Goal: Task Accomplishment & Management: Complete application form

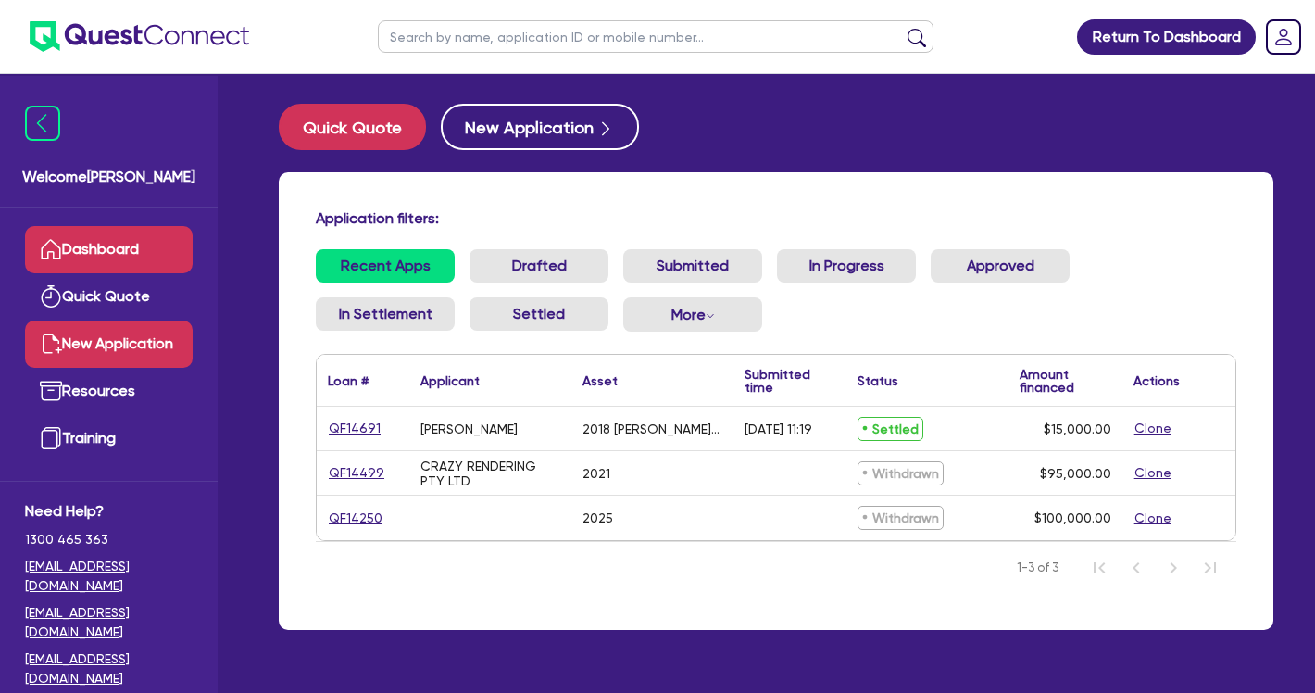
click at [99, 366] on link "New Application" at bounding box center [109, 343] width 168 height 47
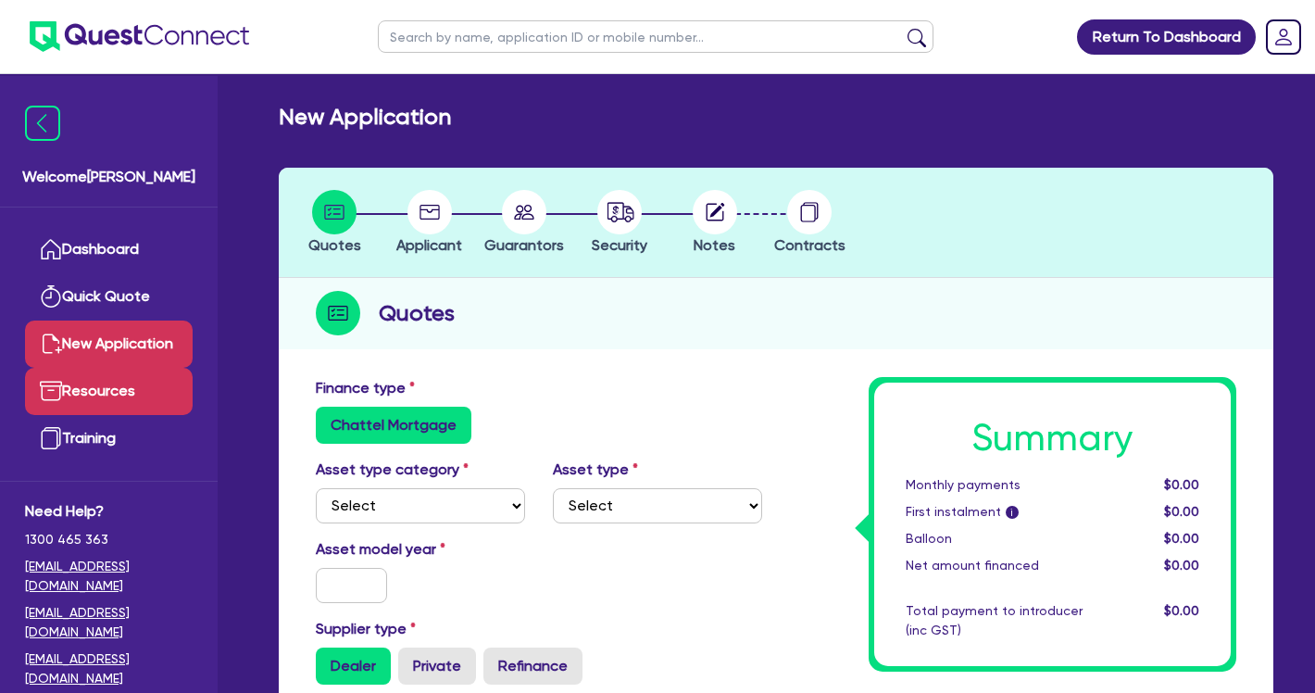
click at [94, 413] on link "Resources" at bounding box center [109, 391] width 168 height 47
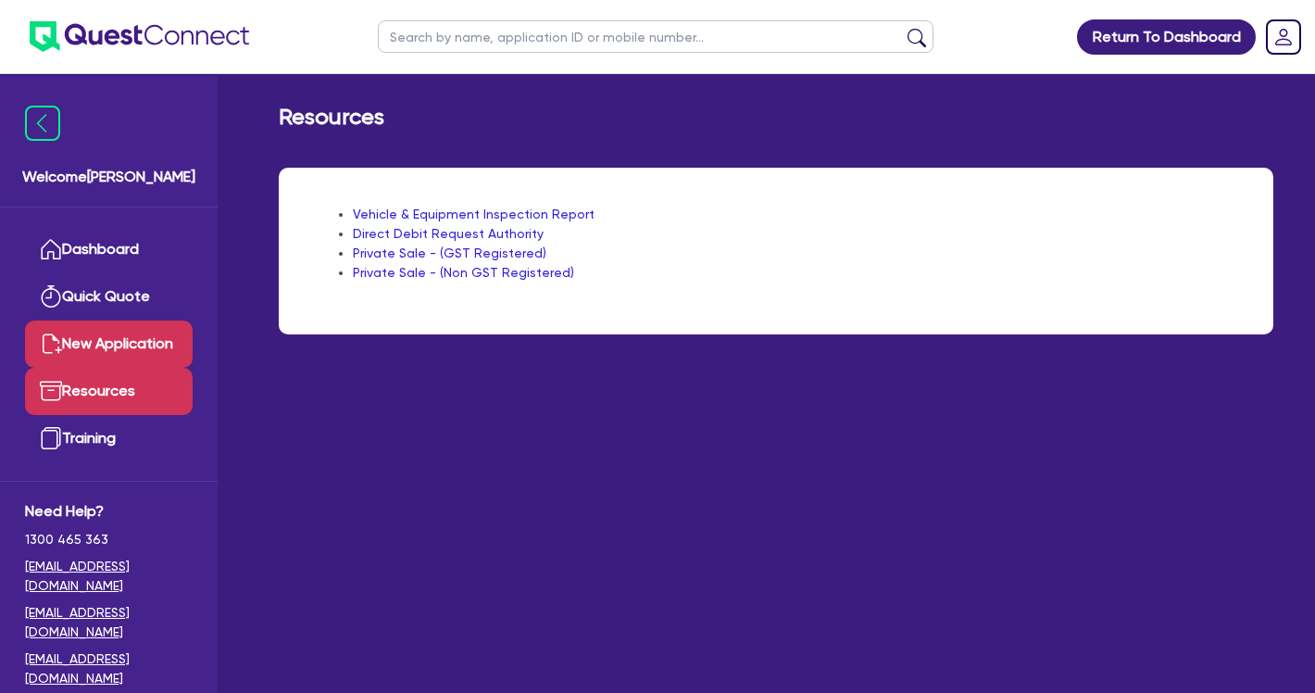
click at [123, 368] on link "New Application" at bounding box center [109, 343] width 168 height 47
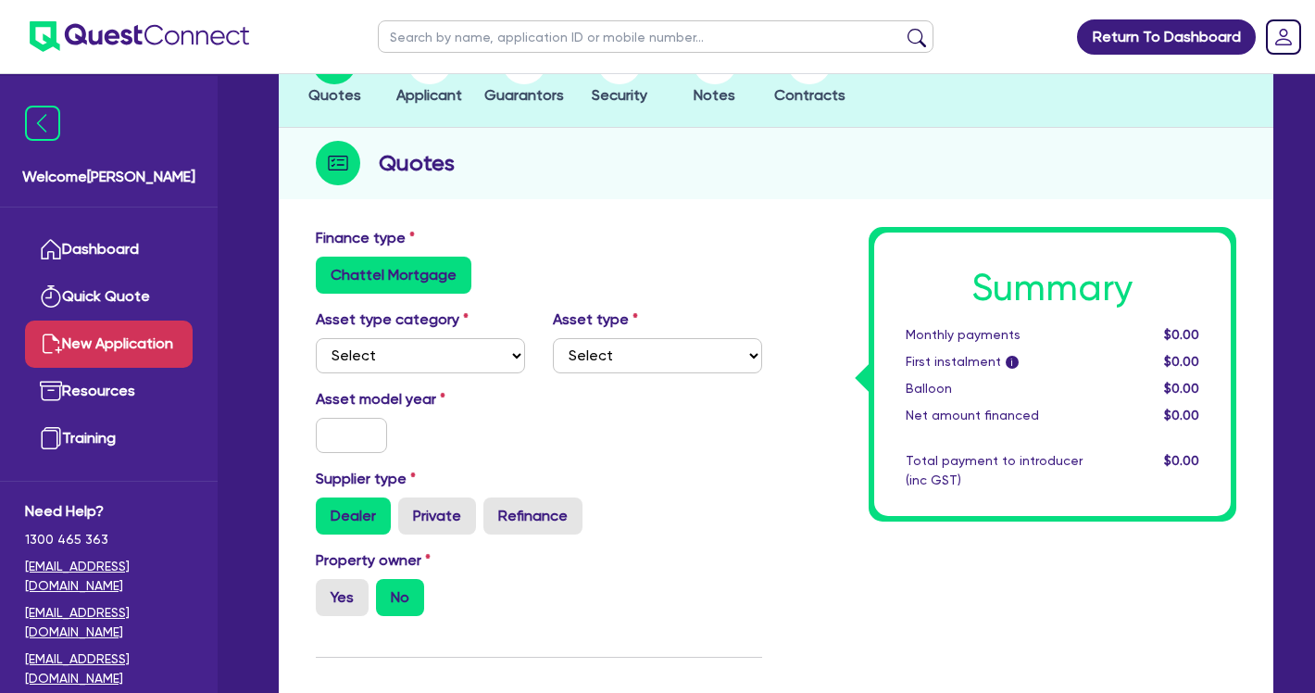
scroll to position [154, 0]
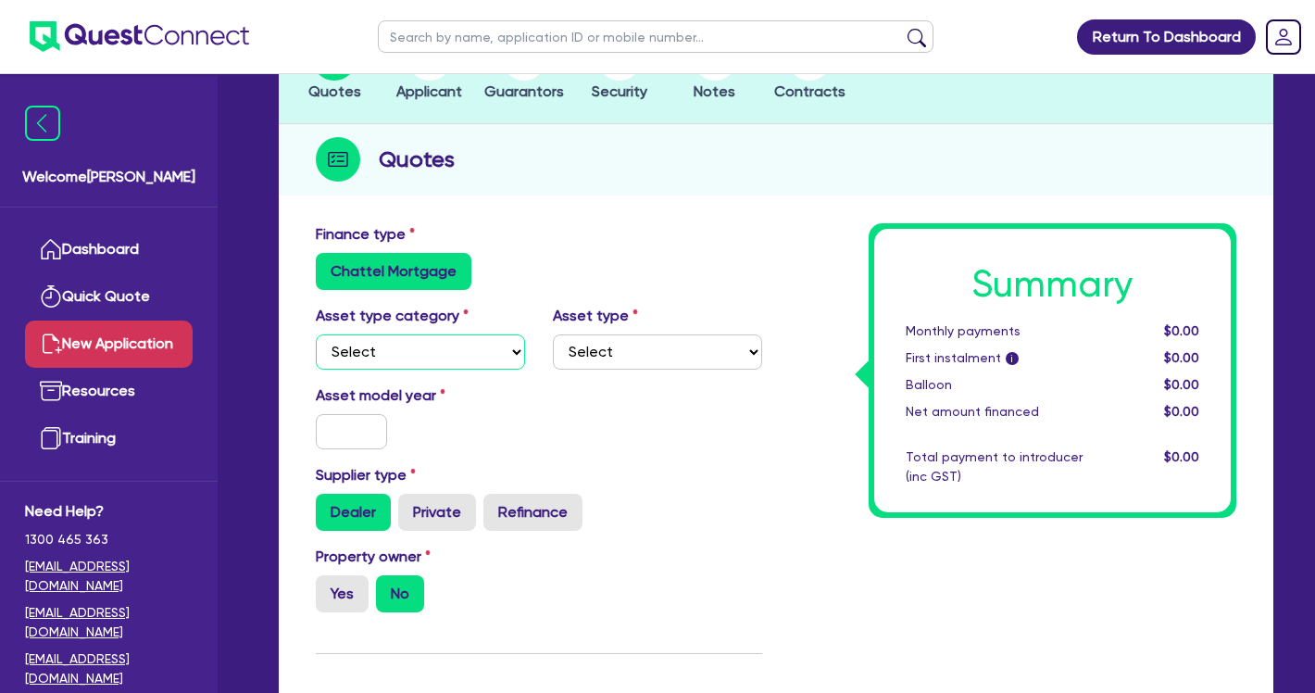
select select "CARS_AND_LIGHT_TRUCKS"
select select "PASSENGER_VEHICLES"
click at [361, 438] on input "text" at bounding box center [351, 431] width 71 height 35
type input "2016"
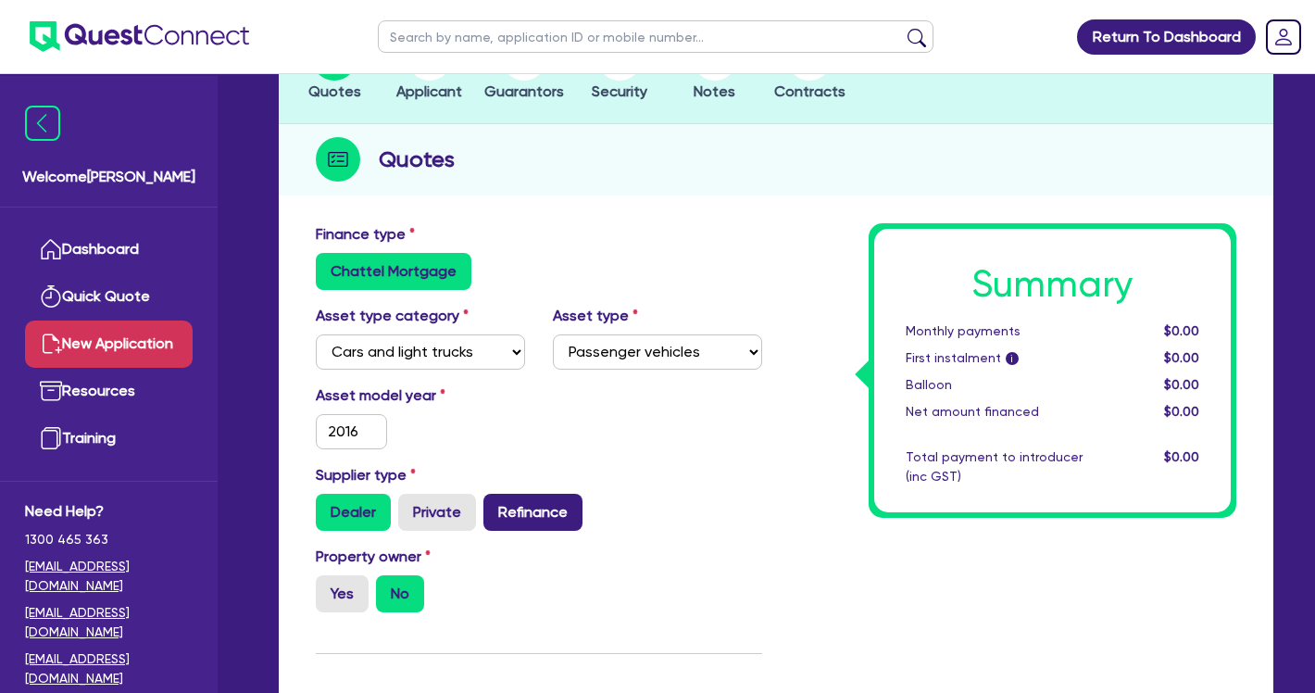
click at [530, 502] on label "Refinance" at bounding box center [532, 512] width 99 height 37
click at [495, 502] on input "Refinance" at bounding box center [489, 500] width 12 height 12
radio input "true"
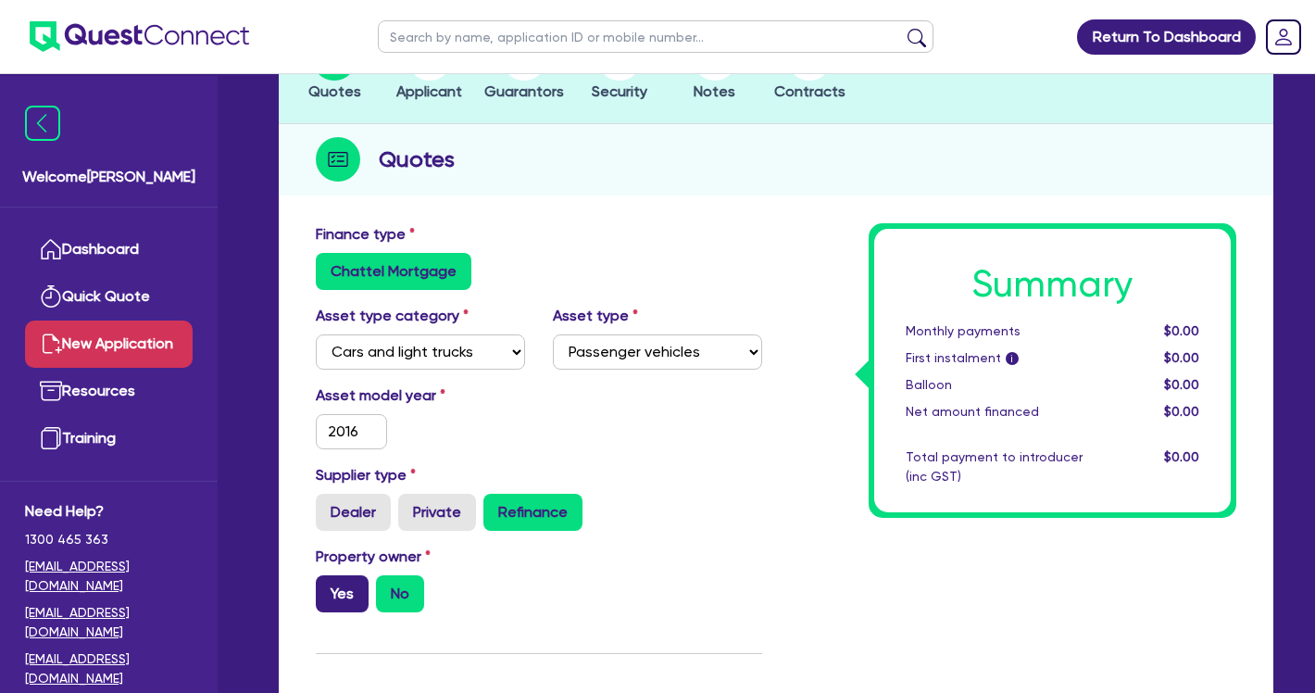
click at [348, 584] on label "Yes" at bounding box center [342, 593] width 53 height 37
click at [328, 584] on input "Yes" at bounding box center [322, 581] width 12 height 12
radio input "true"
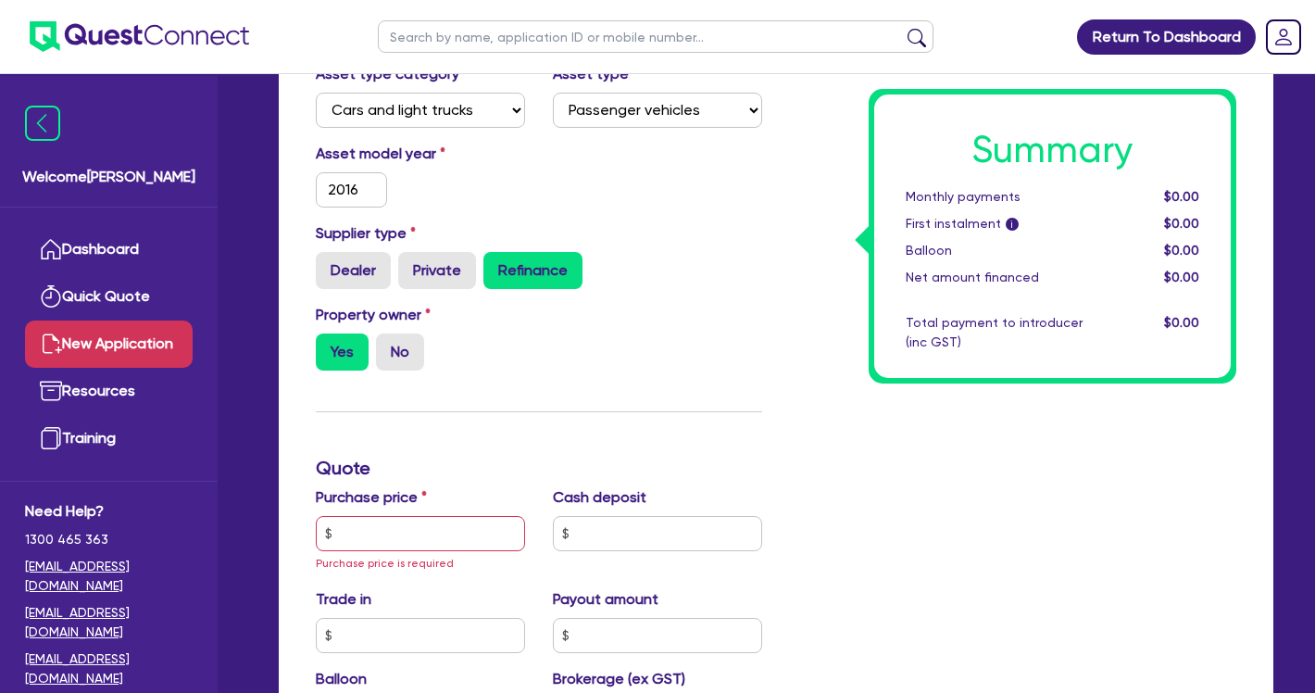
scroll to position [400, 0]
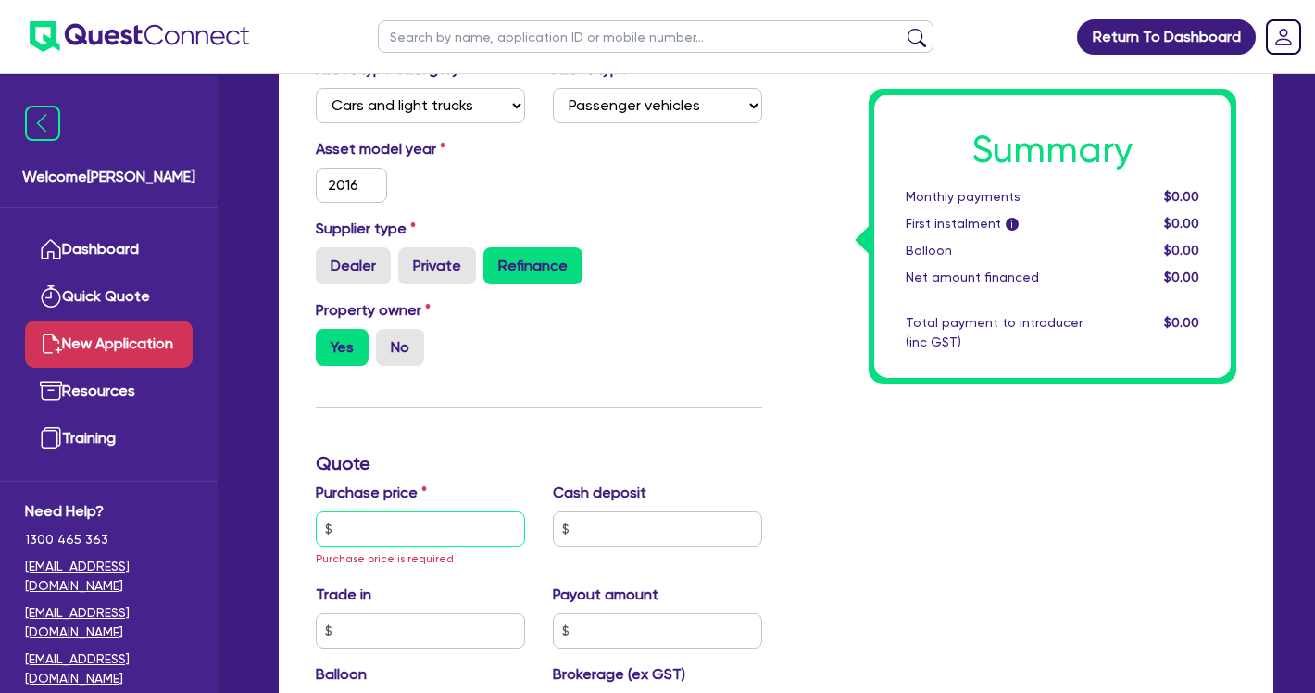
click at [380, 530] on input "text" at bounding box center [420, 528] width 209 height 35
type input "25,000"
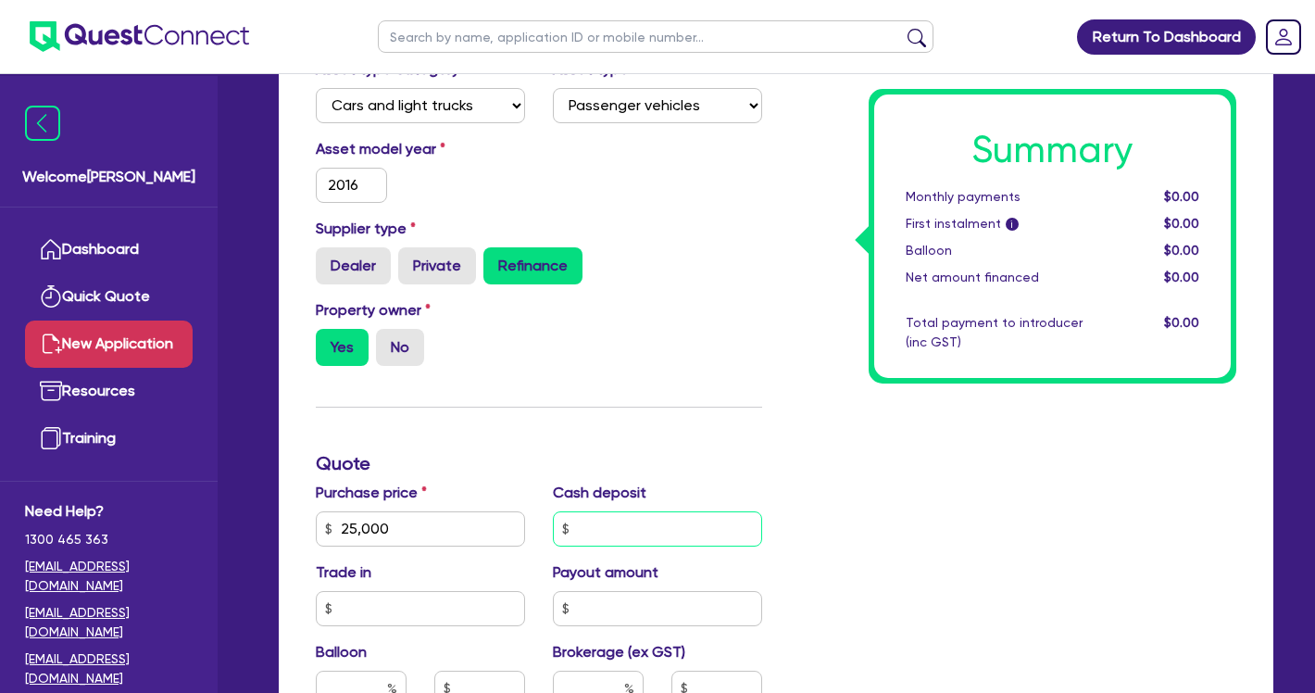
click at [581, 520] on input "text" at bounding box center [657, 528] width 209 height 35
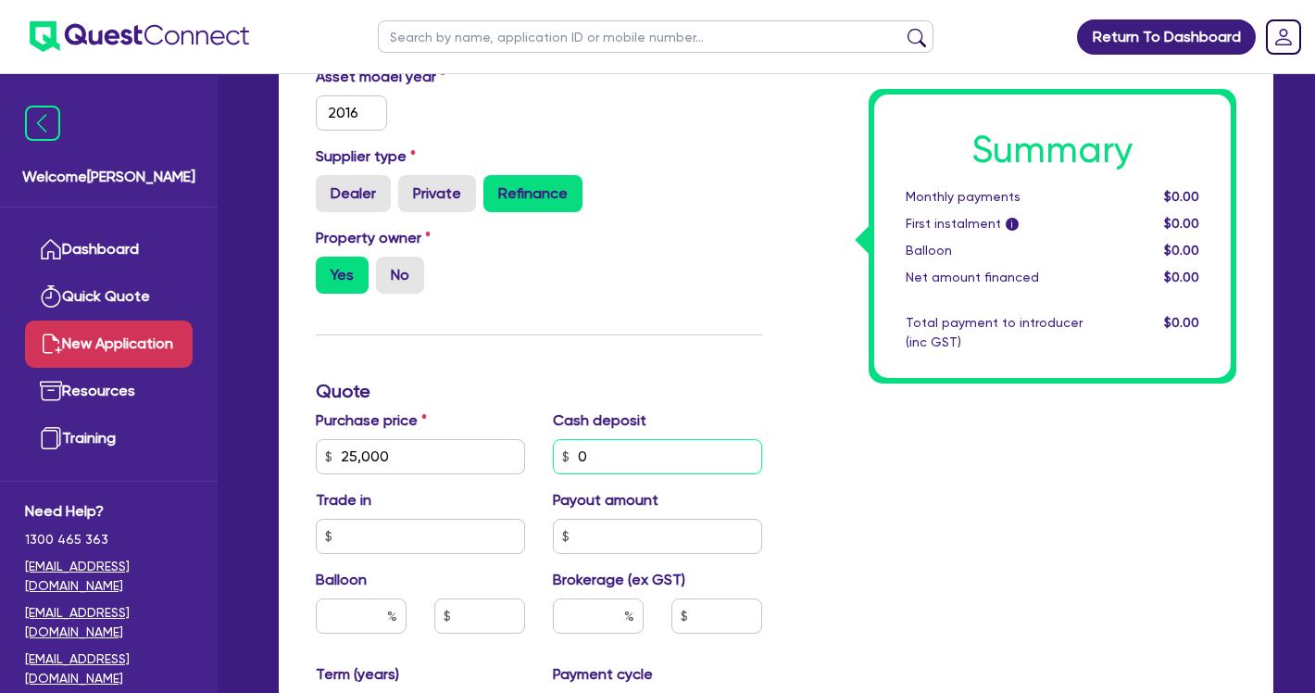
scroll to position [533, 0]
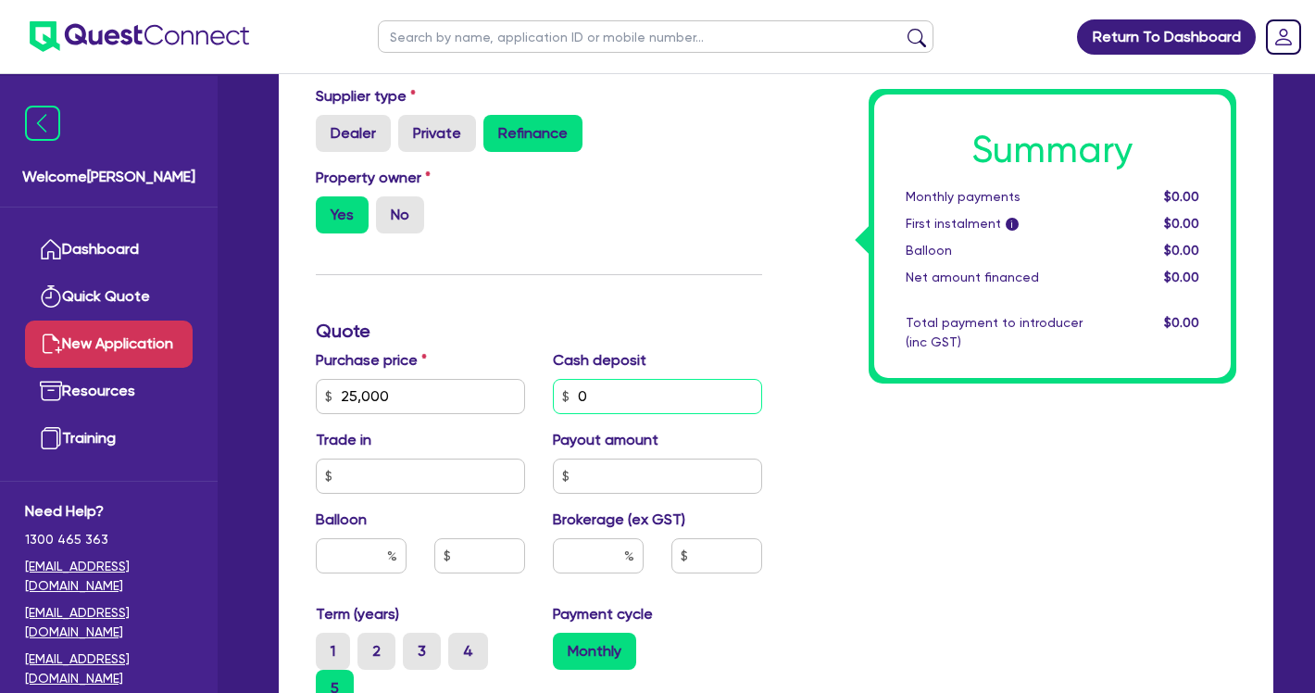
type input "0"
click at [462, 464] on input "text" at bounding box center [420, 475] width 209 height 35
type input "0"
click at [645, 466] on input "text" at bounding box center [657, 475] width 209 height 35
type input "0"
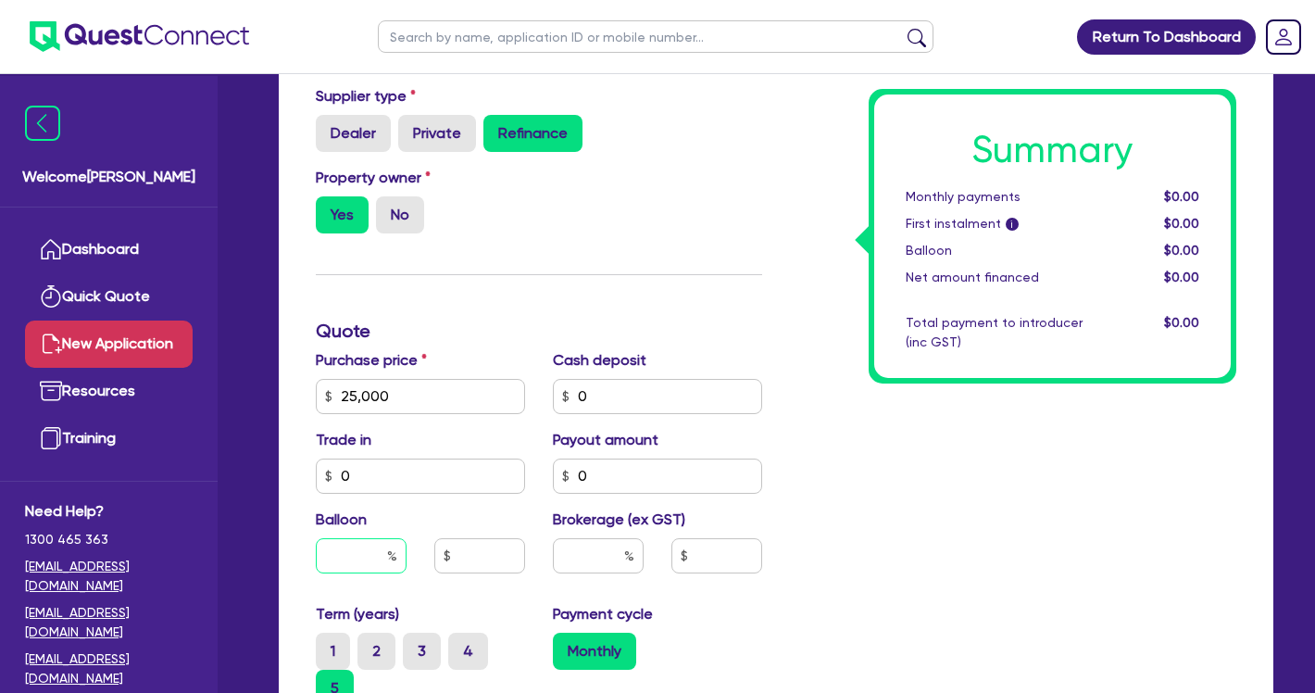
click at [376, 556] on input "text" at bounding box center [361, 555] width 91 height 35
type input "0"
click at [595, 564] on input "text" at bounding box center [598, 555] width 91 height 35
type input "10"
click at [769, 587] on div "Purchase price 25,000 Cash deposit 0 Trade in 0 Payout amount 0 Balloon 0 Broke…" at bounding box center [539, 476] width 474 height 254
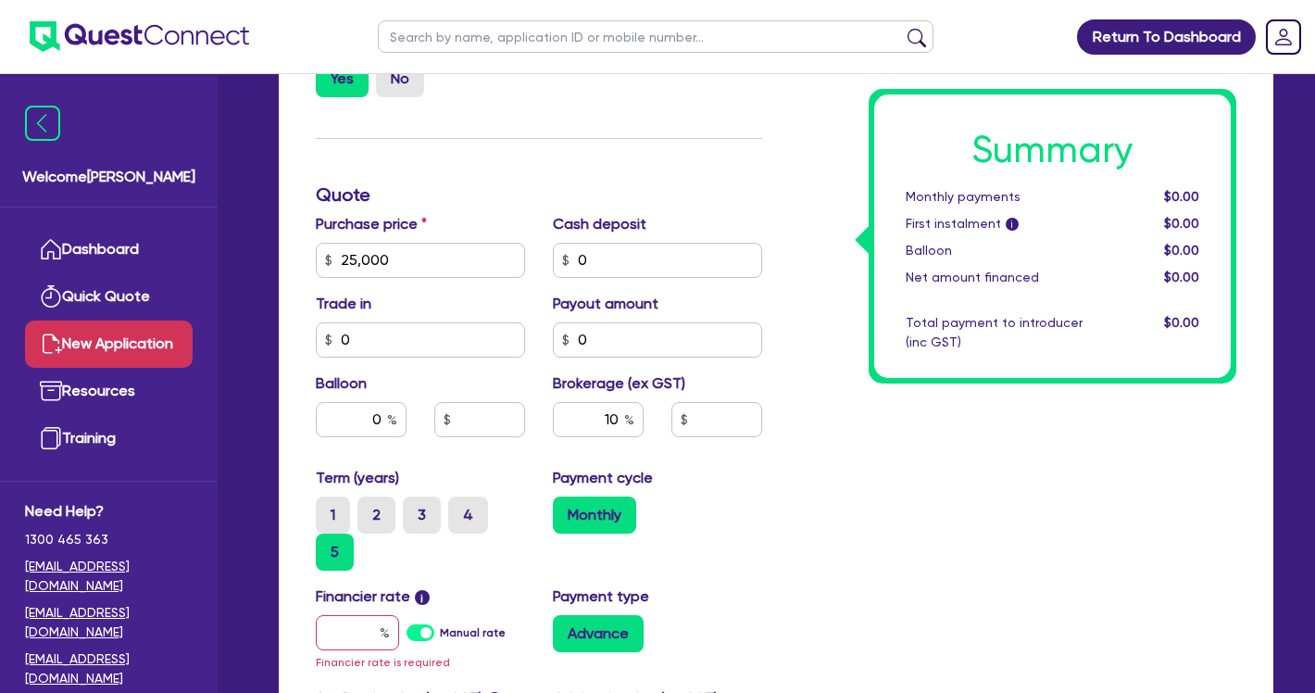
scroll to position [668, 0]
click at [412, 508] on label "3" at bounding box center [422, 515] width 38 height 37
click at [412, 508] on input "3" at bounding box center [409, 503] width 12 height 12
radio input "true"
click at [440, 635] on label "Manual rate" at bounding box center [473, 633] width 66 height 17
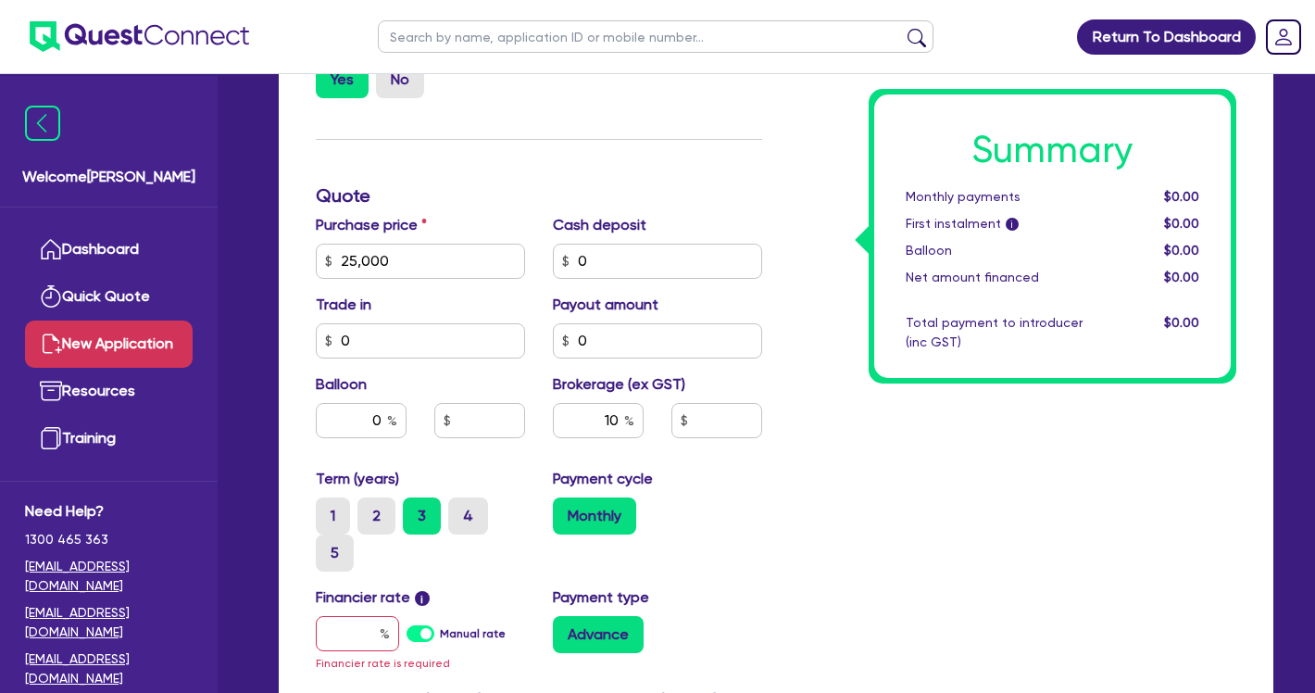
click at [0, 0] on input "Manual rate" at bounding box center [0, 0] width 0 height 0
type input "2,500"
type input "17"
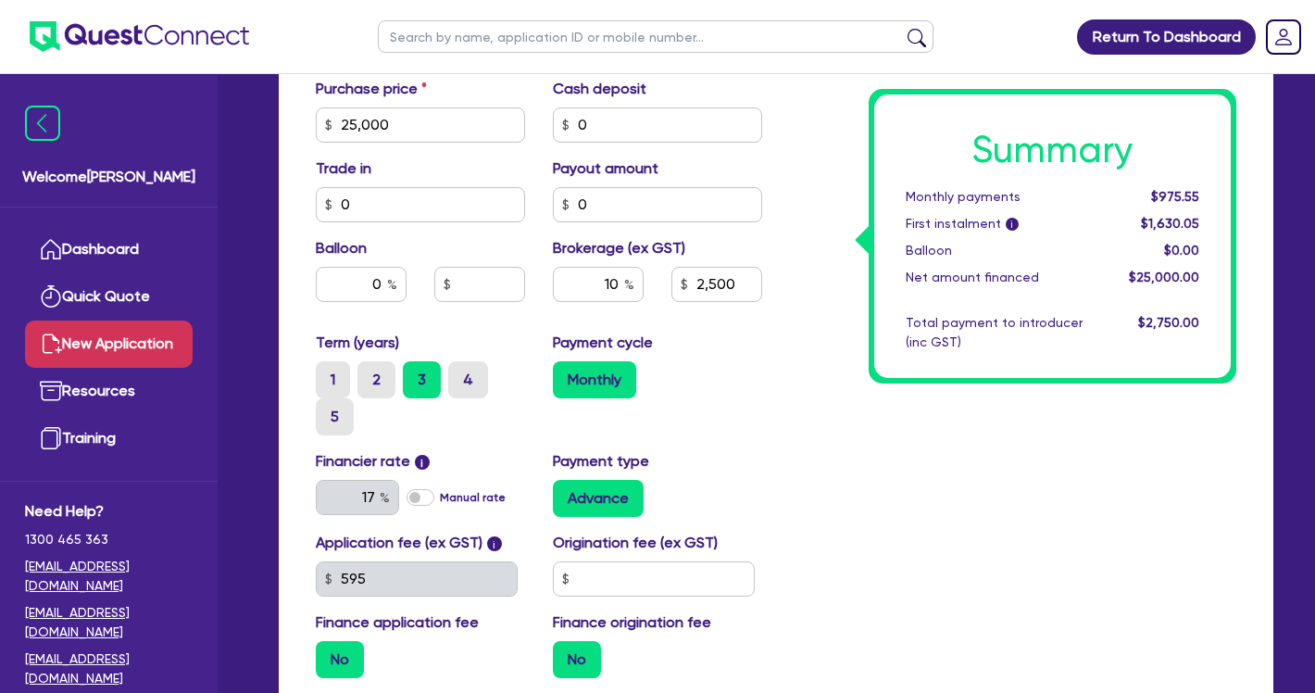
scroll to position [808, 0]
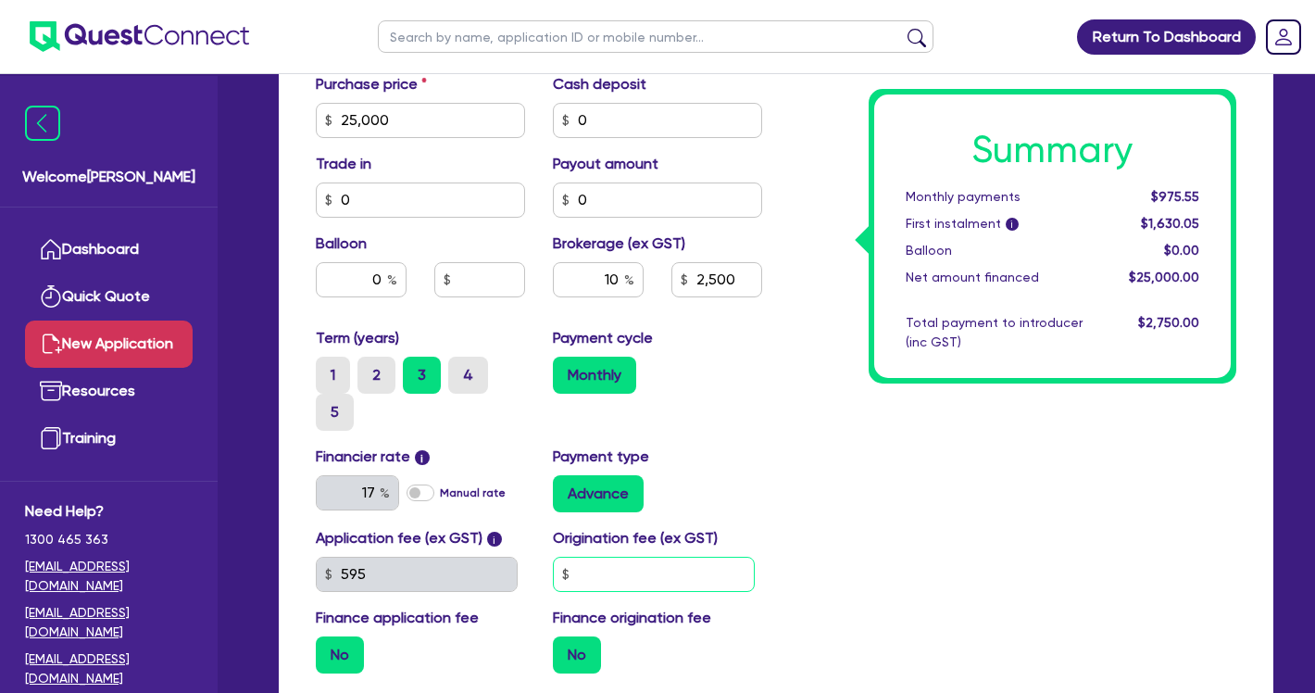
click at [733, 567] on input "text" at bounding box center [654, 574] width 202 height 35
type input "0"
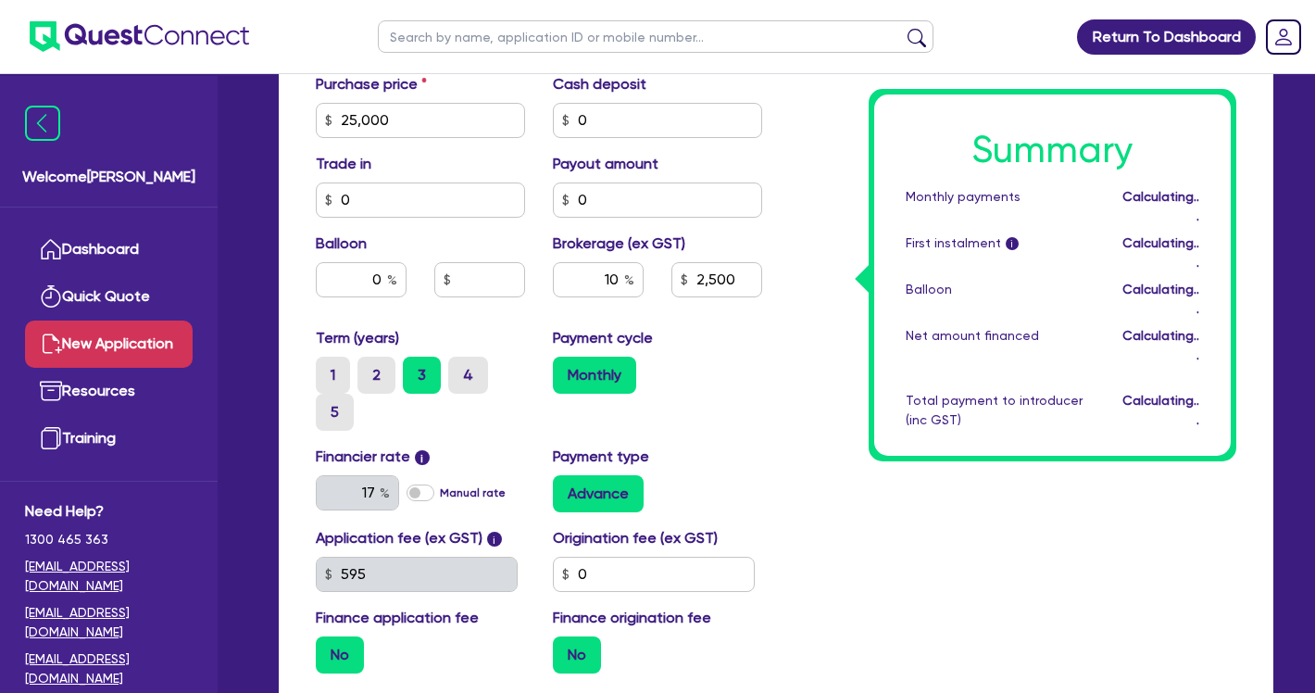
click at [931, 574] on div "Summary Monthly payments Calculating... First instalment i Calculating... Ballo…" at bounding box center [1013, 128] width 474 height 1120
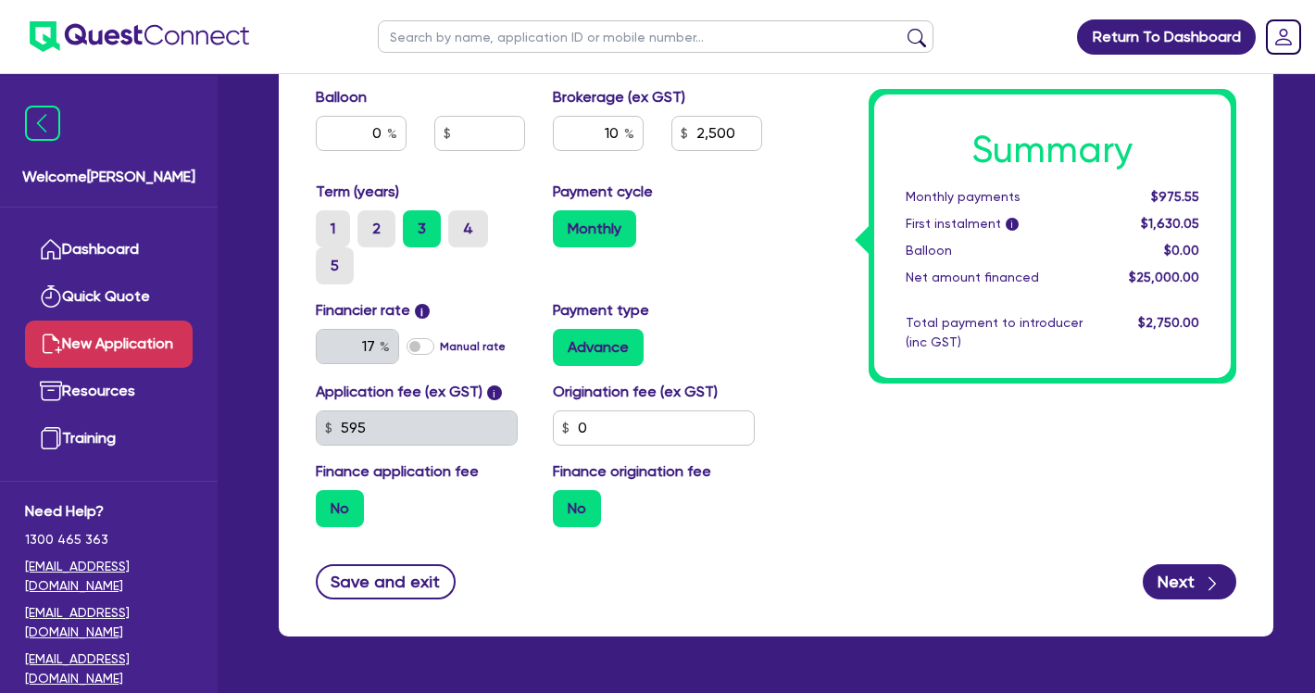
scroll to position [958, 0]
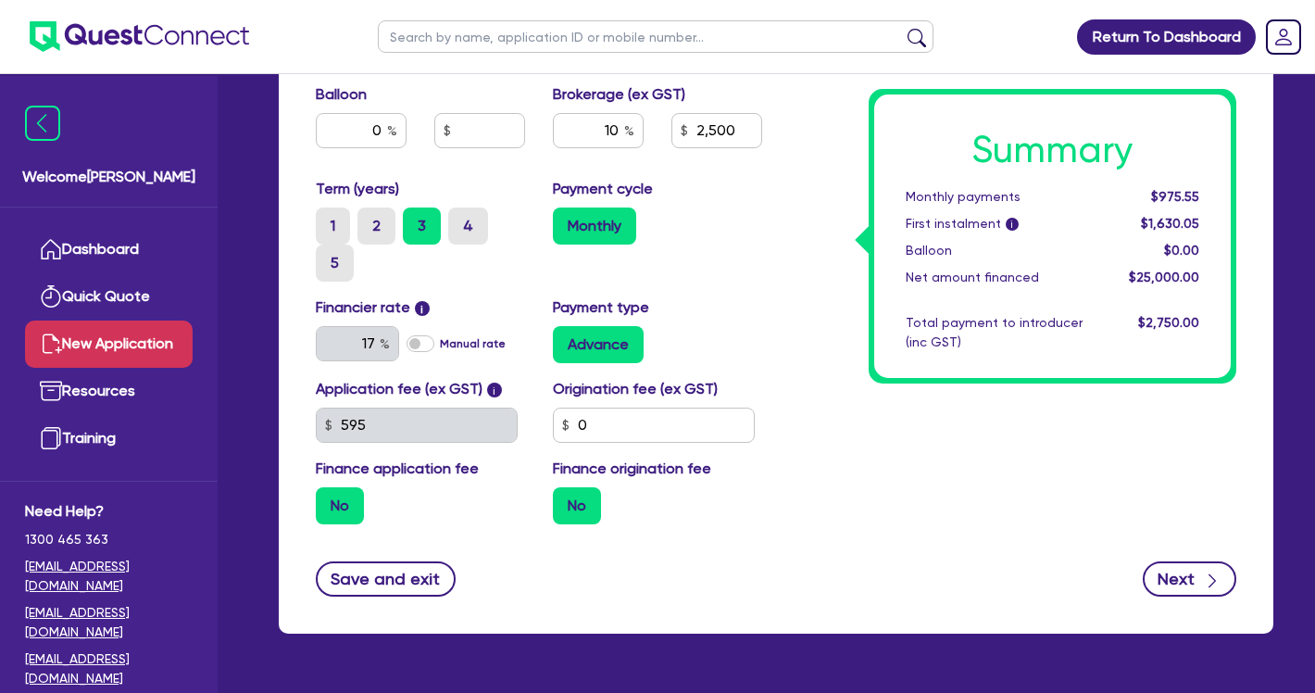
click at [1165, 575] on button "Next" at bounding box center [1190, 578] width 94 height 35
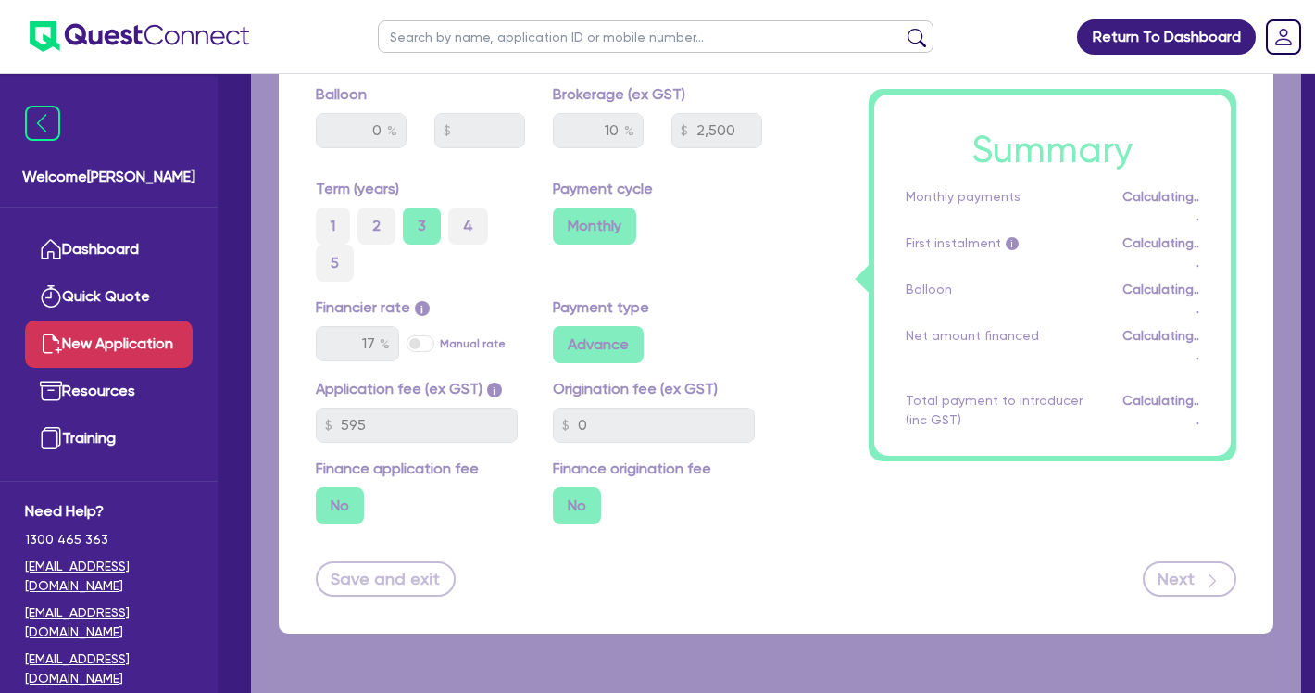
type input "2,500"
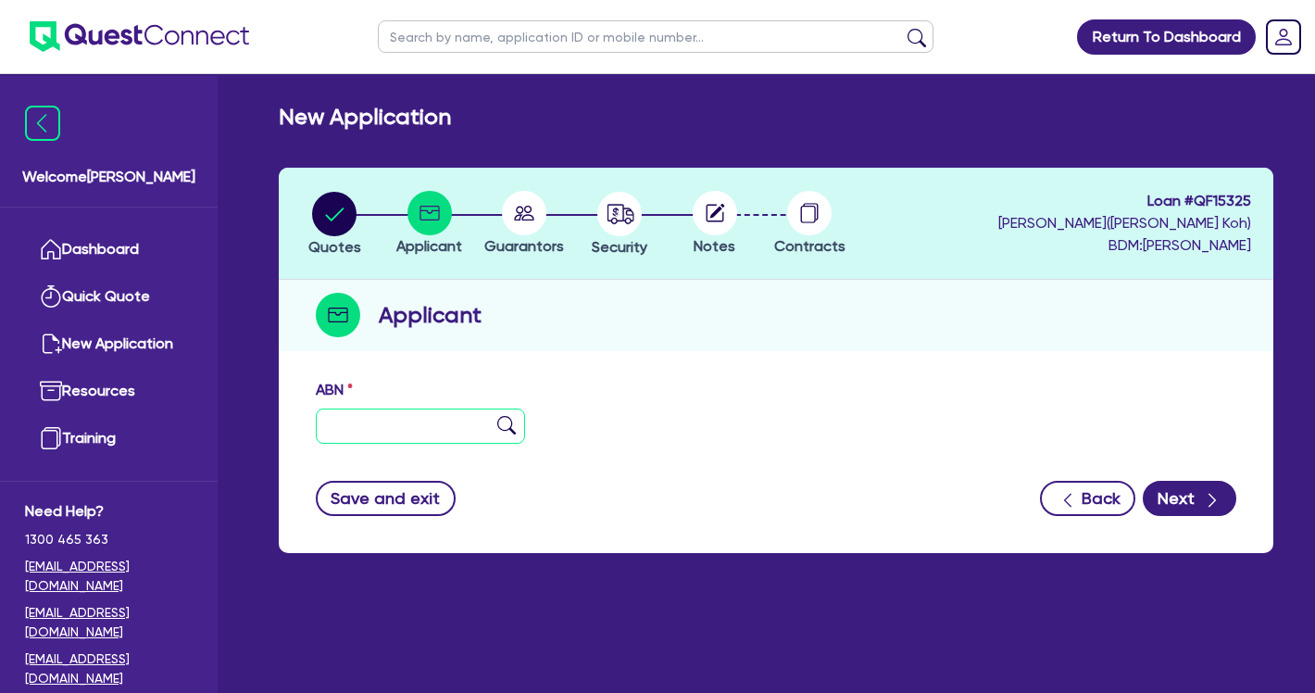
click at [354, 425] on input "text" at bounding box center [420, 425] width 209 height 35
paste input "16 137 448 921"
type input "16 137 448 921"
click at [513, 427] on img at bounding box center [506, 425] width 19 height 19
type input "[PERSON_NAME]"
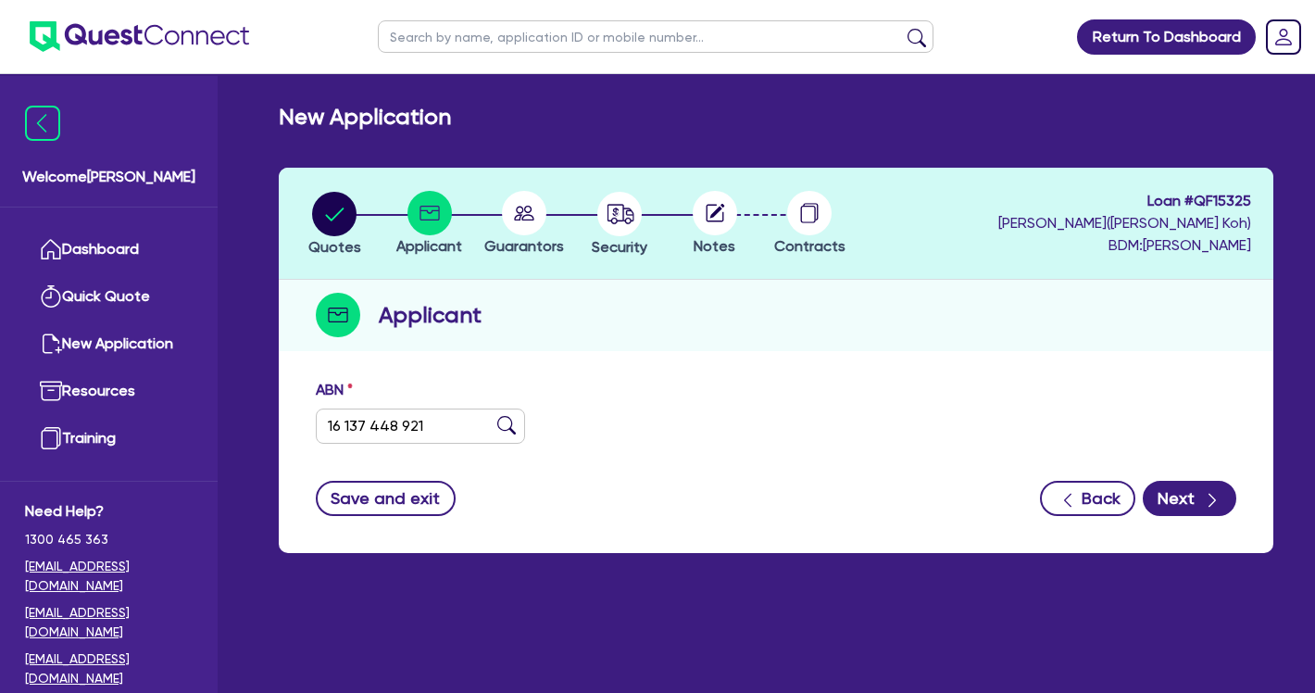
select select "SOLE_TRADER"
type input "[DATE]"
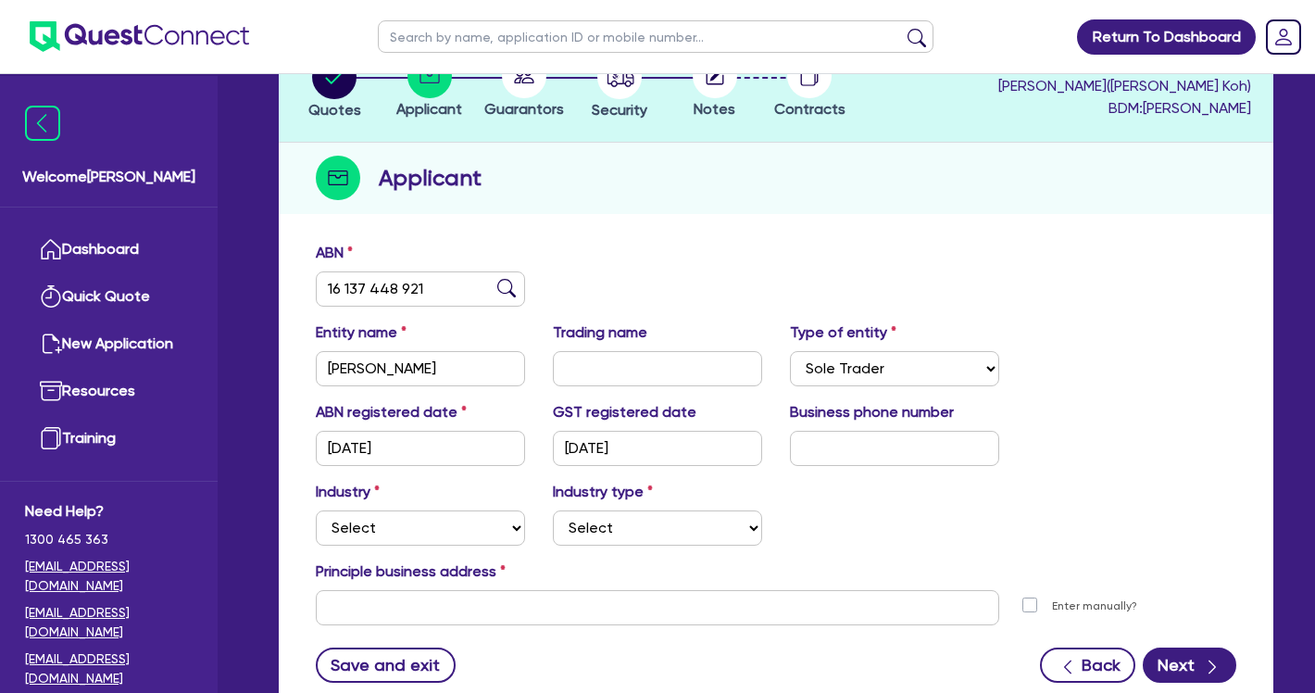
scroll to position [139, 0]
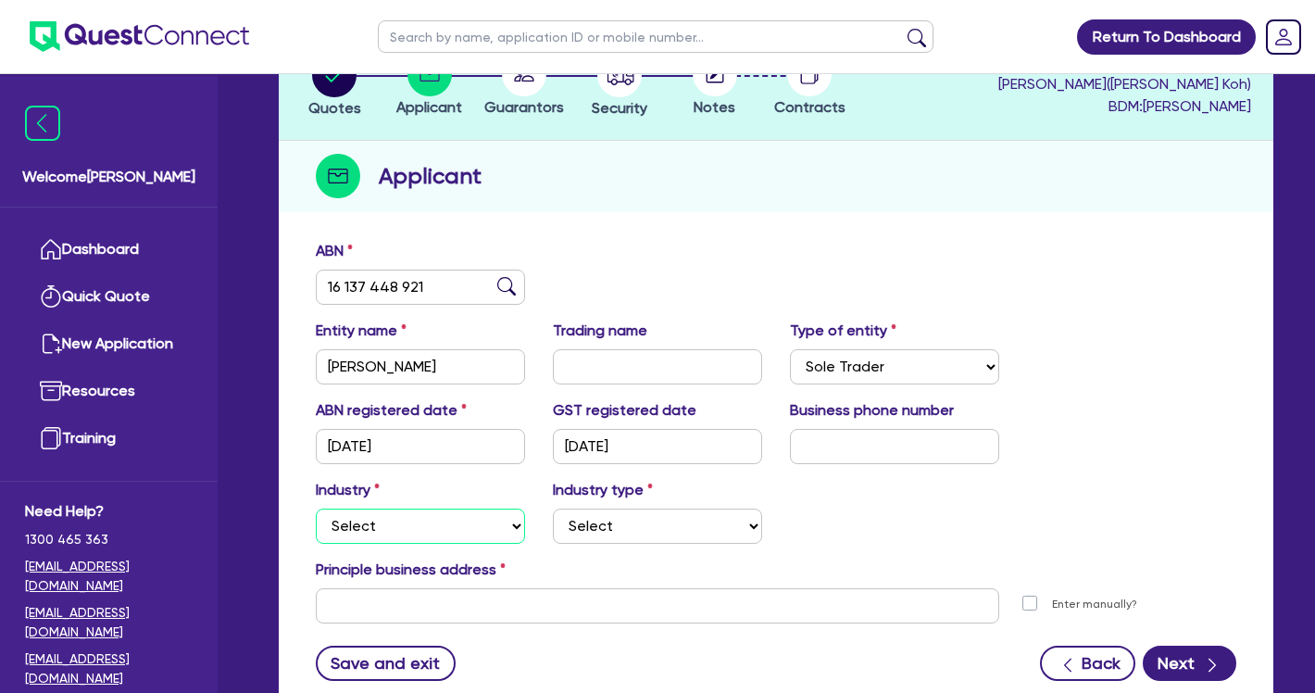
select select "TRANSPORT_WAREHOUSING"
select select "TAXI_LUXURY_CAR_SERVICES"
click at [623, 559] on div "Principle business address" at bounding box center [776, 573] width 948 height 30
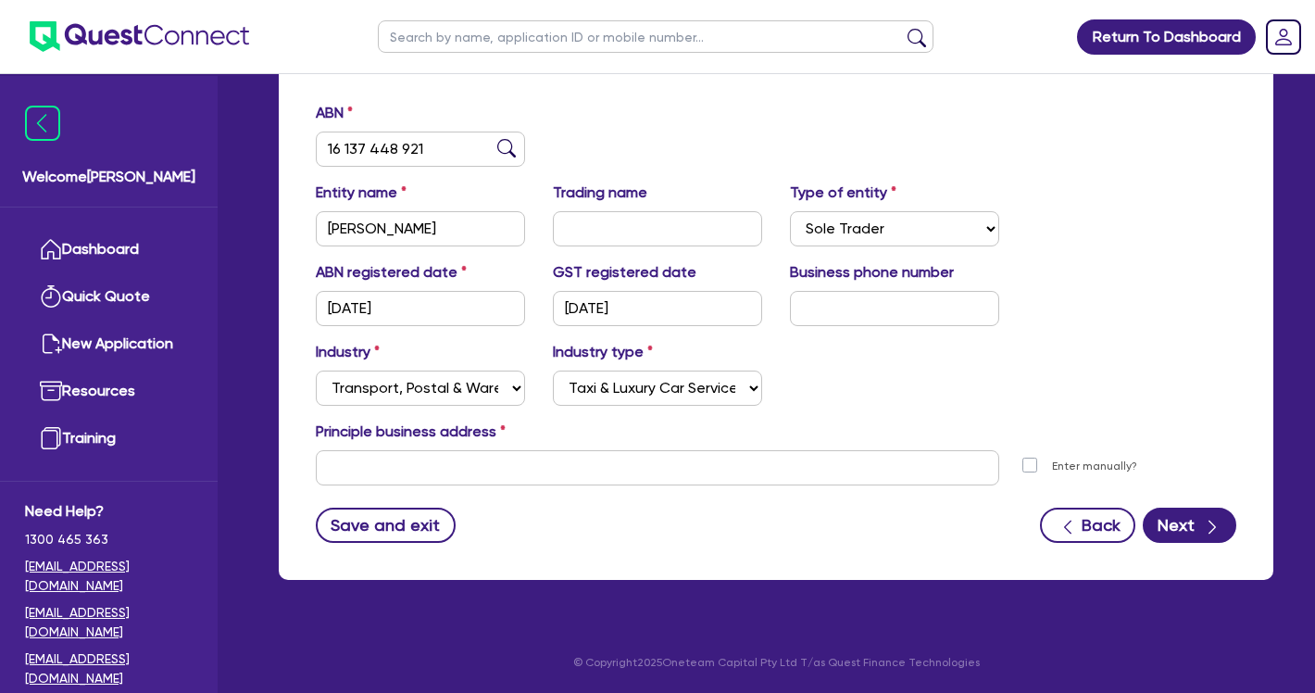
scroll to position [276, 0]
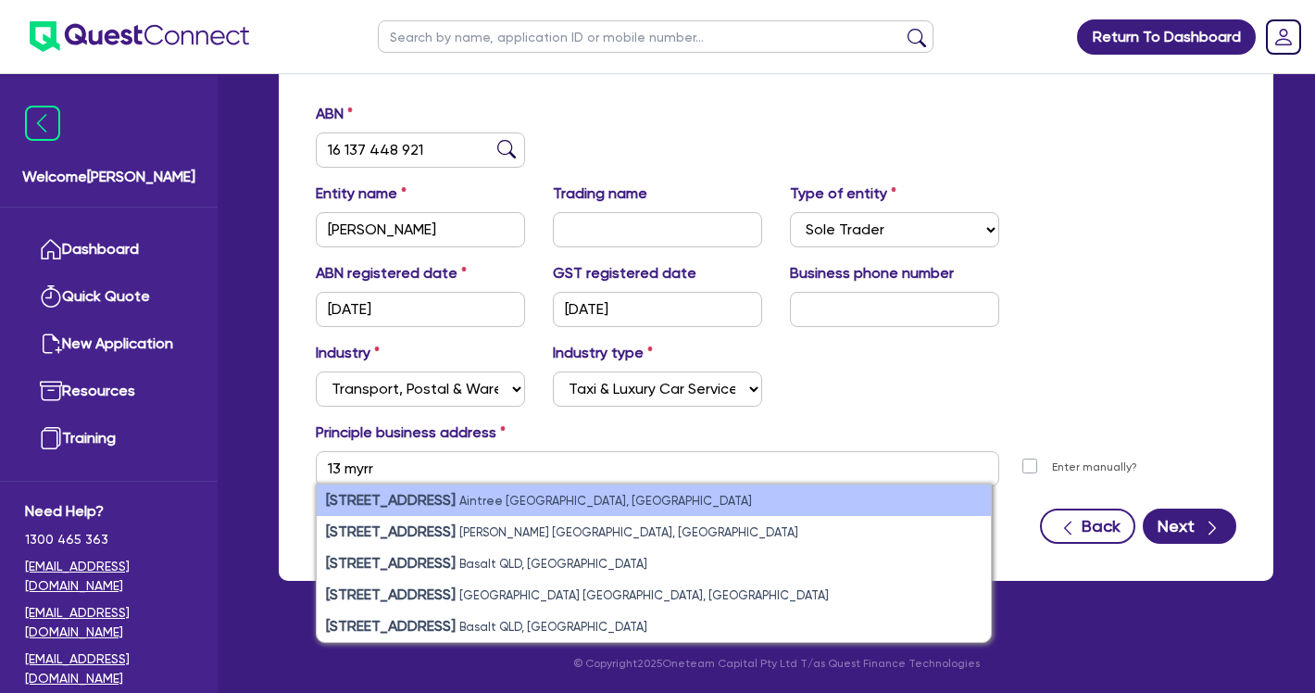
click at [633, 496] on li "[STREET_ADDRESS]" at bounding box center [654, 499] width 674 height 31
type input "[STREET_ADDRESS]"
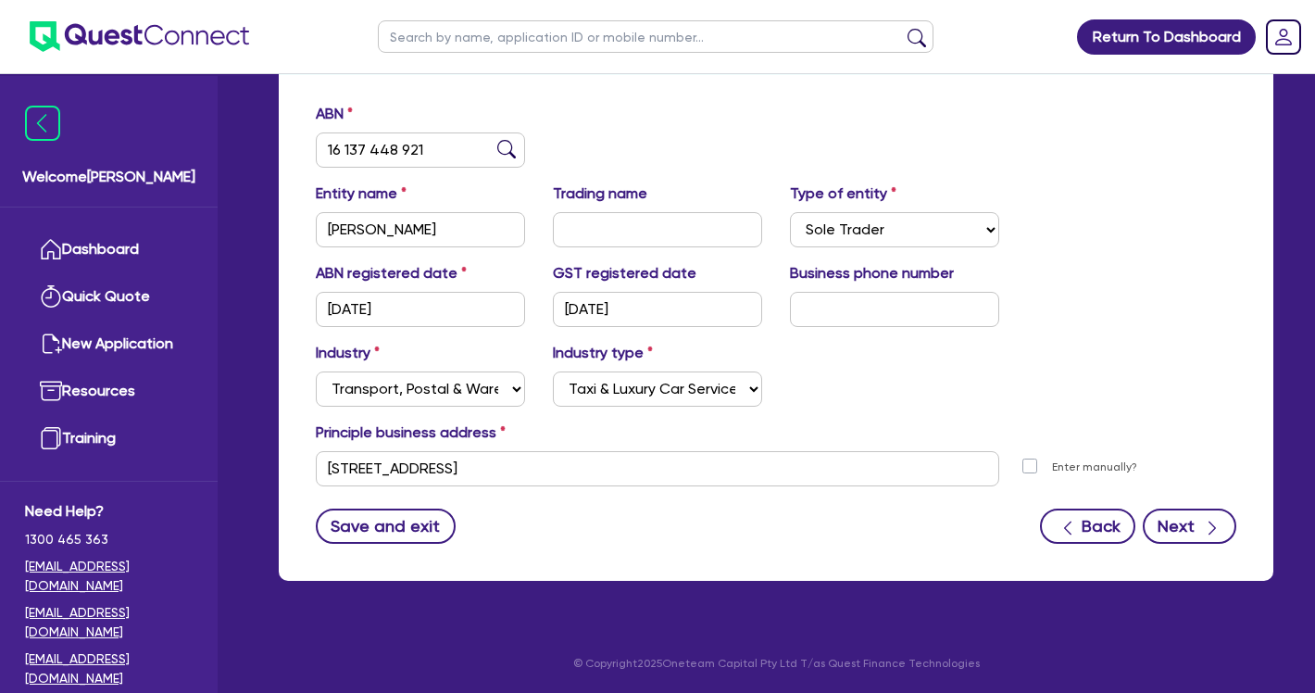
click at [1173, 519] on button "Next" at bounding box center [1190, 525] width 94 height 35
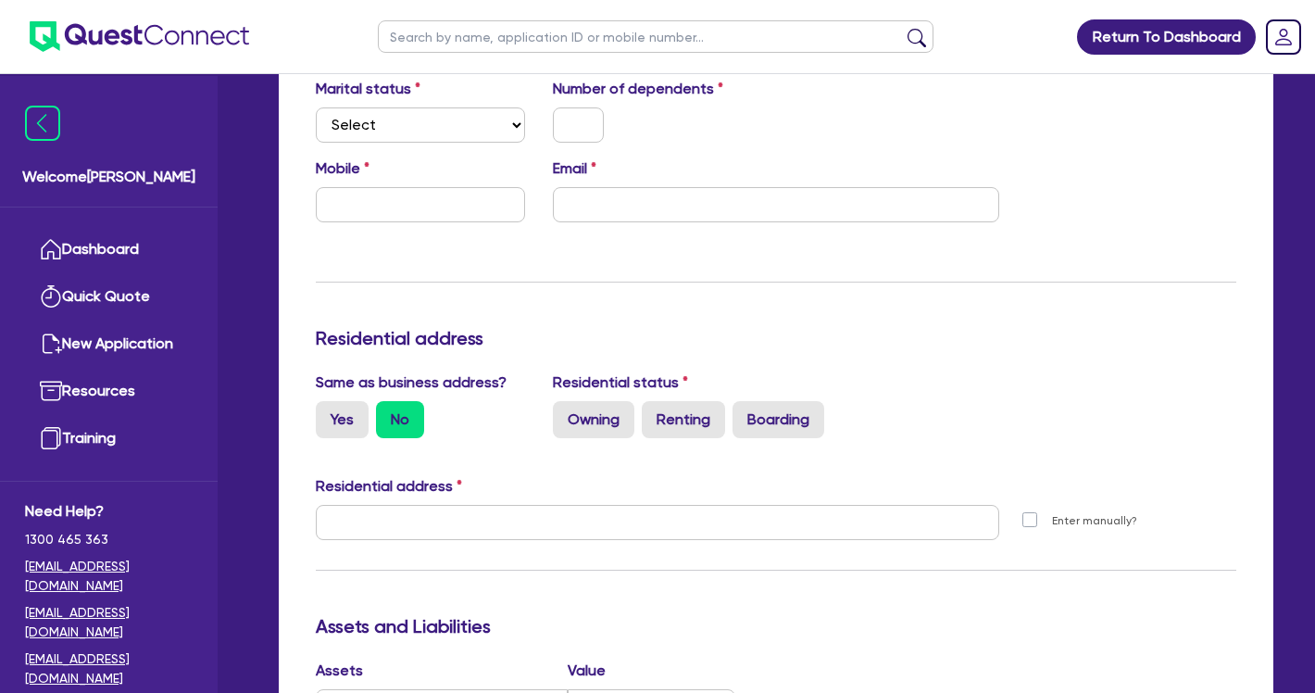
scroll to position [550, 0]
click at [363, 419] on label "Yes" at bounding box center [342, 418] width 53 height 37
click at [328, 412] on input "Yes" at bounding box center [322, 406] width 12 height 12
radio input "true"
type input "[STREET_ADDRESS]"
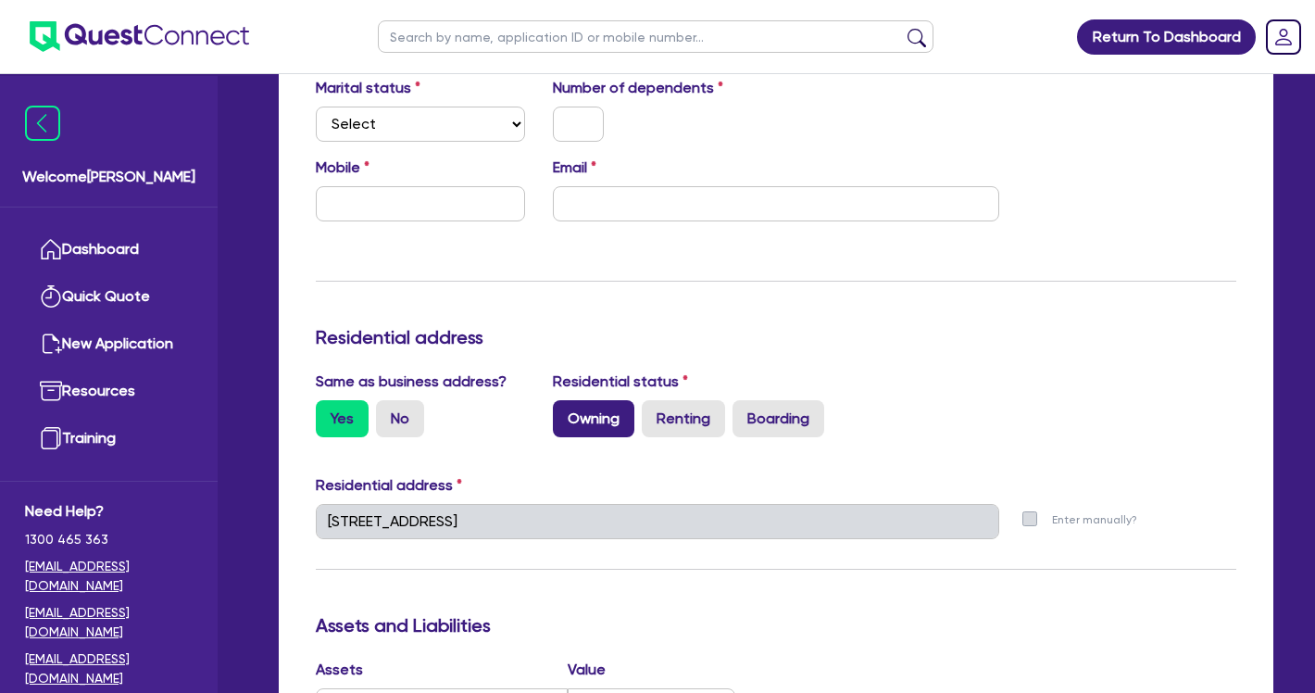
click at [595, 415] on label "Owning" at bounding box center [593, 418] width 81 height 37
click at [565, 412] on input "Owning" at bounding box center [559, 406] width 12 height 12
radio input "true"
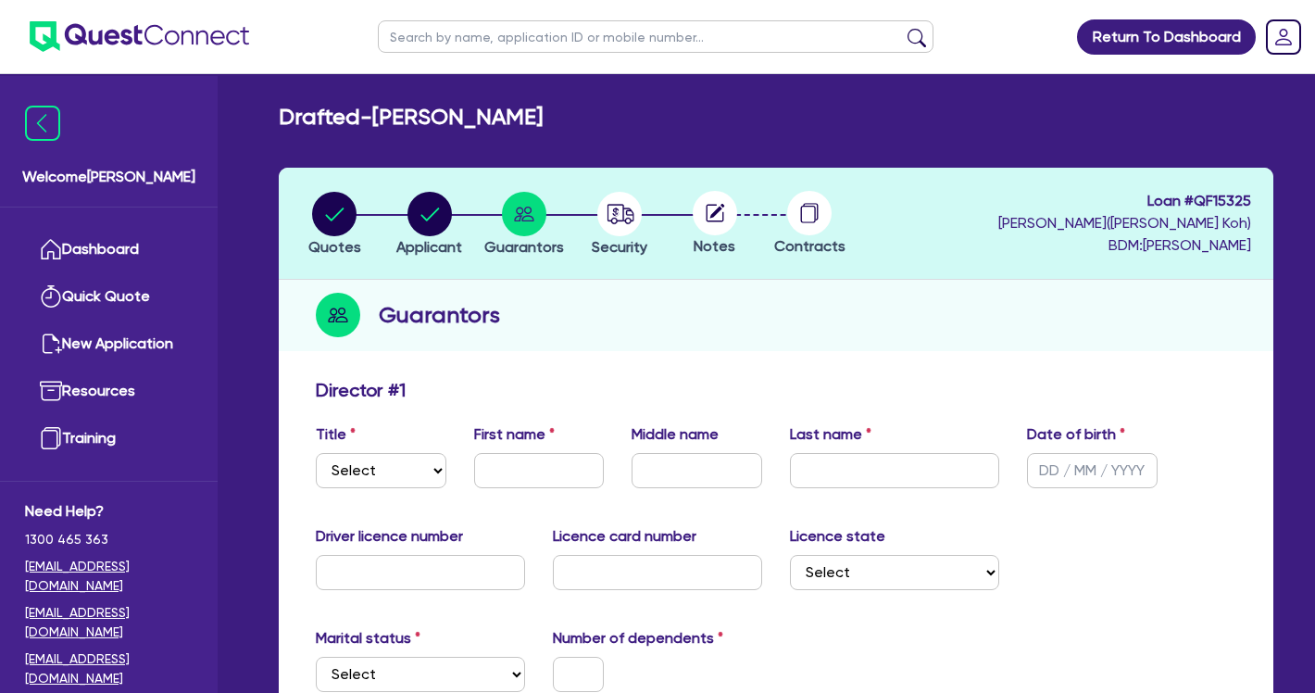
scroll to position [0, 0]
select select "MR"
type input "Javed"
type input "Hussain"
type input "[DATE]"
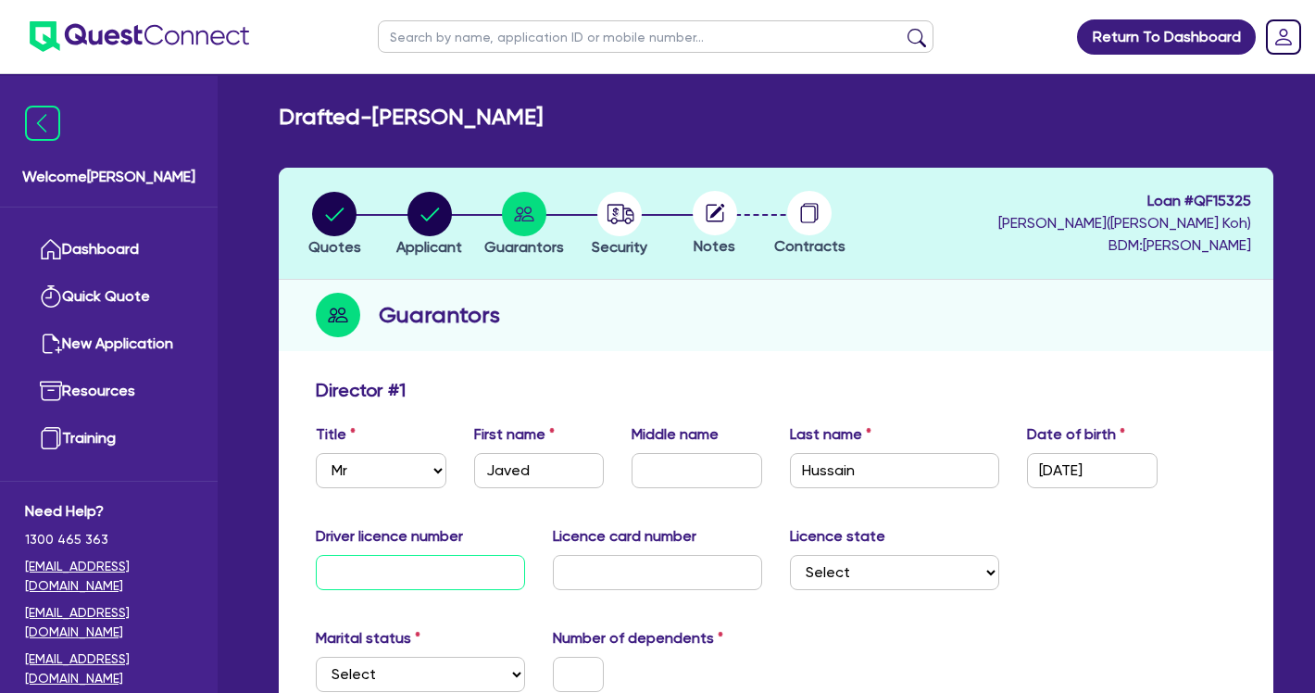
click at [422, 577] on input "text" at bounding box center [420, 572] width 209 height 35
paste input "097915234"
type input "097915234"
select select "VIC"
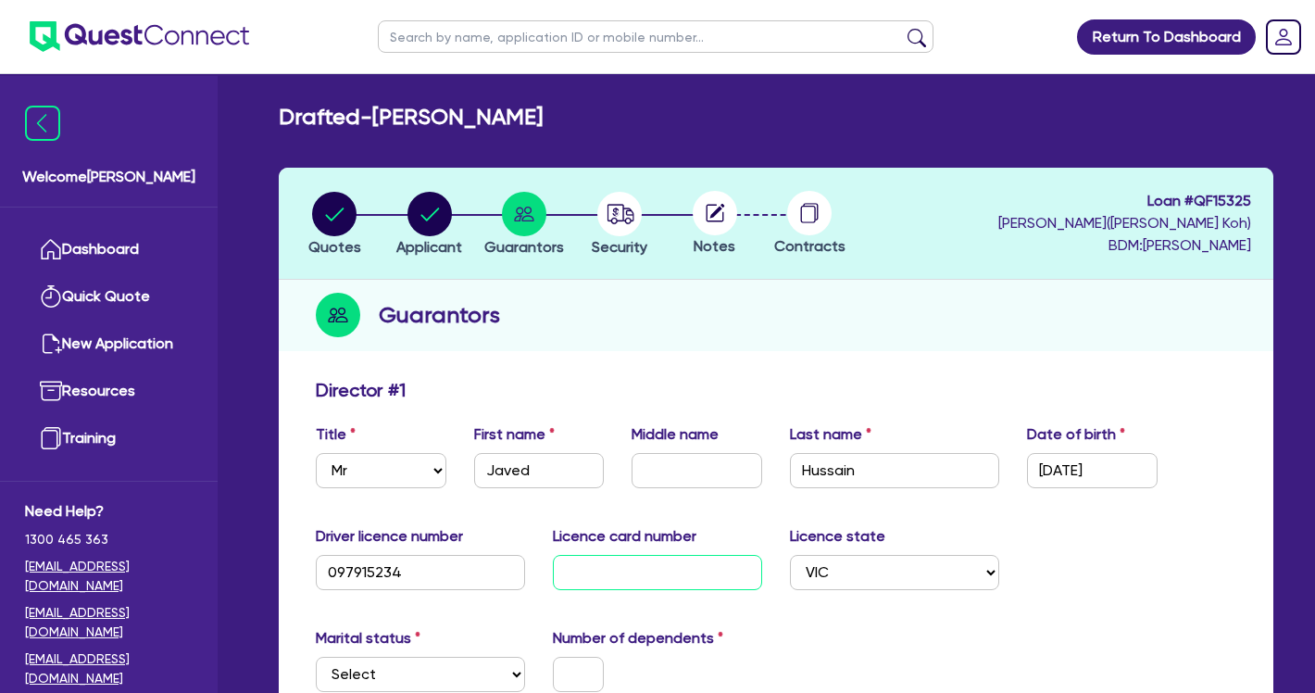
click at [601, 570] on input "text" at bounding box center [657, 572] width 209 height 35
type input "P4106094"
click at [766, 601] on div "Driver licence number [DRIVERS_LICENSE_NUMBER] Licence card number [DRIVERS_LIC…" at bounding box center [776, 565] width 948 height 80
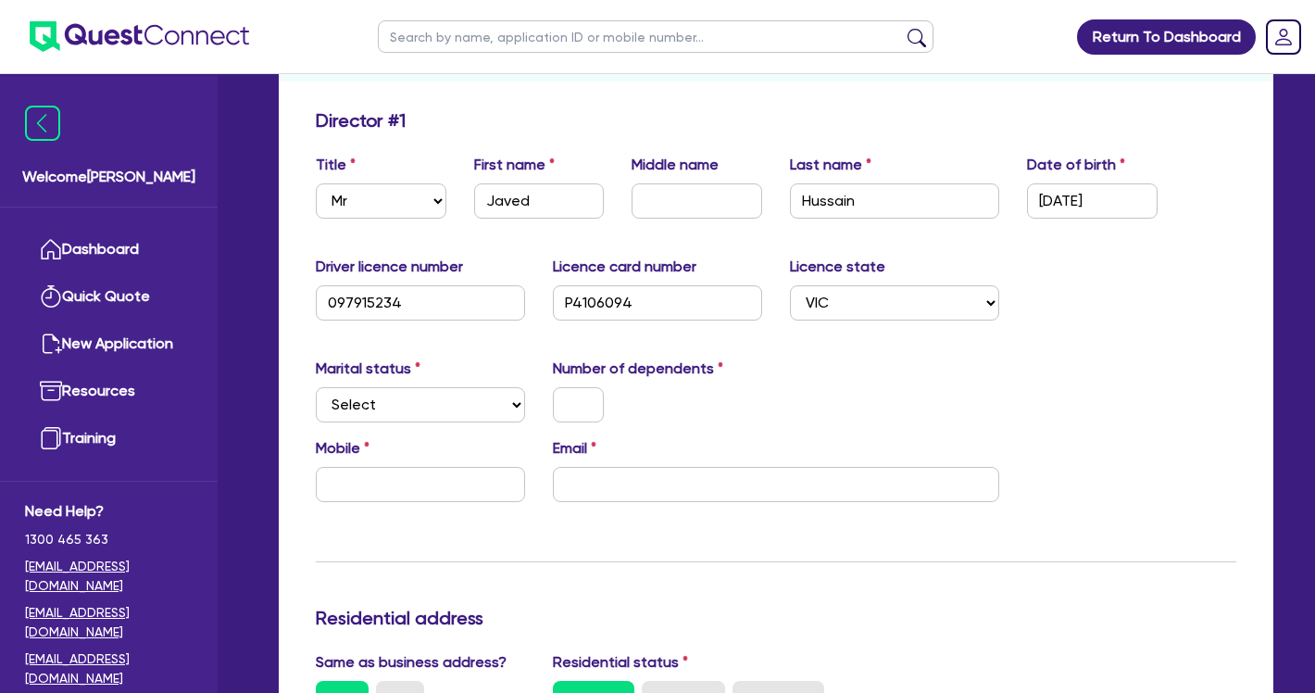
scroll to position [277, 0]
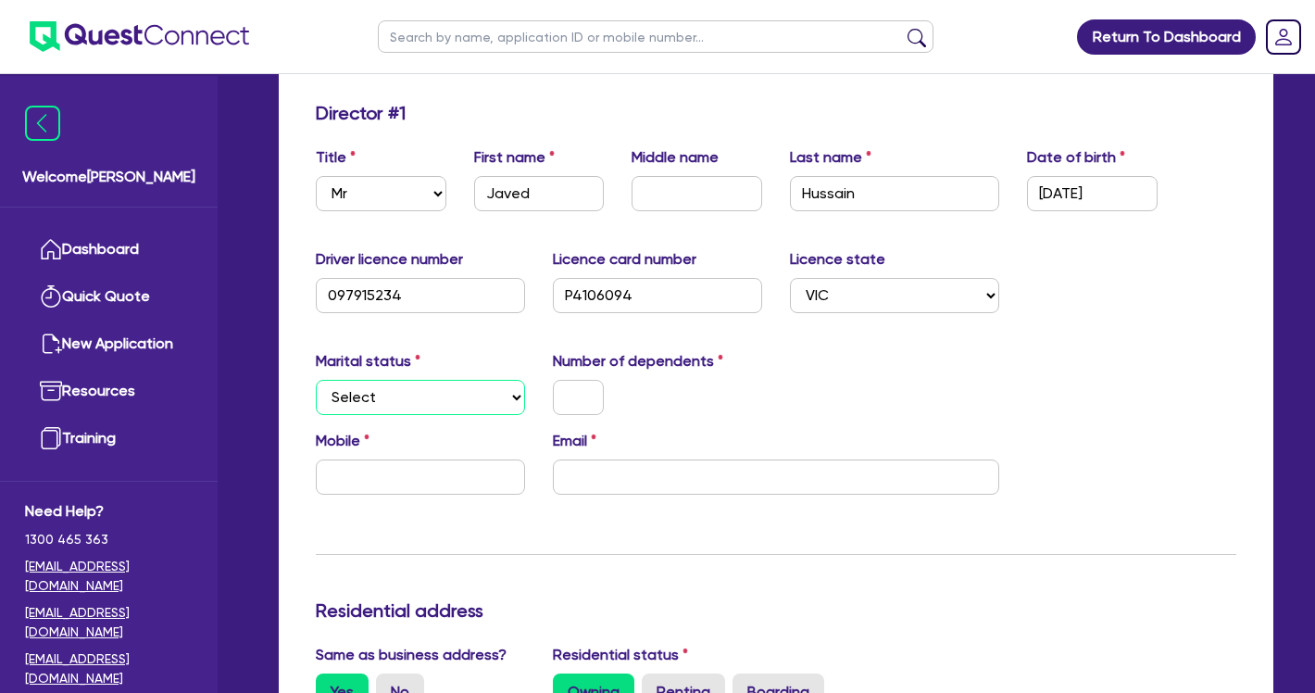
select select "MARRIED"
click at [546, 397] on div at bounding box center [578, 397] width 79 height 35
click at [570, 397] on input "text" at bounding box center [578, 397] width 51 height 35
click at [443, 481] on input "text" at bounding box center [420, 476] width 209 height 35
paste input "0406 802 932"
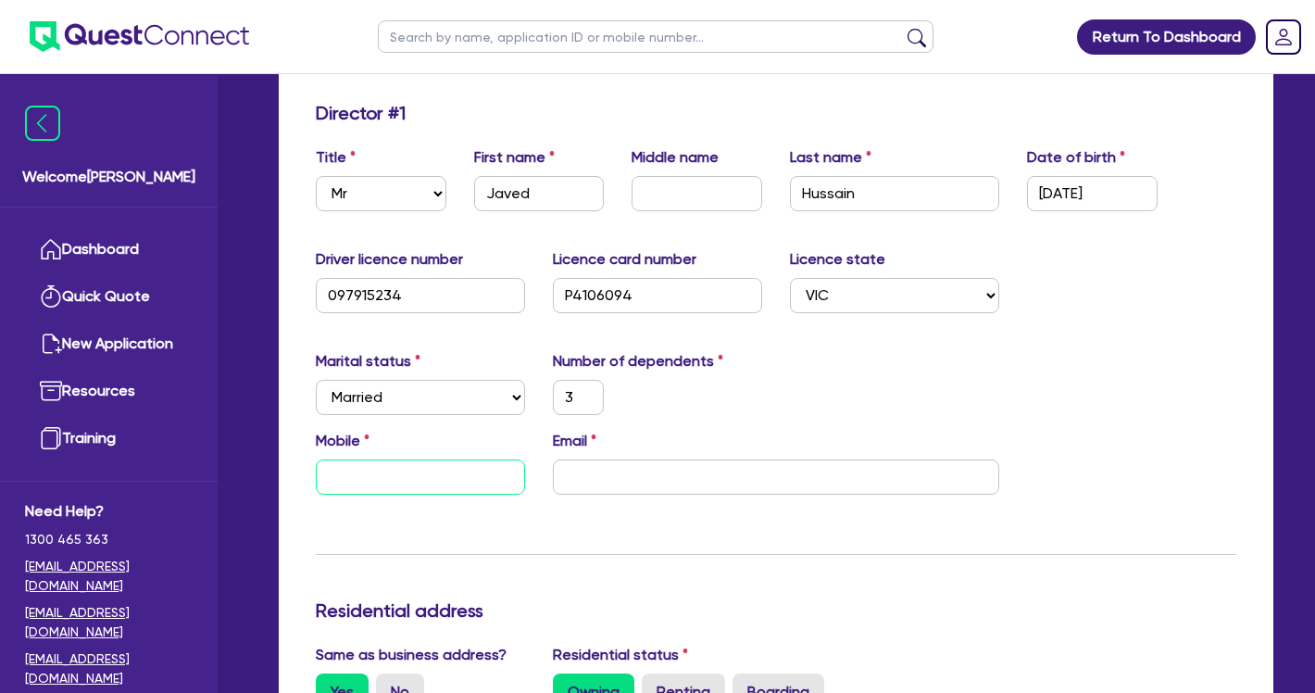
type input "3"
type input "0406 802 932"
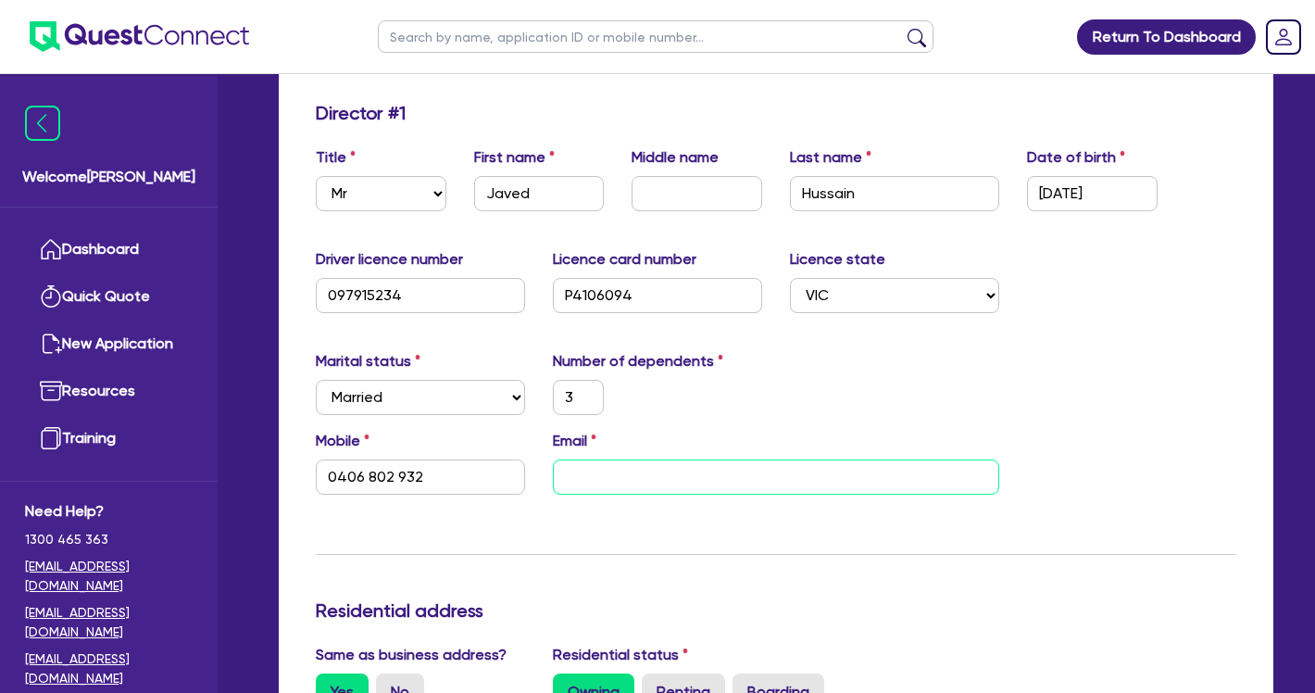
paste input "[EMAIL_ADDRESS][DOMAIN_NAME]"
type input "3"
type input "0406 802 932"
type input "[EMAIL_ADDRESS][DOMAIN_NAME]"
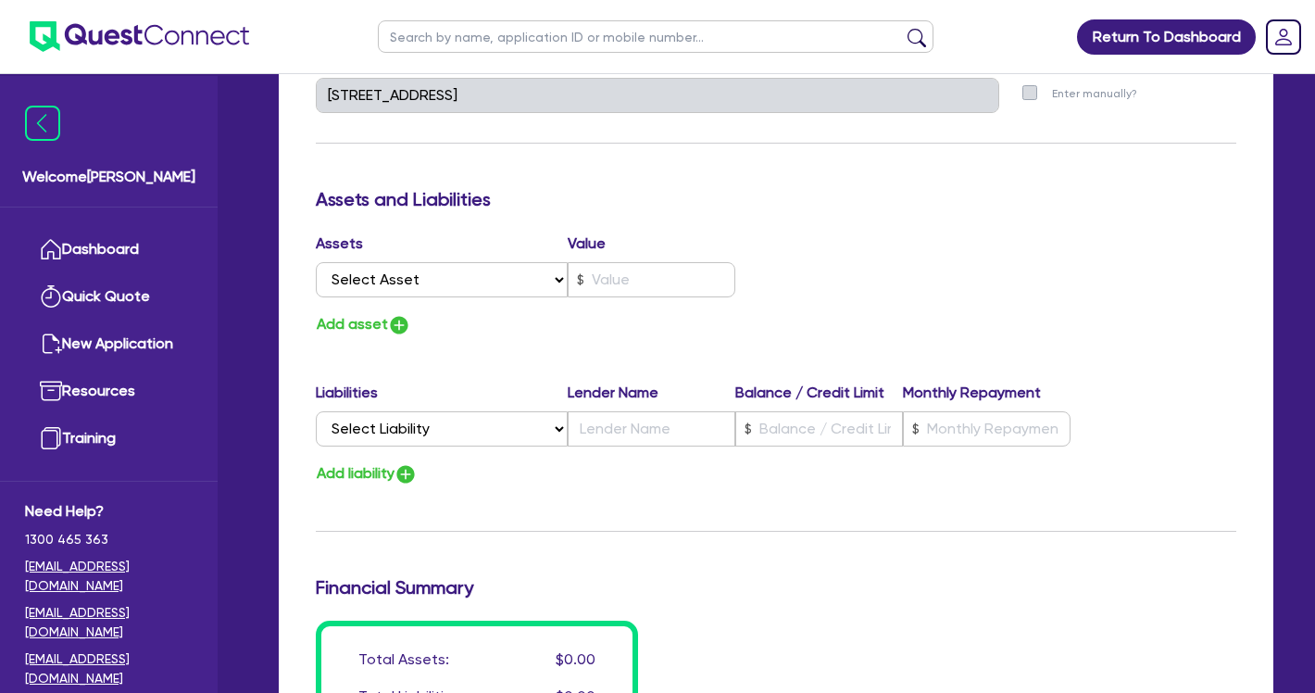
scroll to position [982, 0]
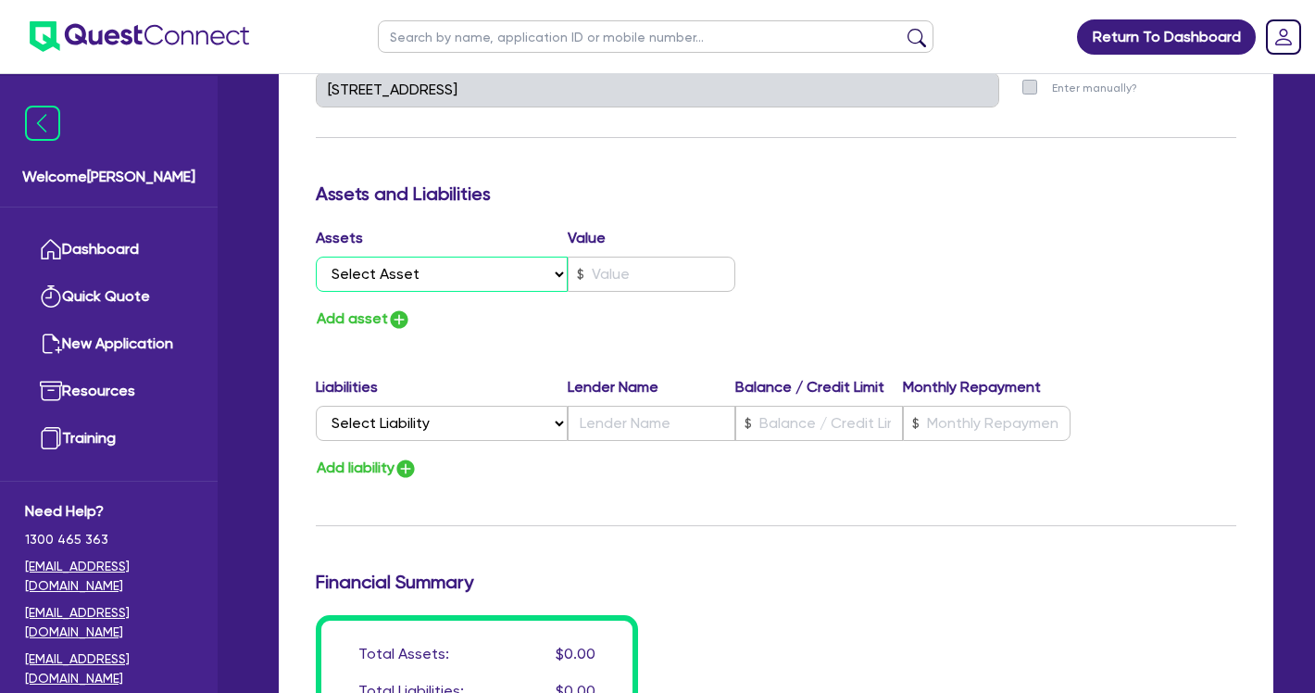
select select "PROPERTY"
type input "3"
type input "0406 802 932"
click at [620, 272] on input "text" at bounding box center [652, 274] width 168 height 35
type input "3"
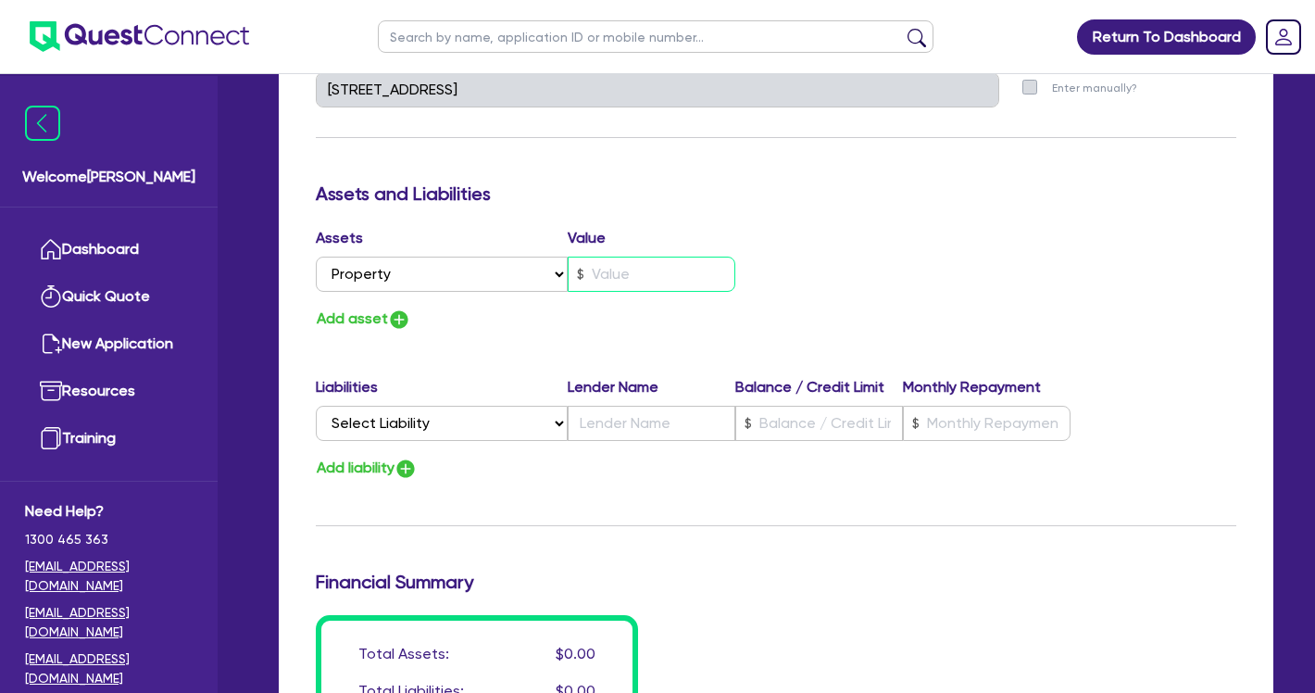
type input "0406 802 932"
type input "1"
type input "3"
type input "0406 802 932"
type input "10"
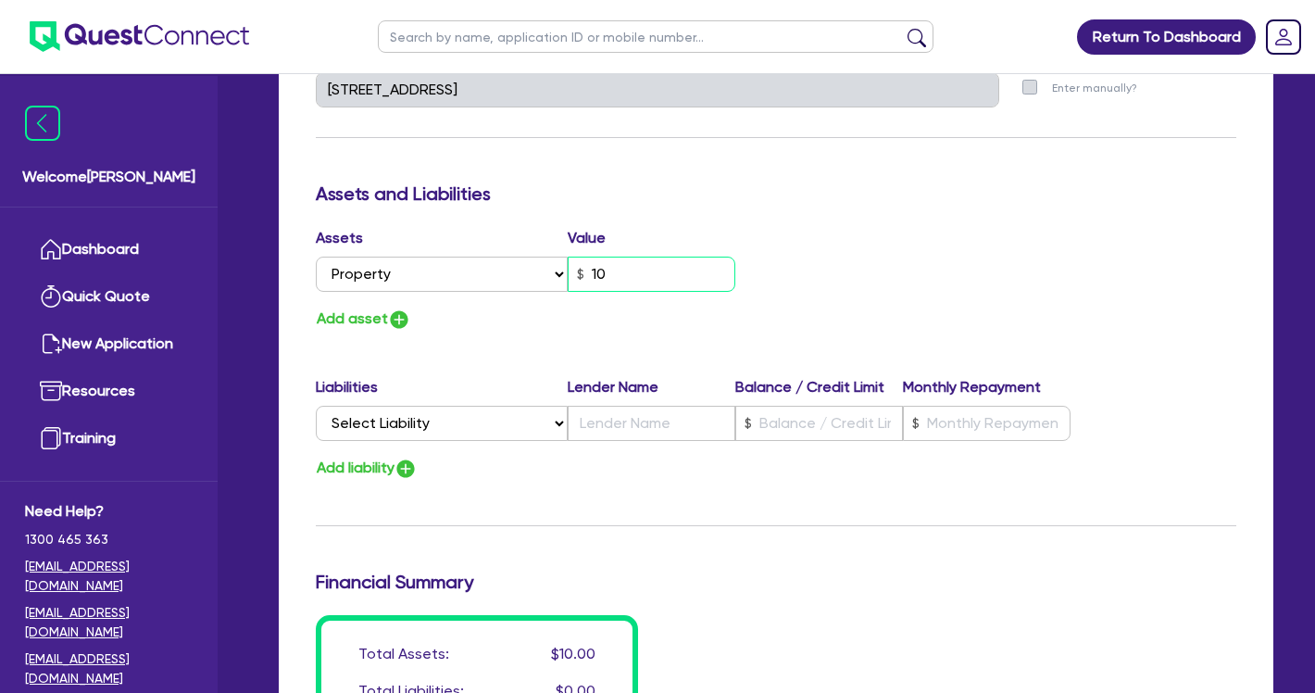
type input "3"
type input "0406 802 932"
type input "105"
type input "3"
type input "0406 802 932"
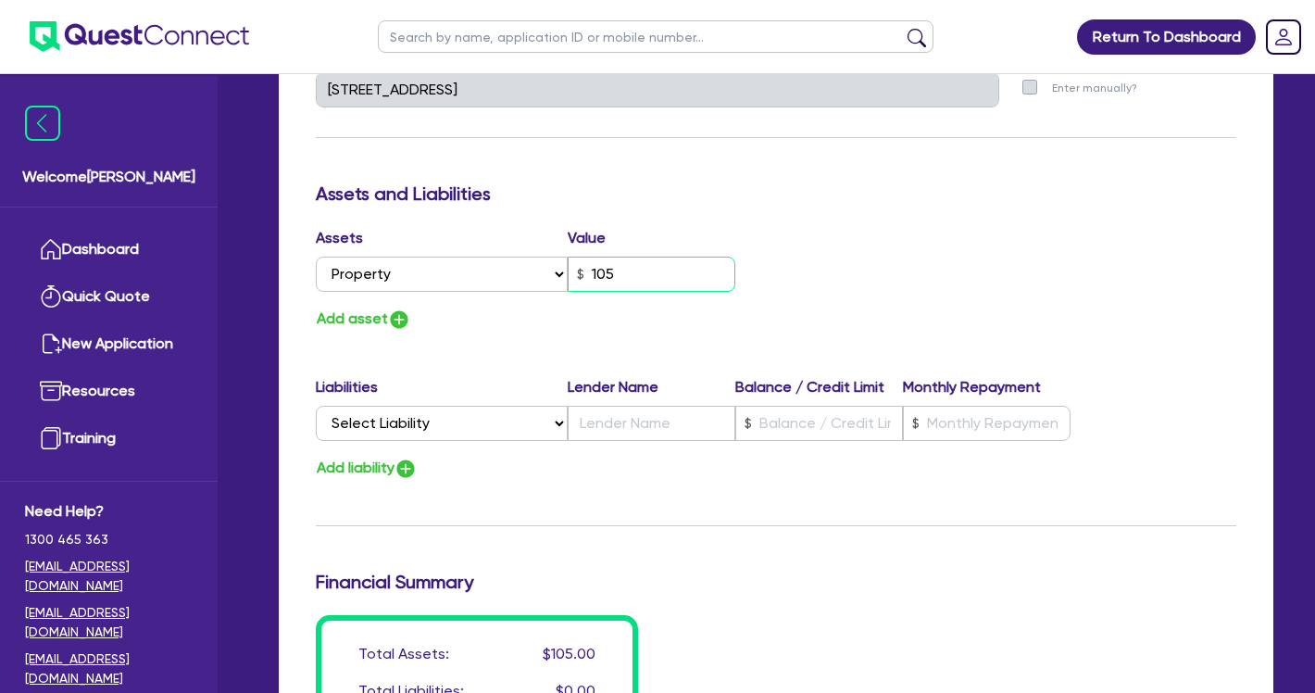
type input "1,050"
type input "3"
type input "0406 802 932"
type input "10,500"
type input "3"
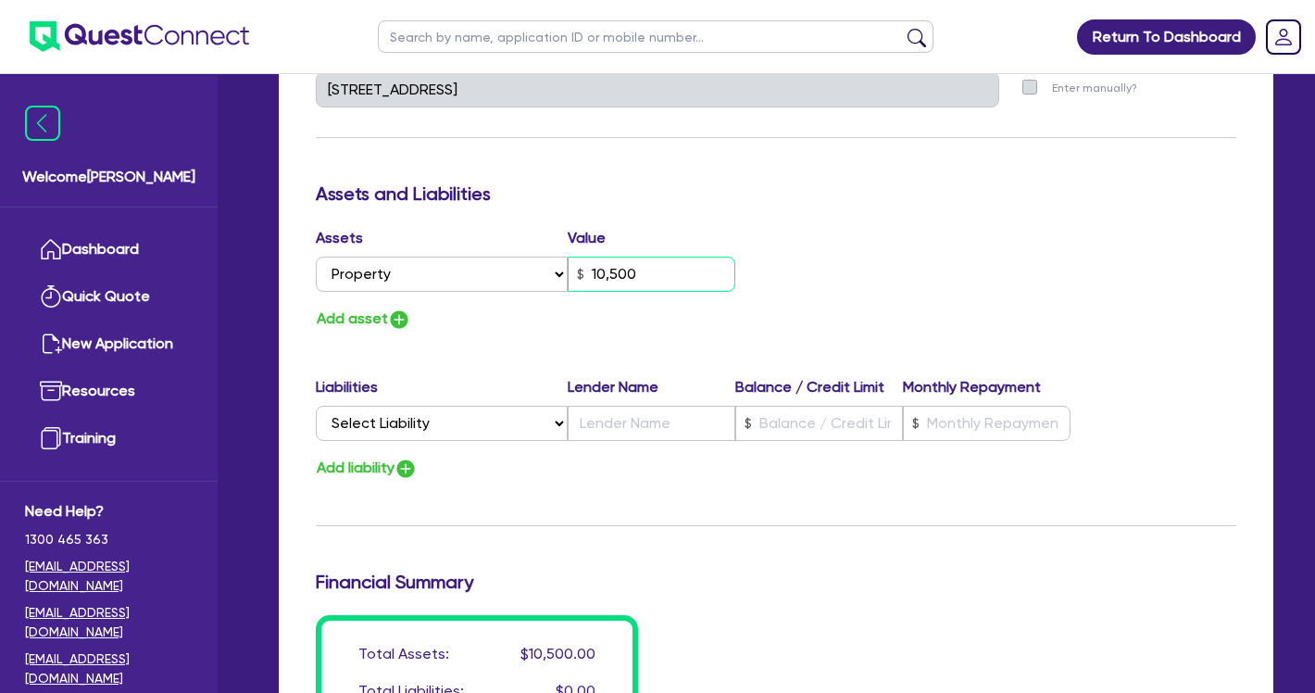
type input "0406 802 932"
type input "105,000"
type input "3"
type input "0406 802 932"
type input "1,050,000"
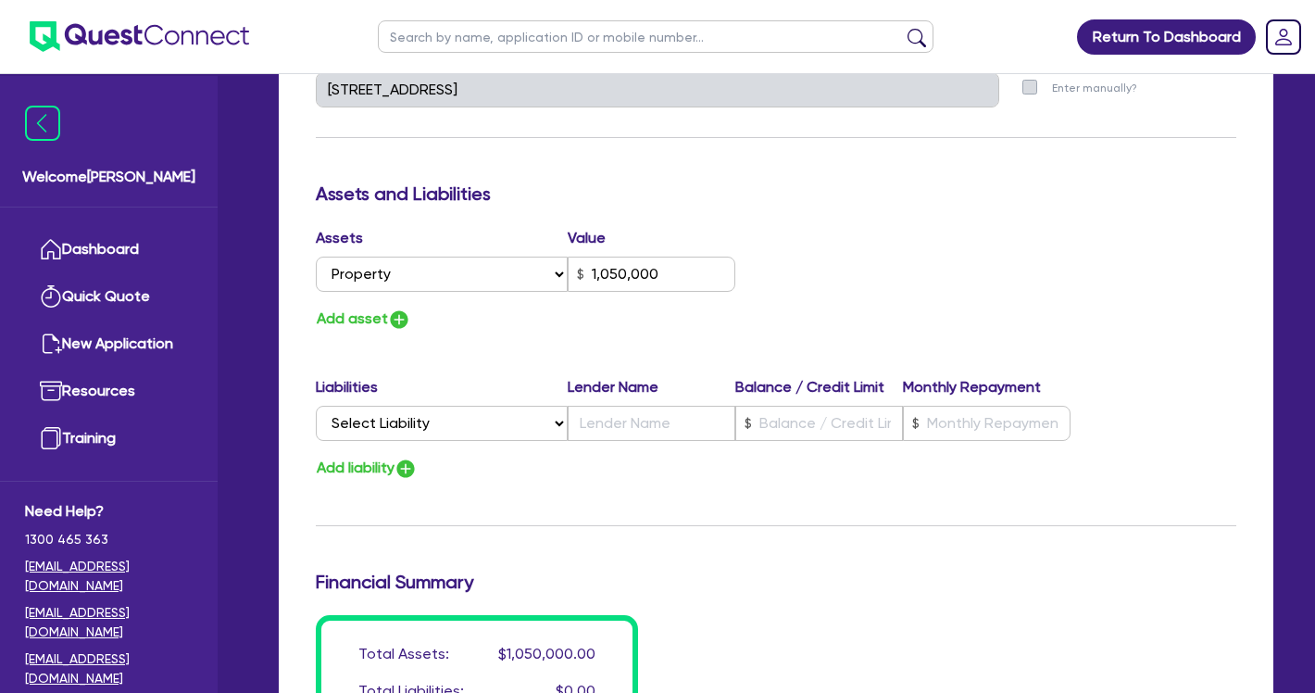
click at [403, 320] on img "button" at bounding box center [399, 319] width 22 height 22
type input "3"
type input "0406 802 932"
type input "1,050,000"
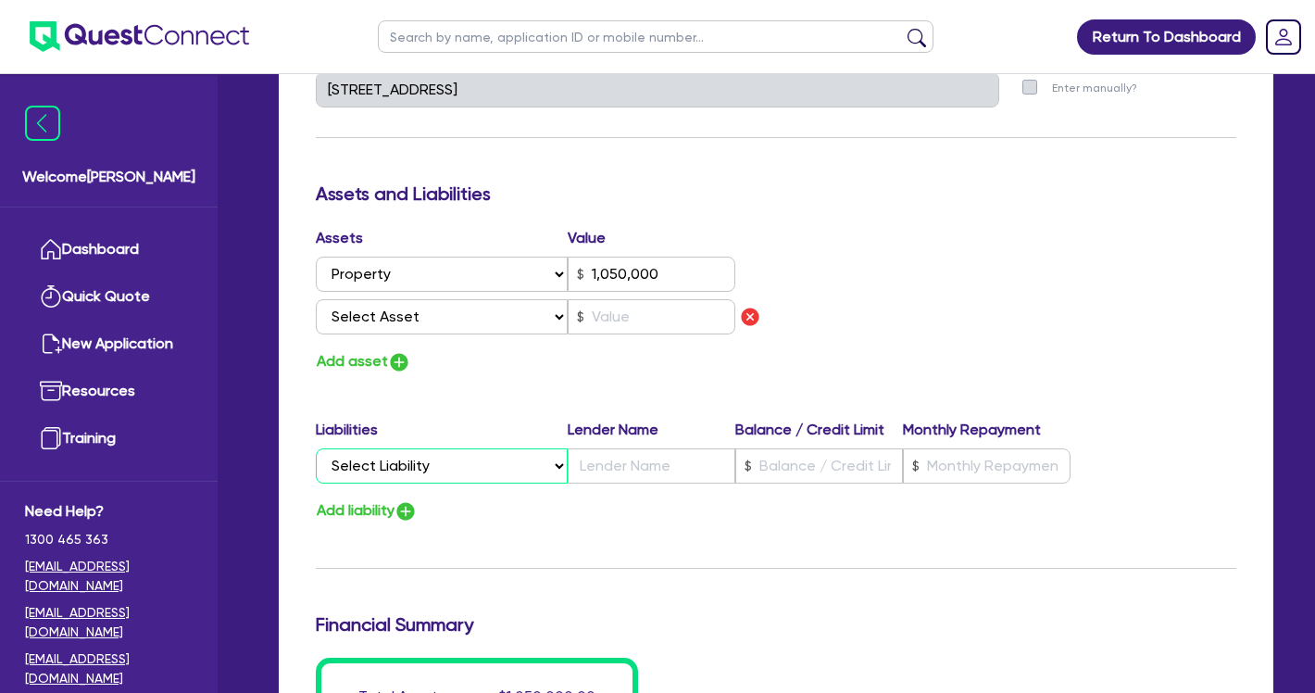
select select "MORTGAGE"
type input "3"
type input "0406 802 932"
type input "1,050,000"
type input "3"
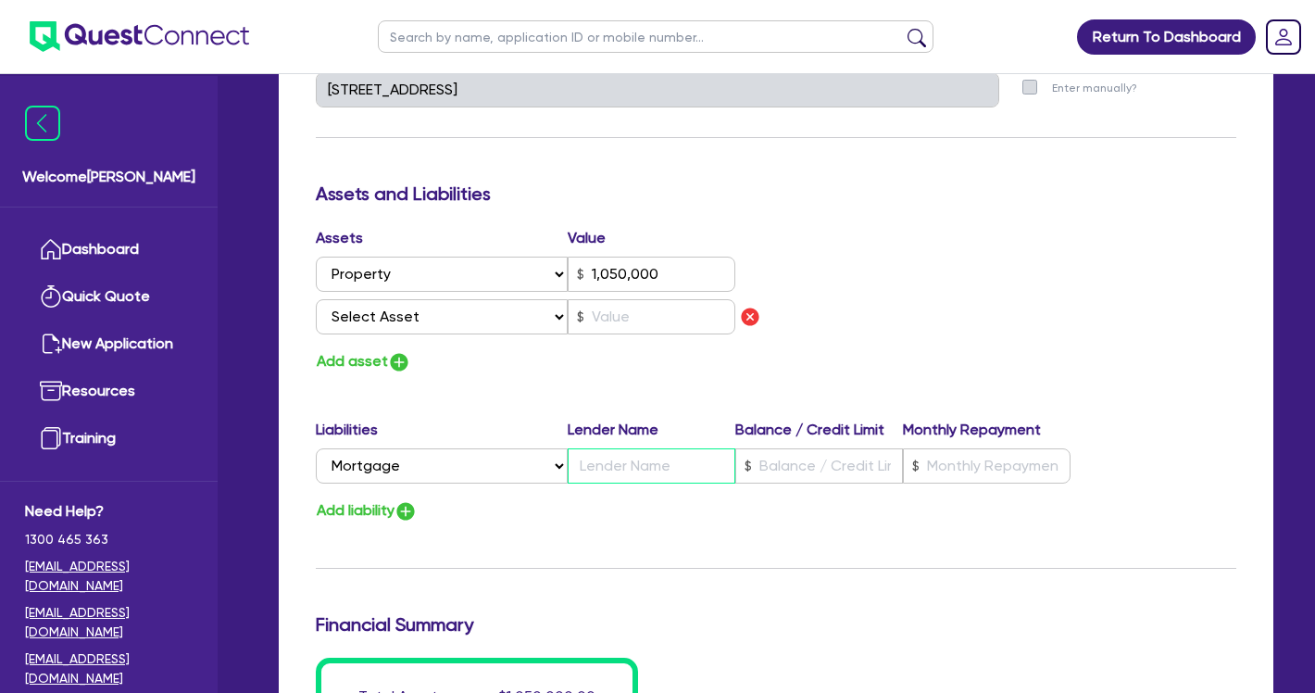
type input "0406 802 932"
type input "1,050,000"
type input "B"
type input "3"
type input "0406 802 932"
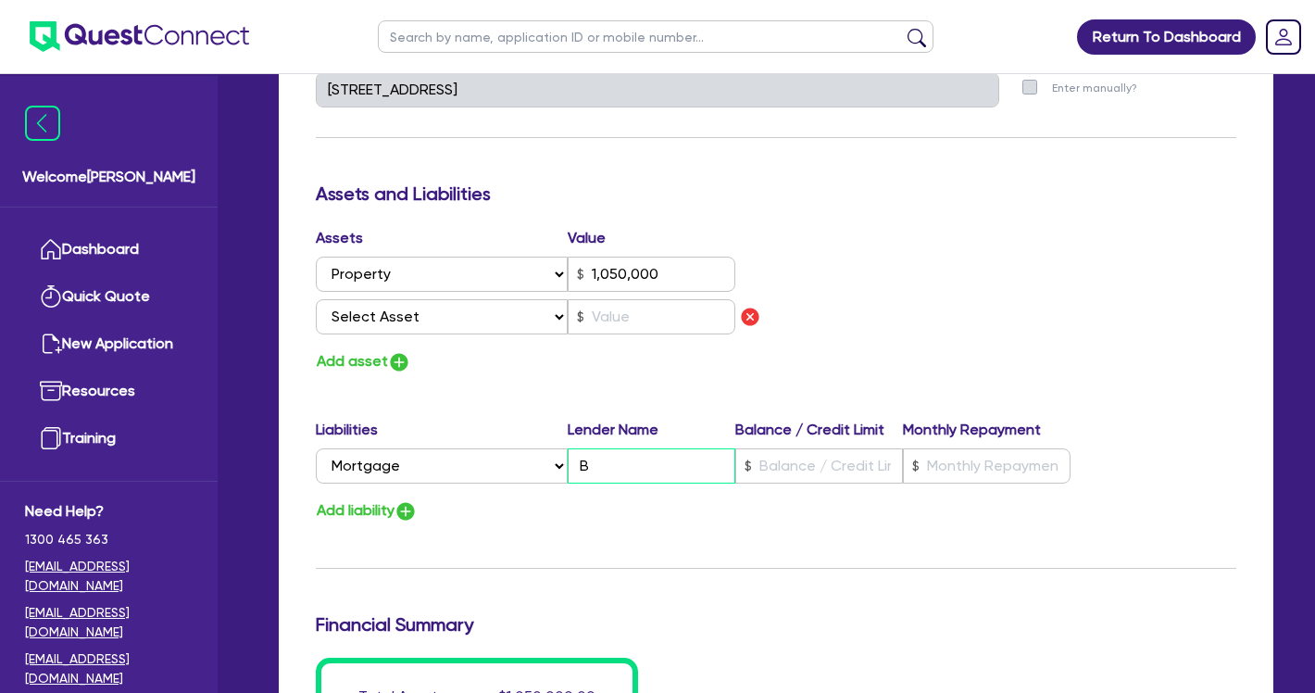
type input "1,050,000"
type input "Bo"
type input "3"
type input "0406 802 932"
type input "1,050,000"
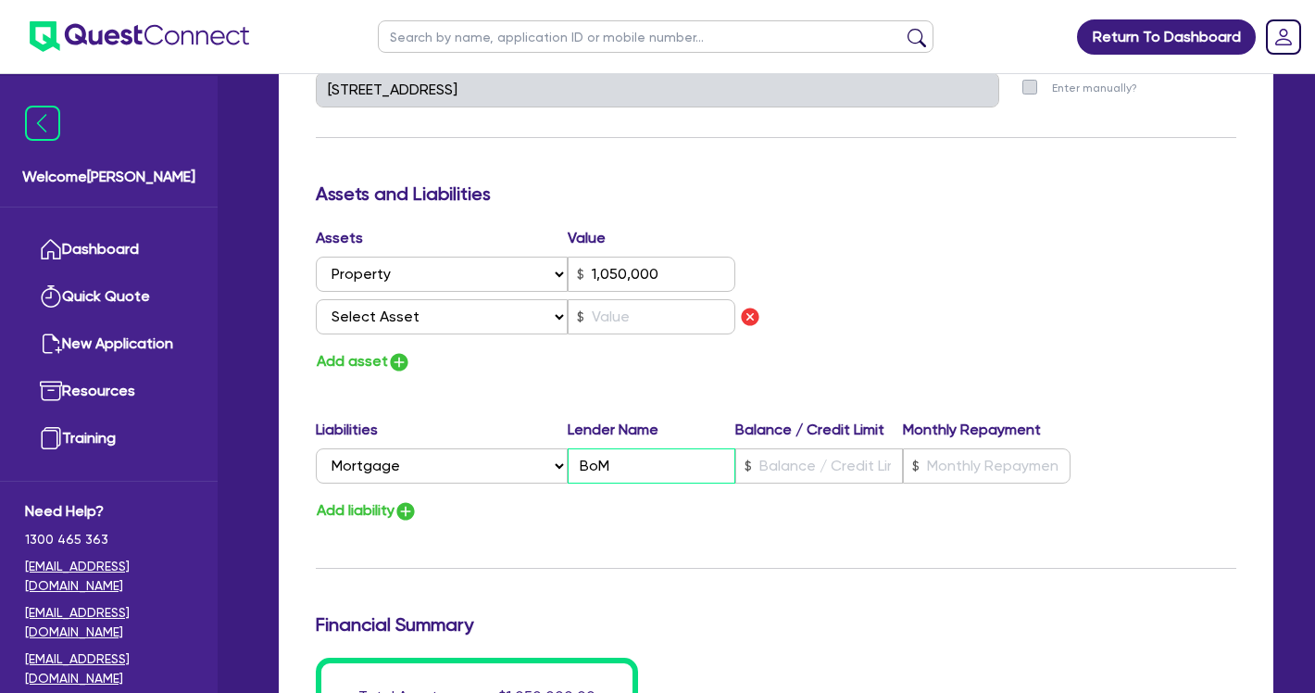
type input "BoM"
click at [805, 483] on input "text" at bounding box center [819, 465] width 168 height 35
type input "3"
type input "0406 802 932"
type input "1,050,000"
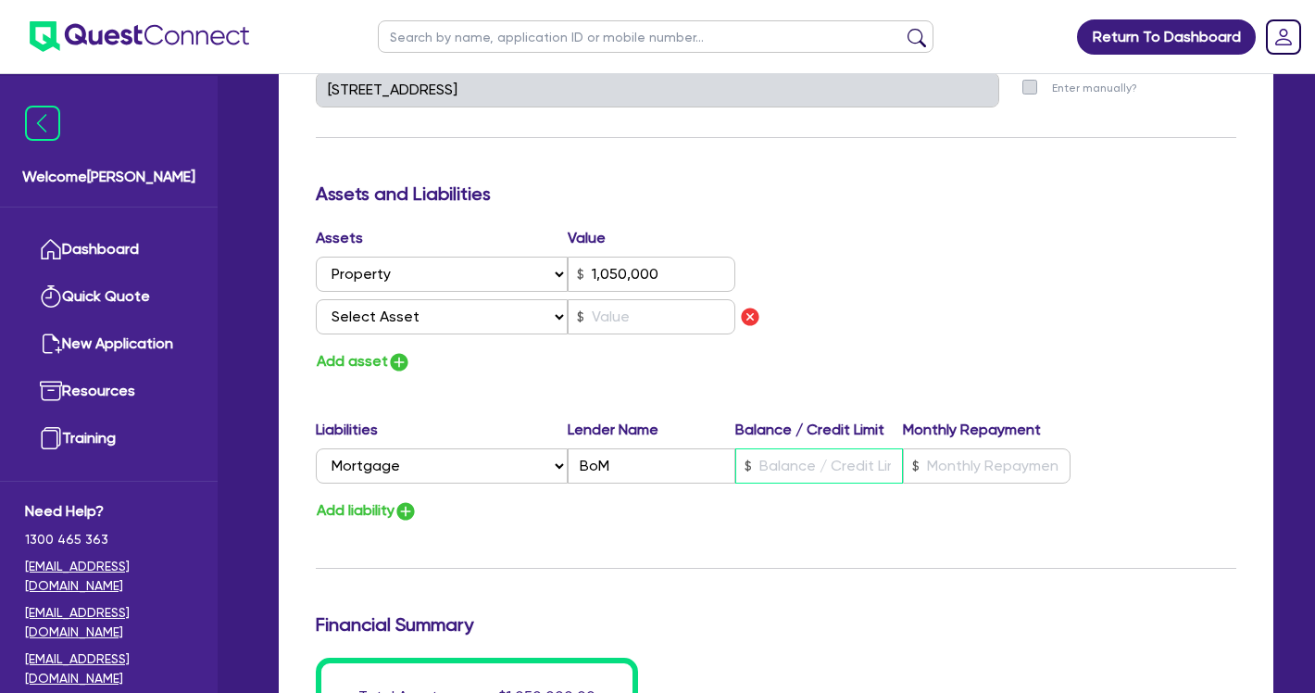
type input "7"
type input "3"
type input "0406 802 932"
type input "1,050,000"
type input "70"
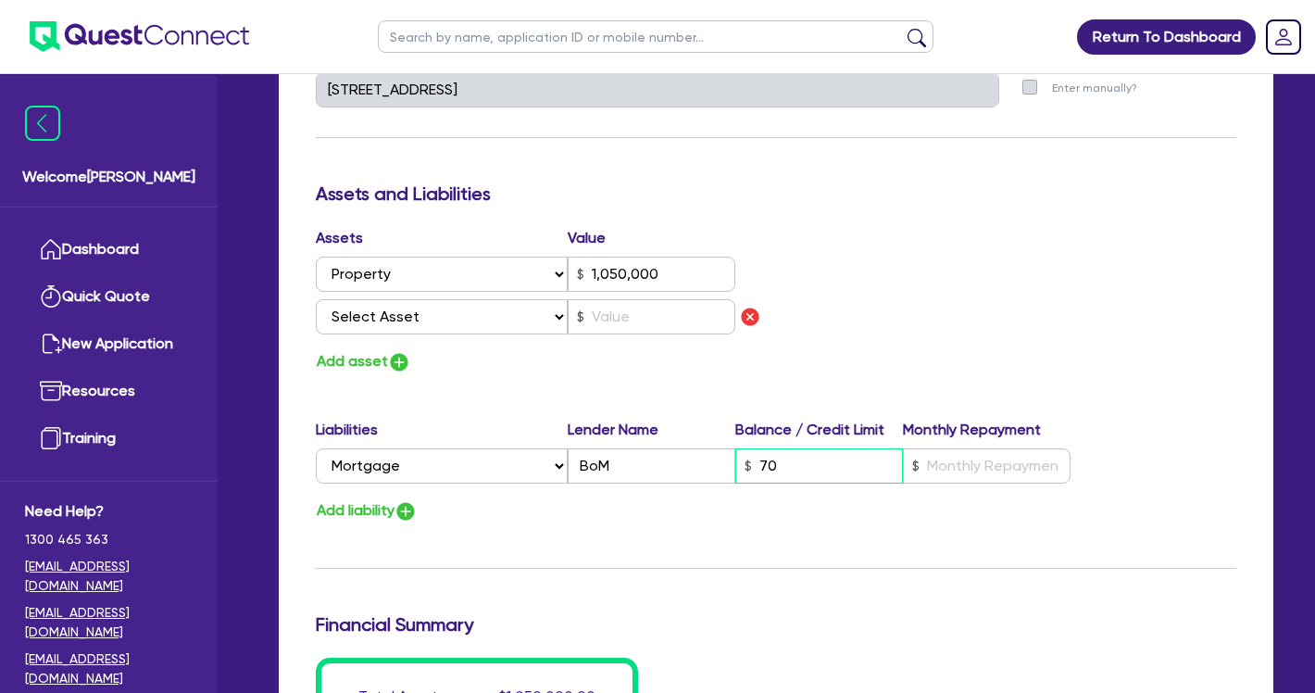
type input "3"
type input "0406 802 932"
type input "1,050,000"
type input "702"
type input "3"
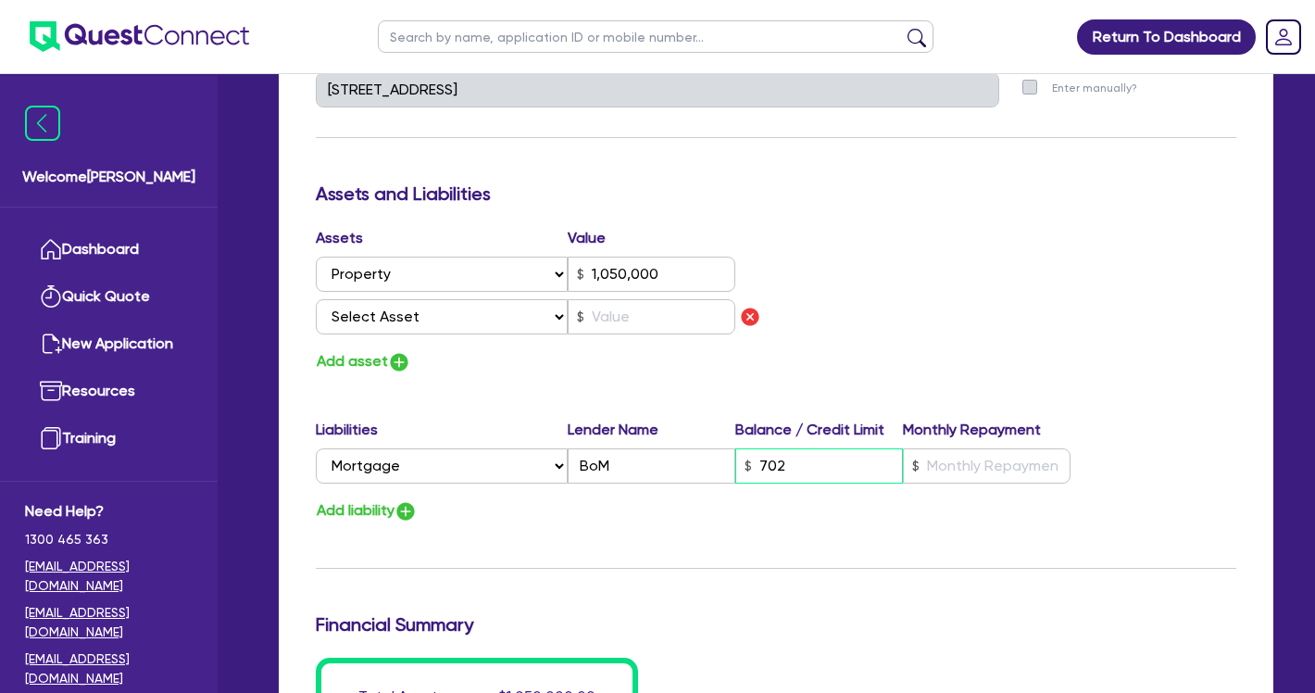
type input "0406 802 932"
type input "1,050,000"
type input "7,020"
type input "3"
type input "0406 802 932"
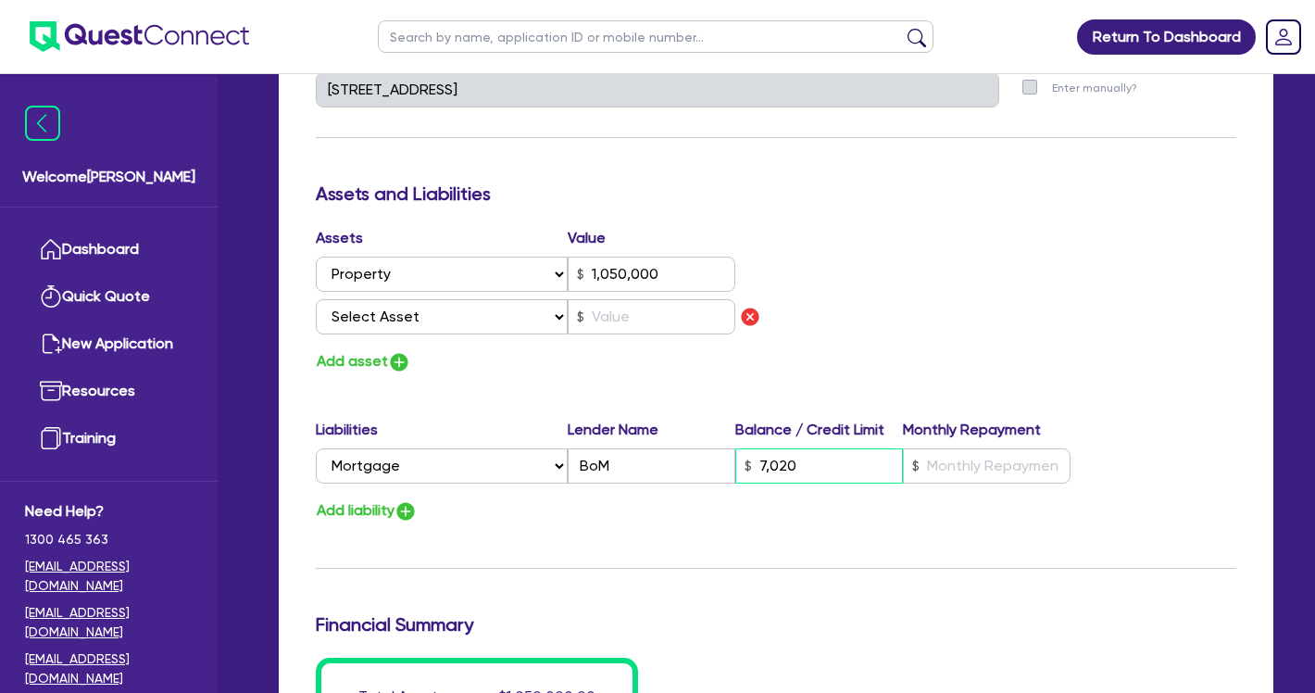
type input "1,050,000"
type input "70,200"
type input "3"
type input "0406 802 932"
type input "1,050,000"
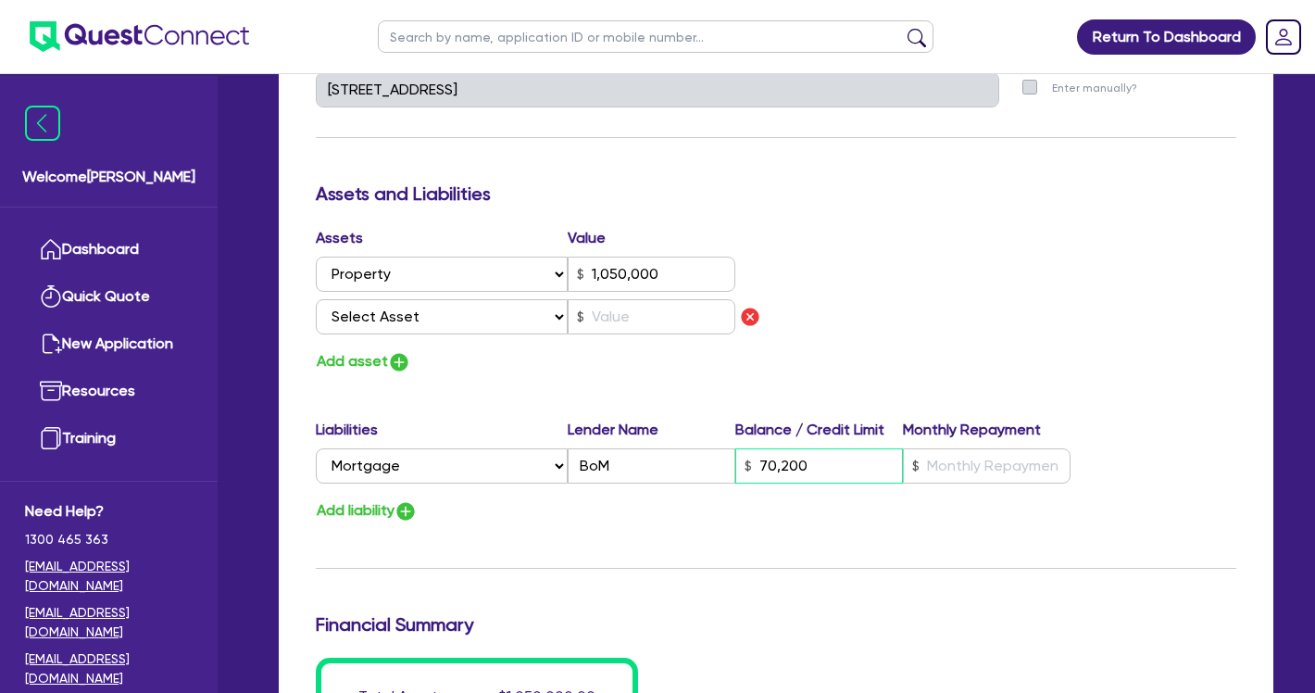
type input "702,000"
click at [890, 558] on div "Update residential status for Director #1 Boarding is only acceptable when the …" at bounding box center [776, 103] width 921 height 1412
click at [407, 357] on img "button" at bounding box center [399, 362] width 22 height 22
type input "3"
type input "0406 802 932"
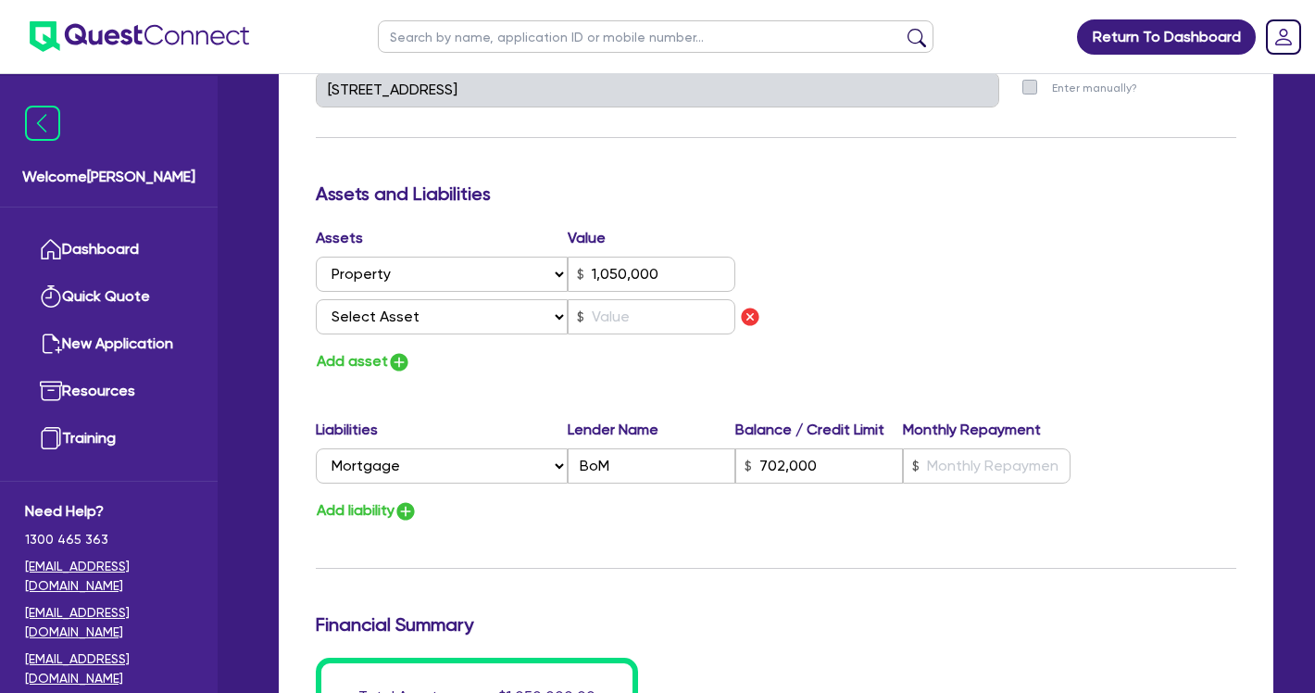
type input "1,050,000"
type input "702,000"
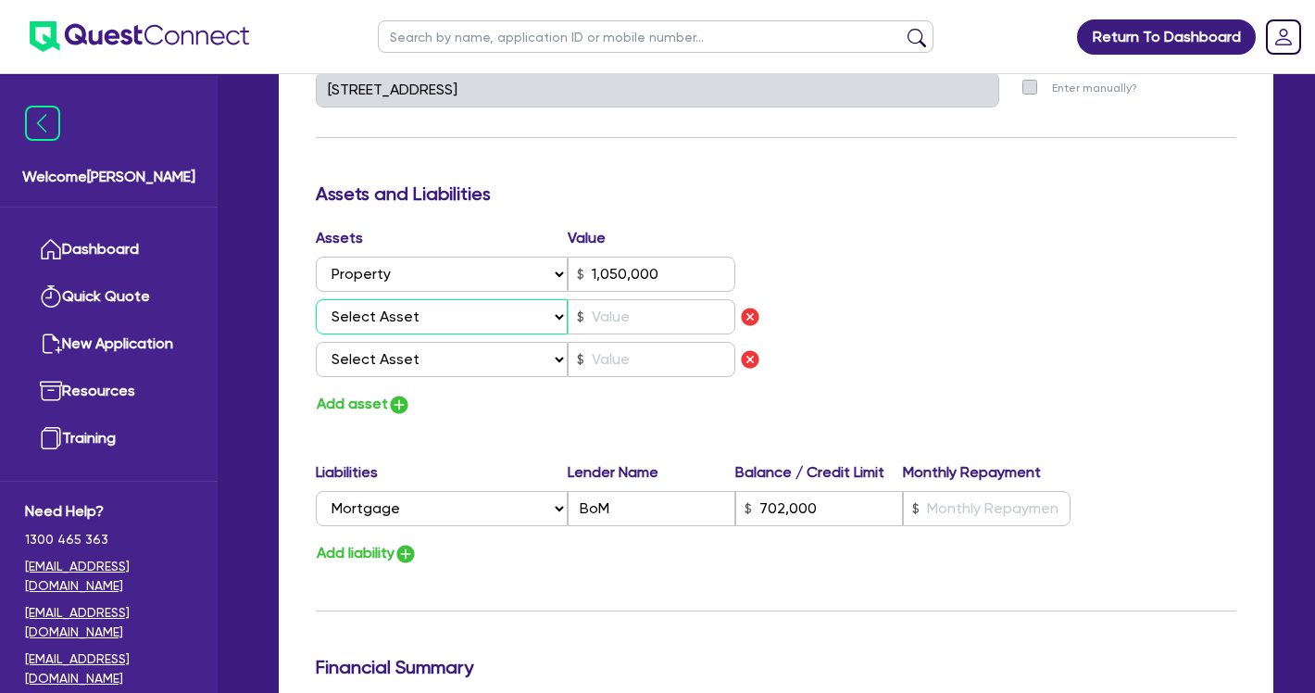
select select "VEHICLE"
type input "3"
type input "0406 802 932"
type input "1,050,000"
type input "702,000"
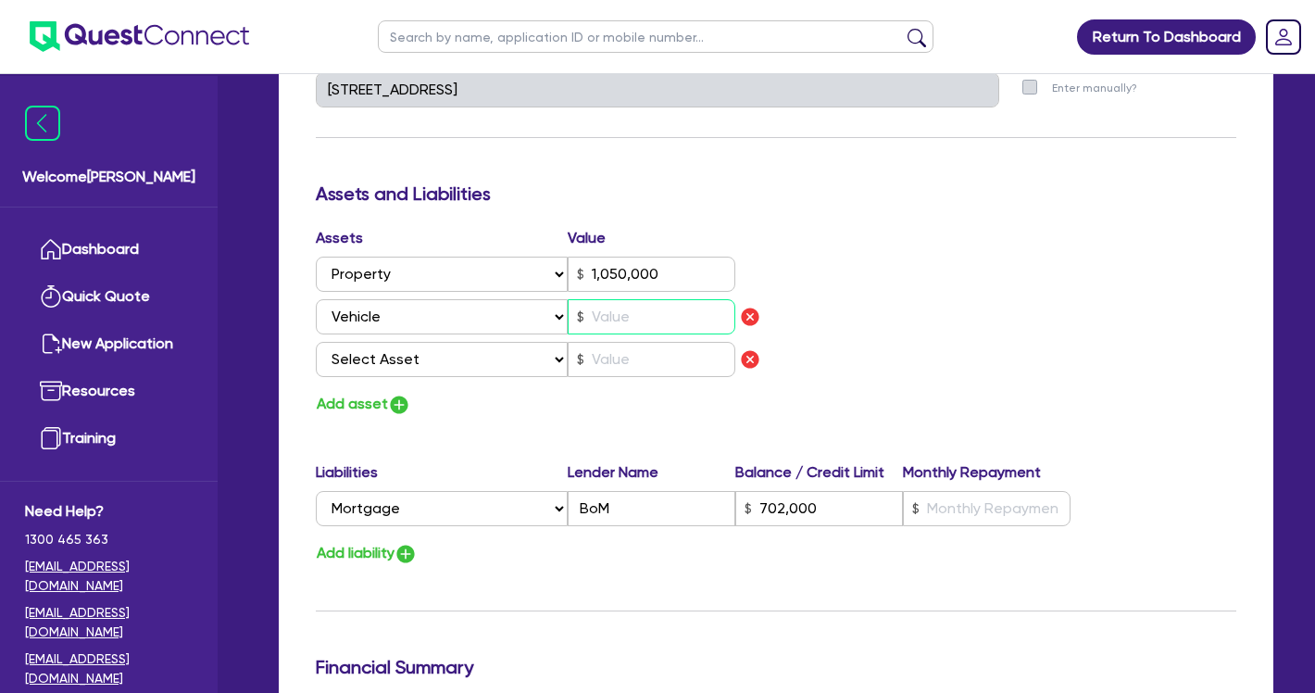
click at [606, 320] on input "text" at bounding box center [652, 316] width 168 height 35
type input "3"
type input "0406 802 932"
type input "1,050,000"
type input "702,000"
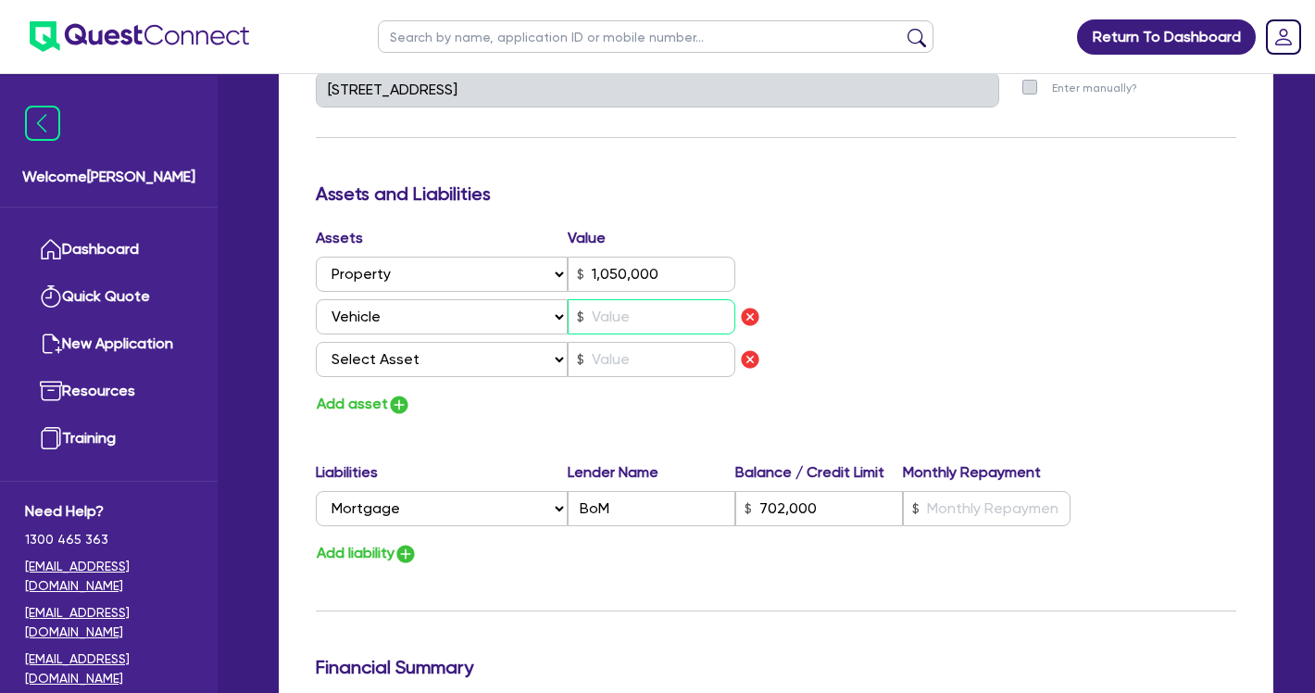
type input "2"
type input "3"
type input "0406 802 932"
type input "1,050,000"
type input "702,000"
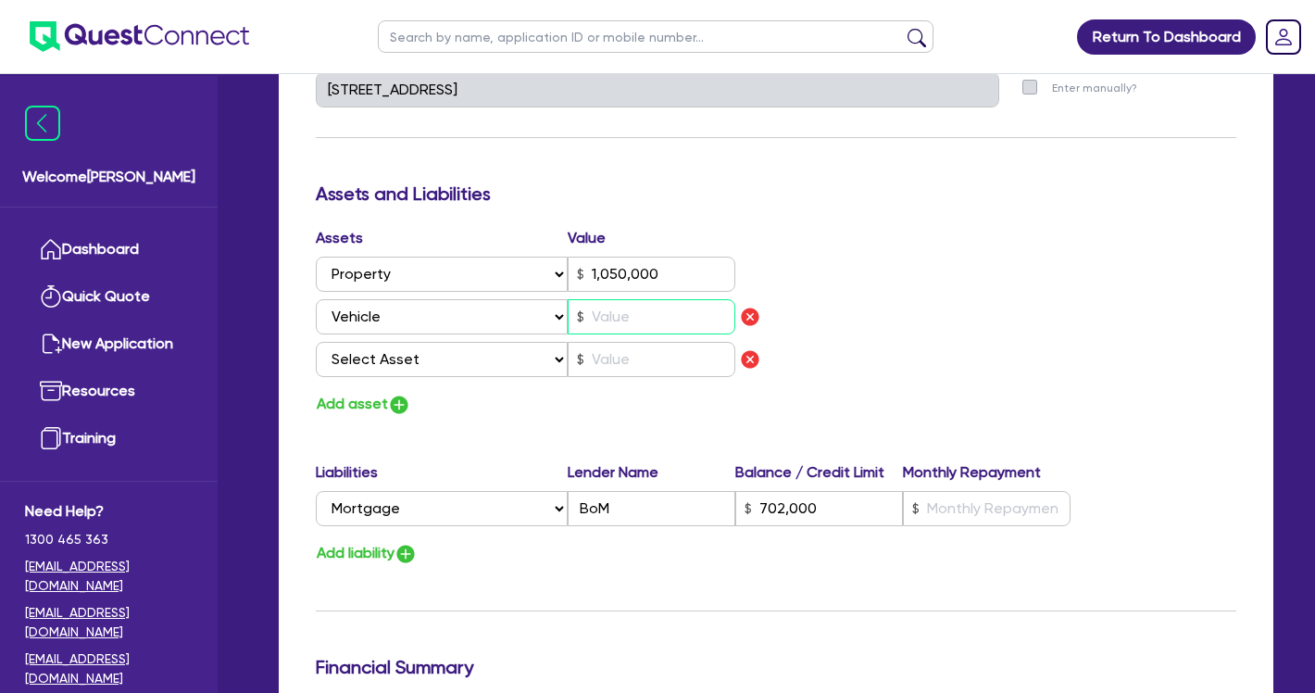
type input "3"
type input "0406 802 932"
type input "1,050,000"
type input "702,000"
type input "3"
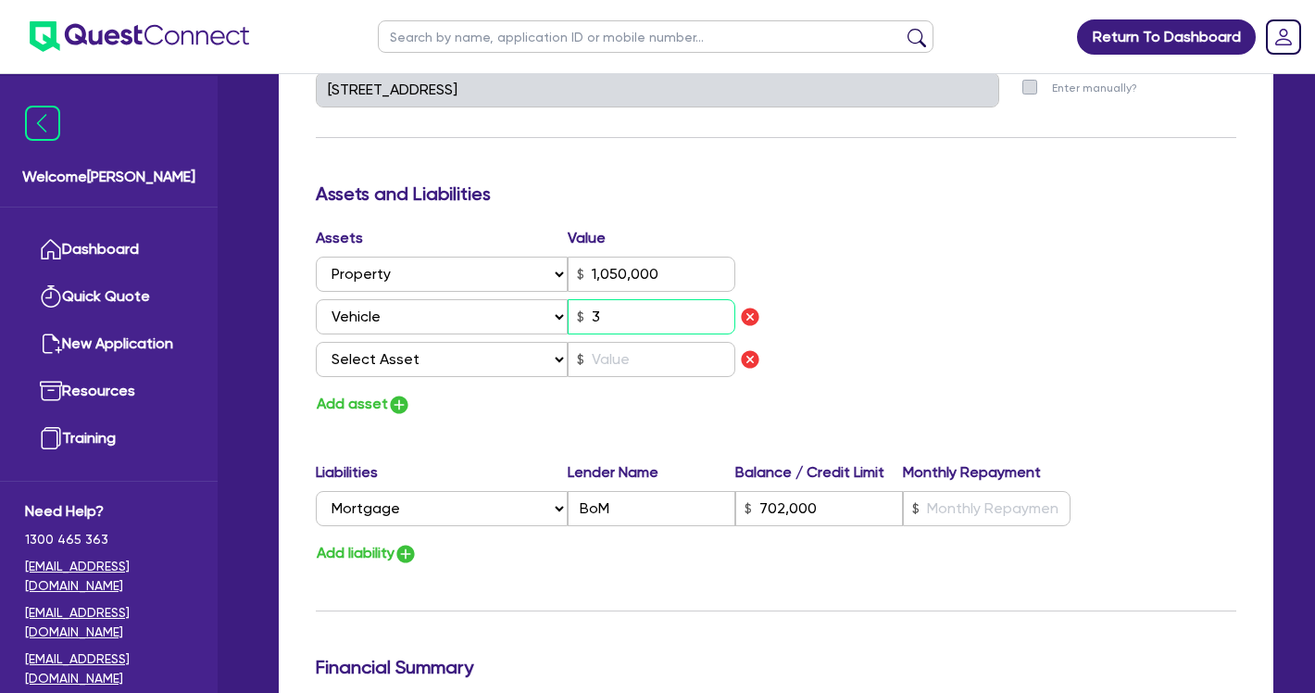
type input "3"
type input "0406 802 932"
type input "1,050,000"
type input "702,000"
type input "30"
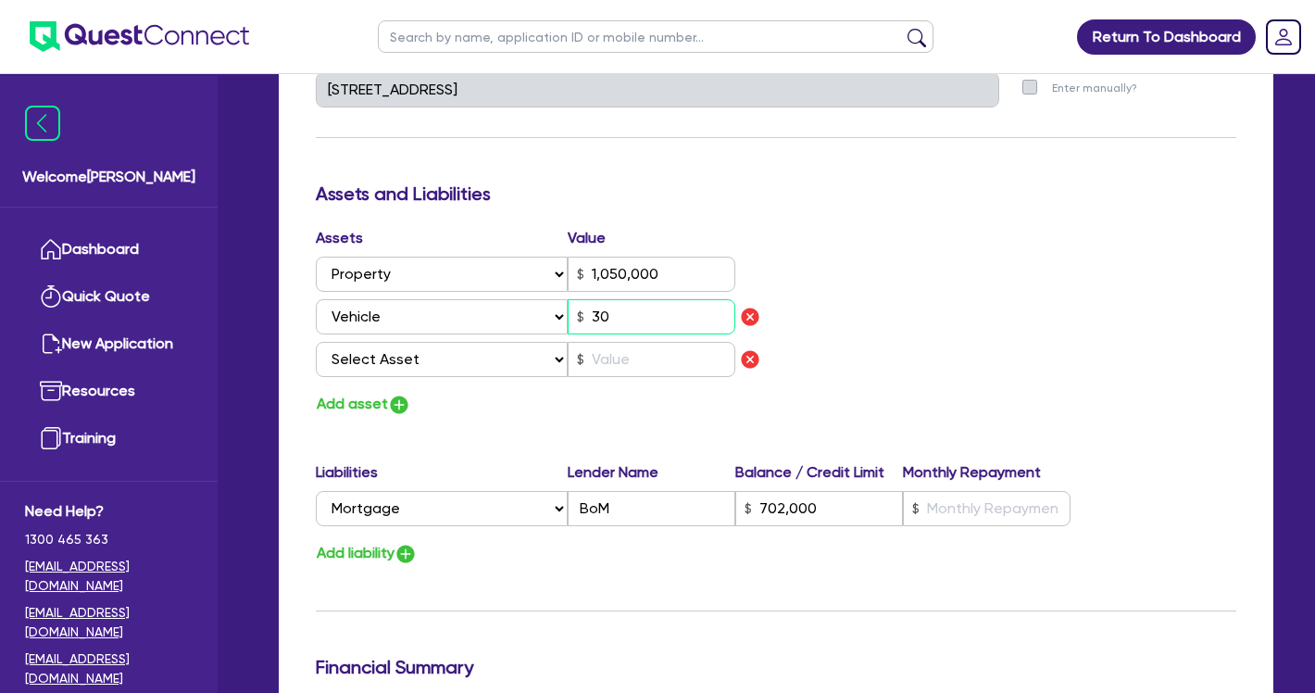
type input "3"
type input "0406 802 932"
type input "1,050,000"
type input "702,000"
type input "300"
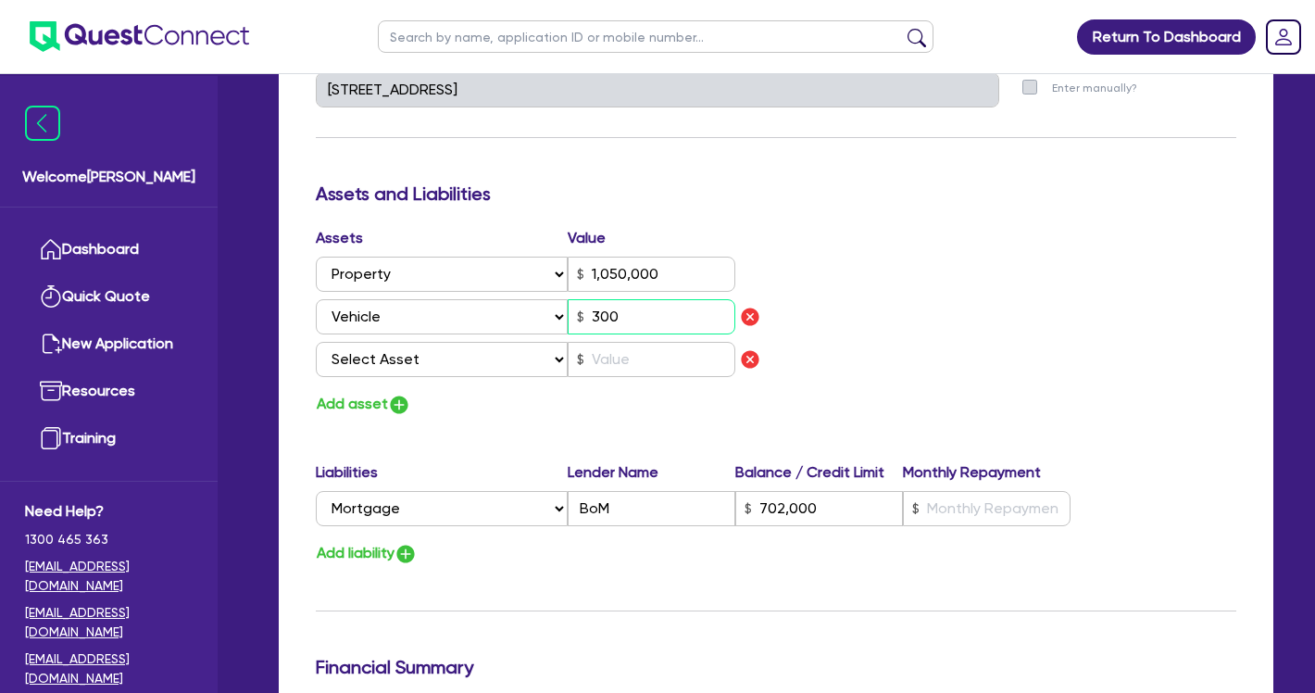
type input "3"
type input "0406 802 932"
type input "1,050,000"
type input "702,000"
type input "3,000"
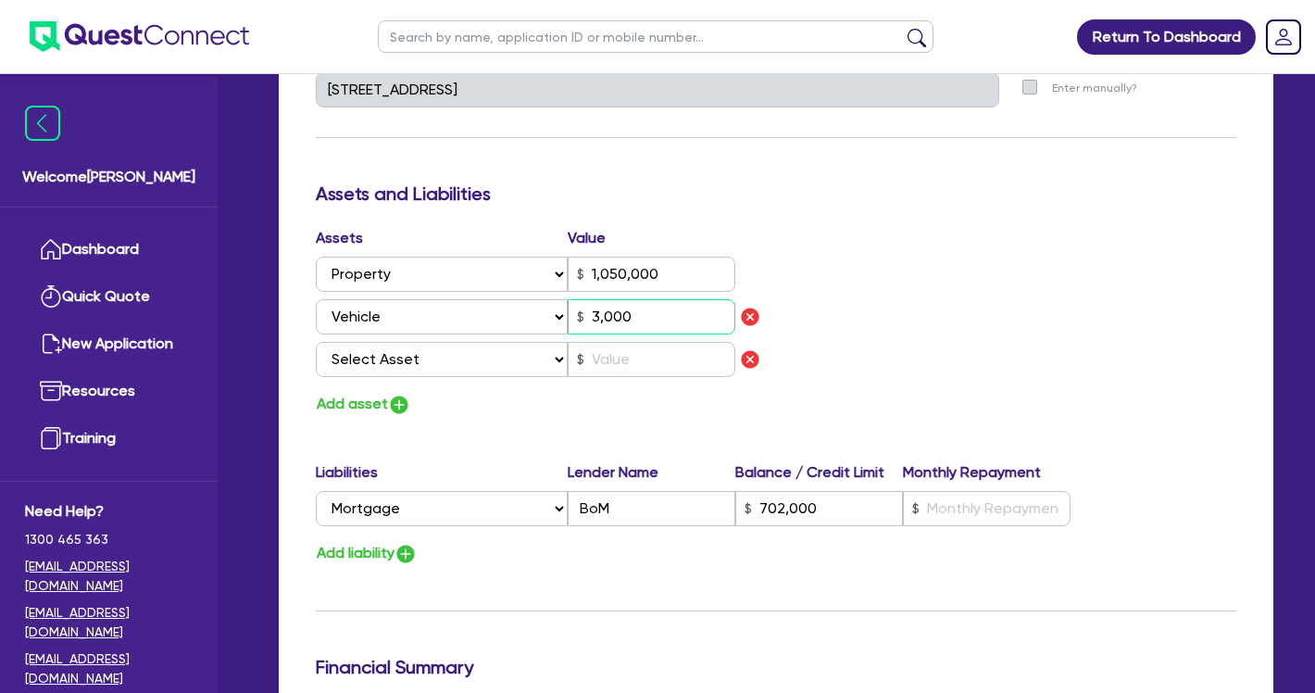
type input "3"
type input "0406 802 932"
type input "1,050,000"
type input "702,000"
type input "30,000"
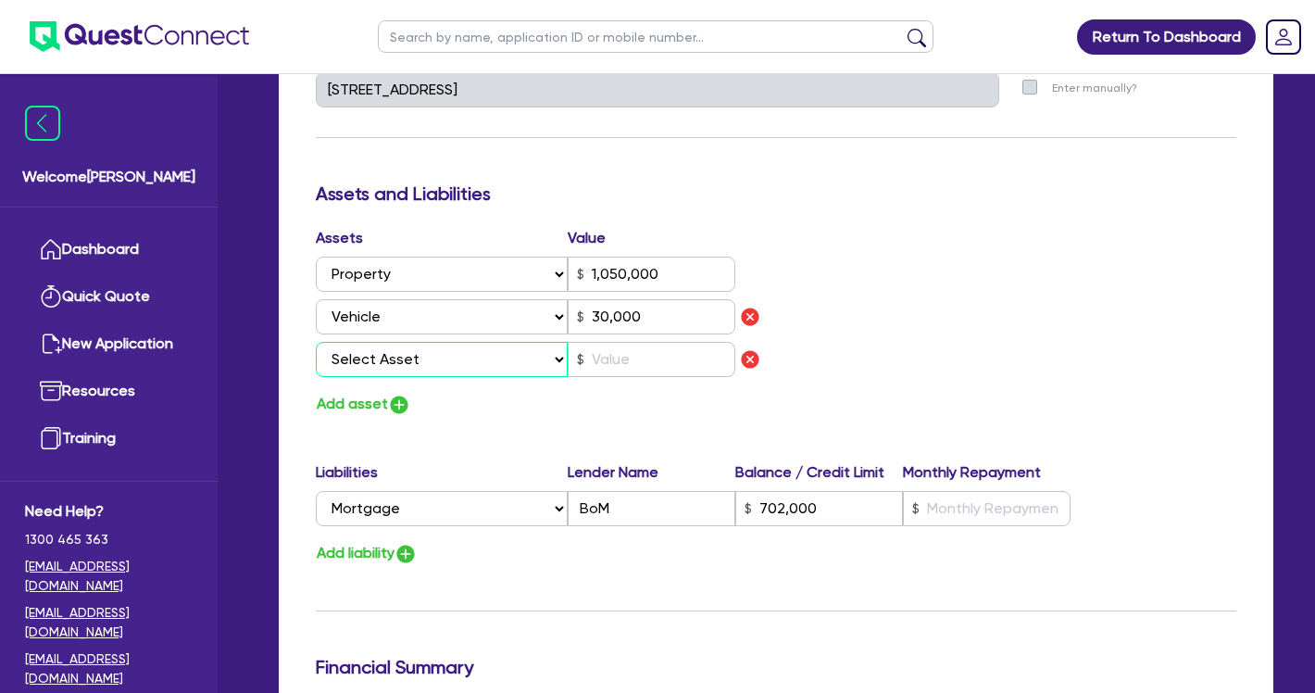
select select "HOUSEHOLD_PERSONAL"
type input "3"
type input "0406 802 932"
type input "1,050,000"
type input "702,000"
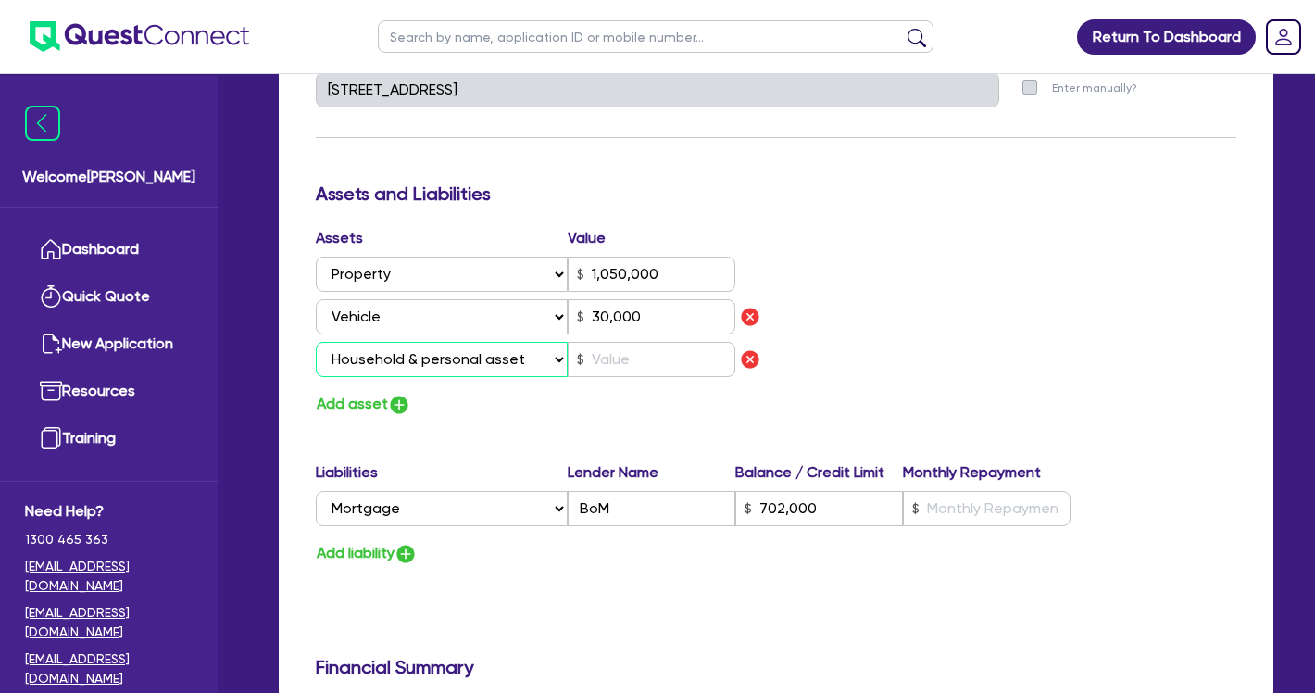
type input "30,000"
click at [616, 362] on input "text" at bounding box center [652, 359] width 168 height 35
type input "3"
type input "0406 802 932"
type input "1,050,000"
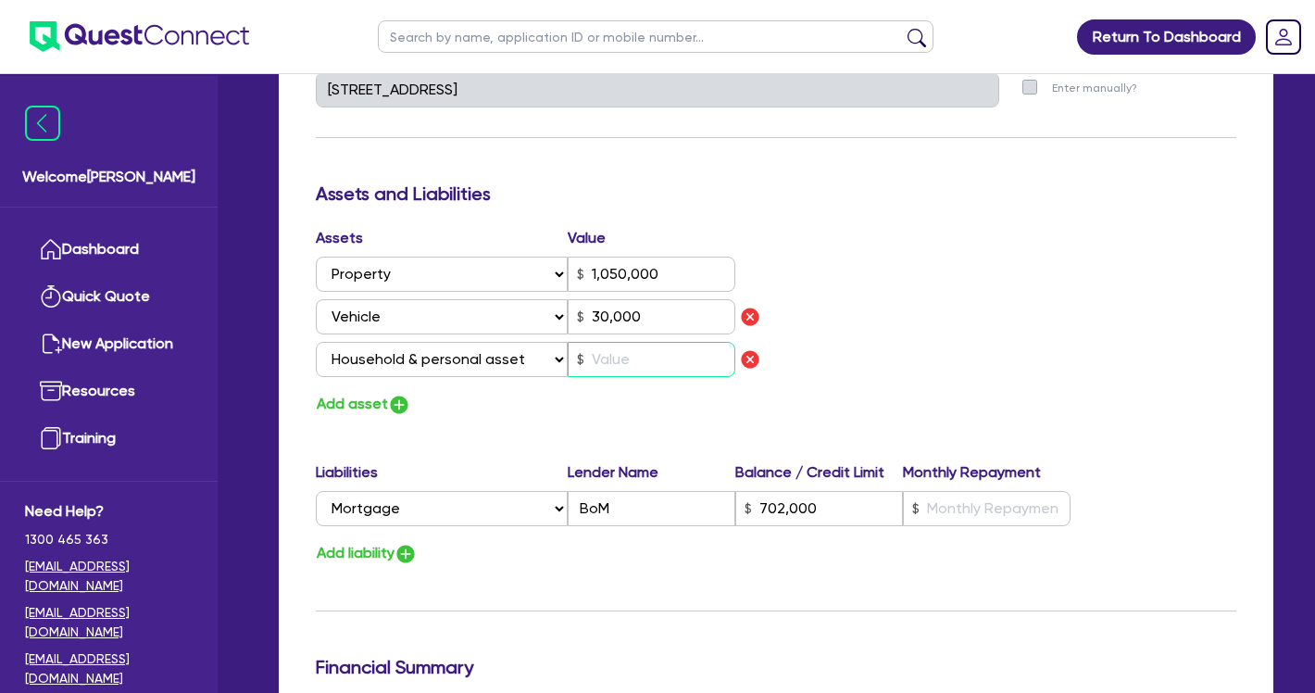
type input "702,000"
type input "30,000"
type input "4"
type input "3"
type input "0406 802 932"
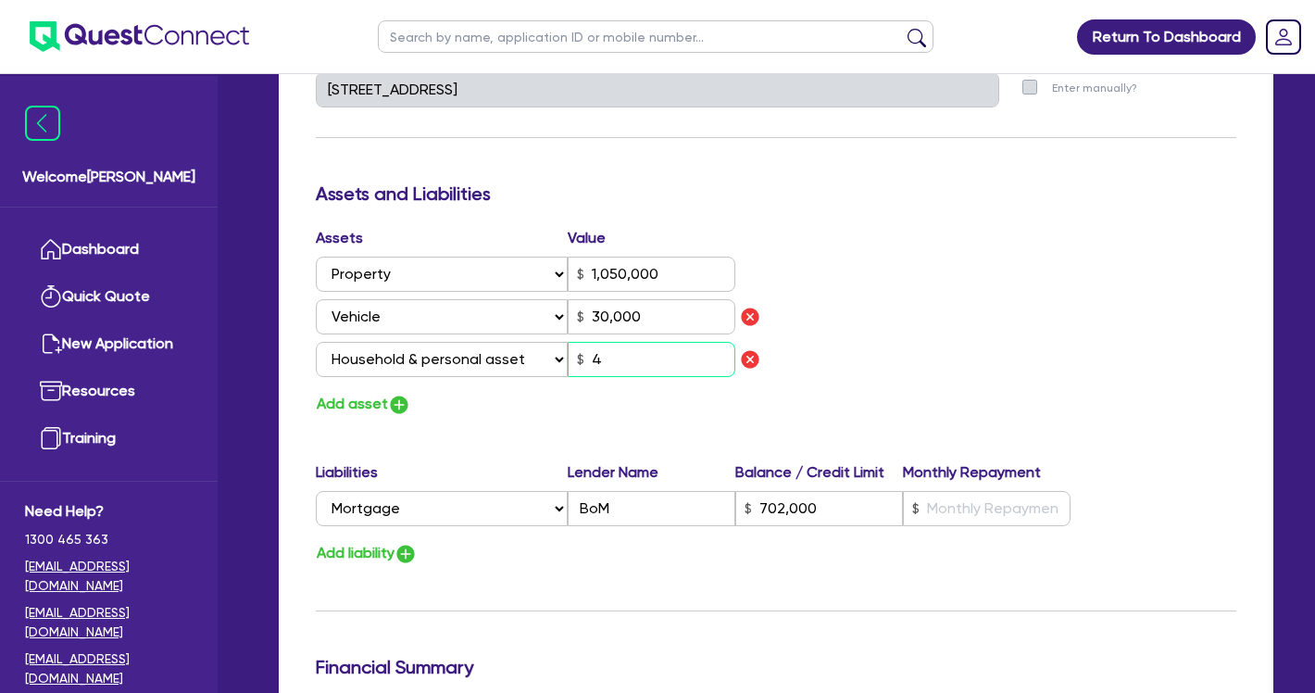
type input "1,050,000"
type input "702,000"
type input "30,000"
type input "40"
type input "3"
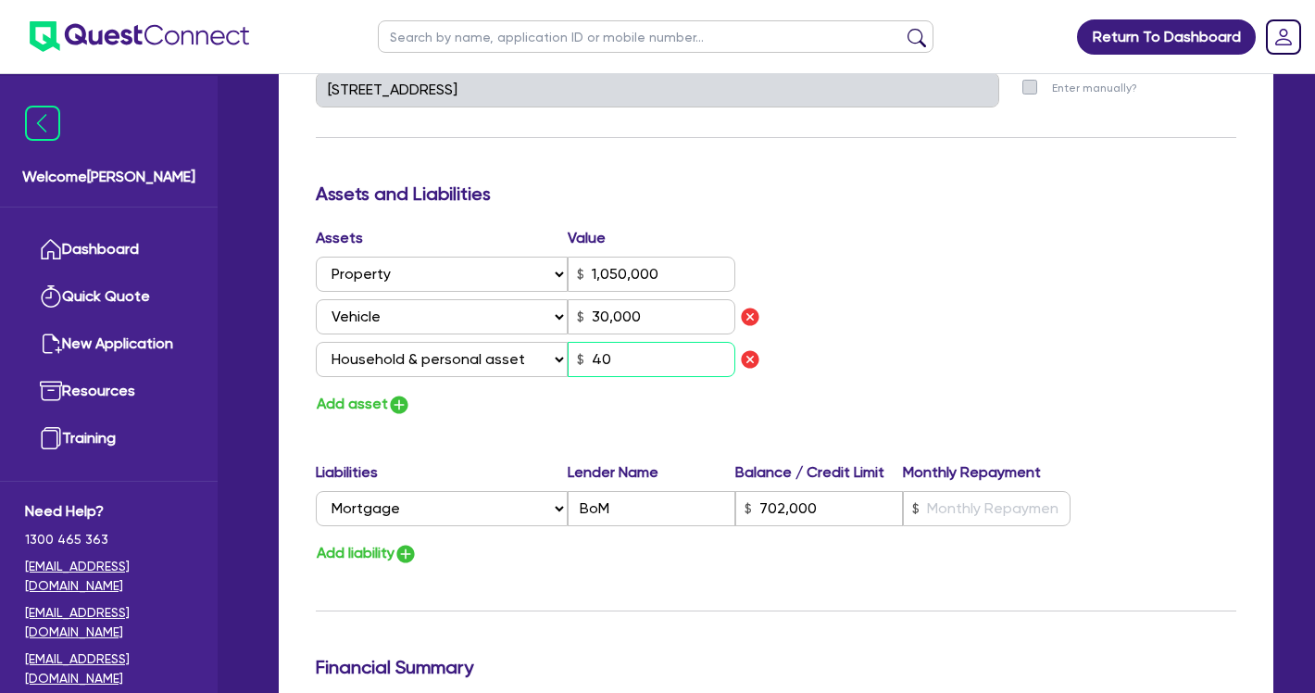
type input "0406 802 932"
type input "1,050,000"
type input "702,000"
type input "30,000"
type input "400"
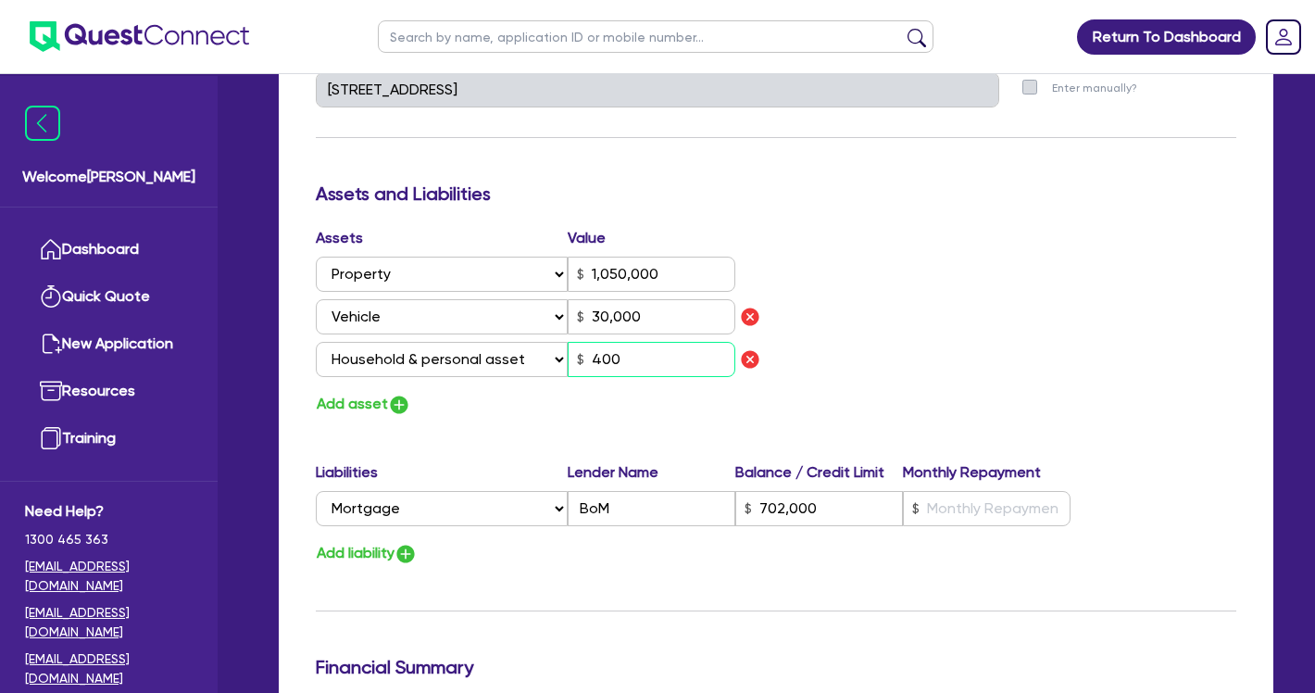
type input "3"
type input "0406 802 932"
type input "1,050,000"
type input "702,000"
type input "30,000"
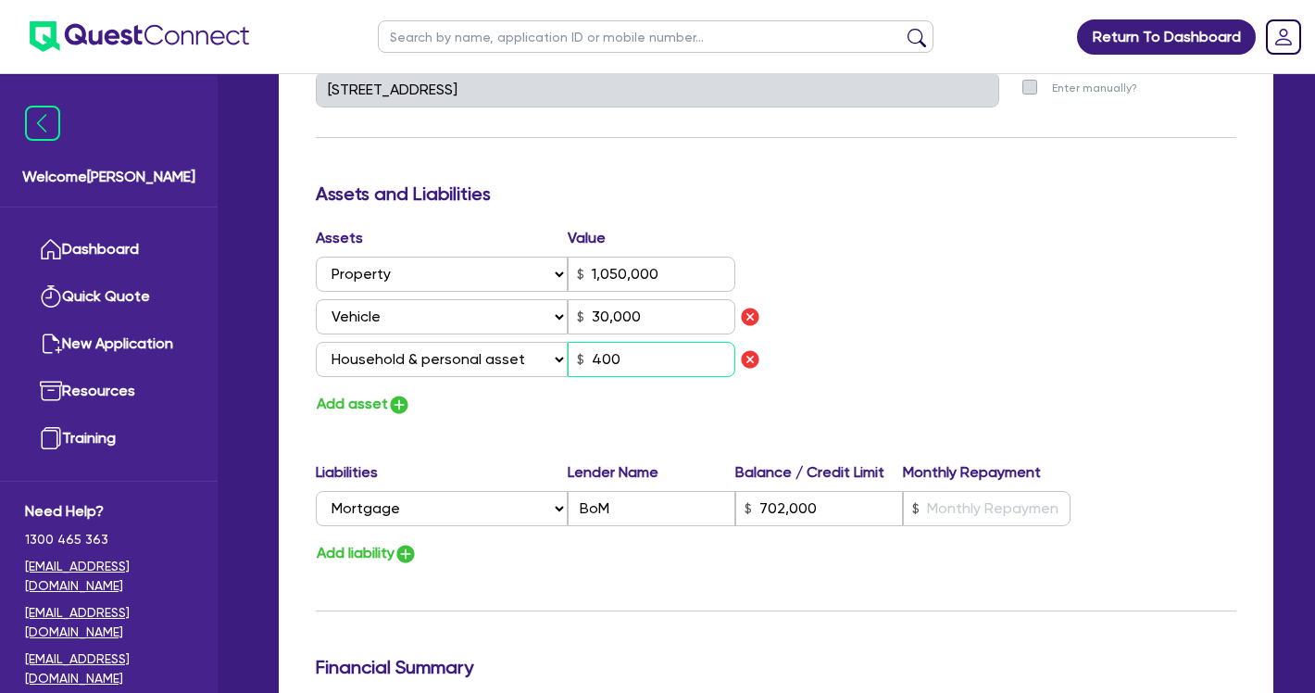
type input "4,000"
type input "3"
type input "0406 802 932"
type input "1,050,000"
type input "702,000"
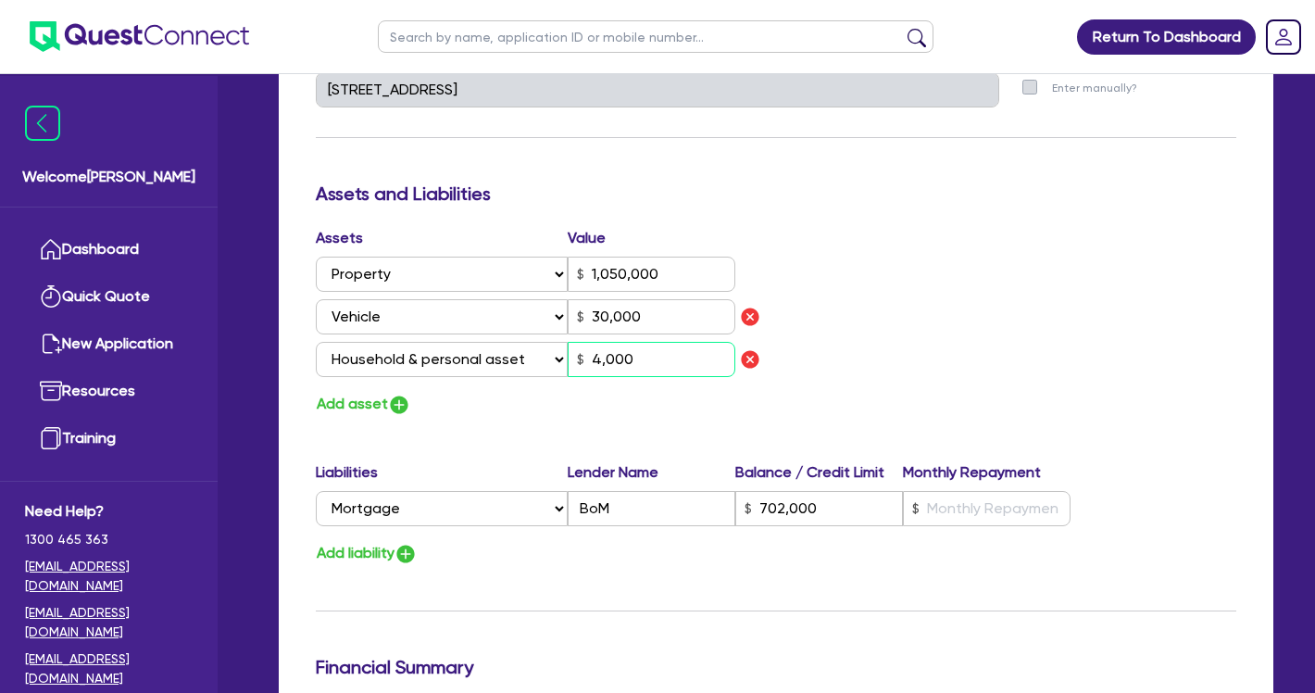
type input "30,000"
type input "40,000"
type input "3"
type input "0406 802 932"
type input "1,050,000"
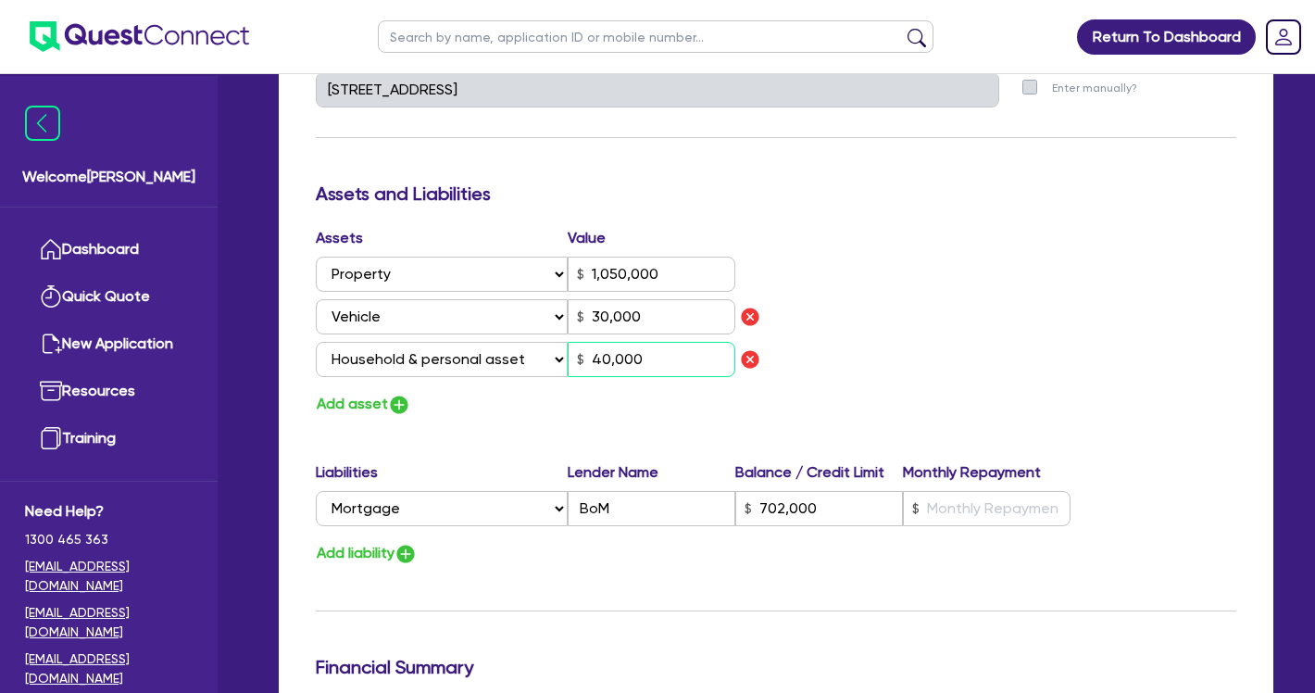
type input "702,000"
type input "30,000"
type input "4,000"
type input "3"
type input "0406 802 932"
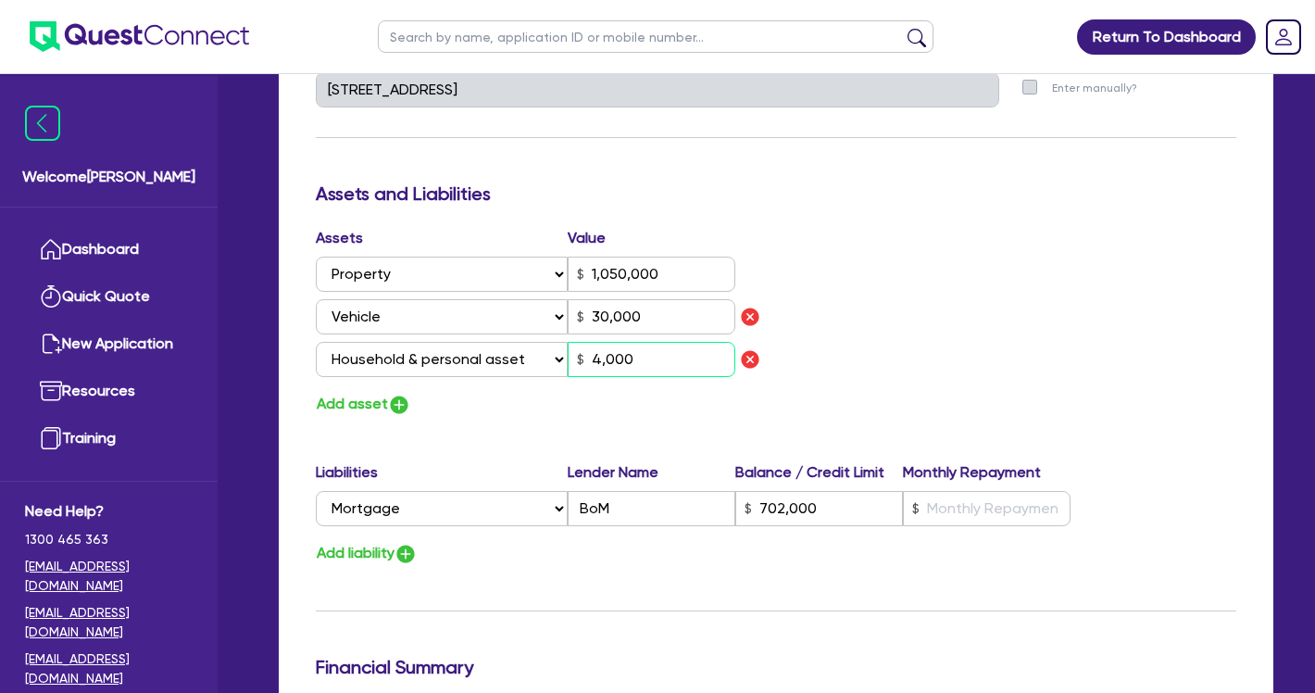
type input "1,050,000"
type input "702,000"
type input "30,000"
type input "400"
type input "3"
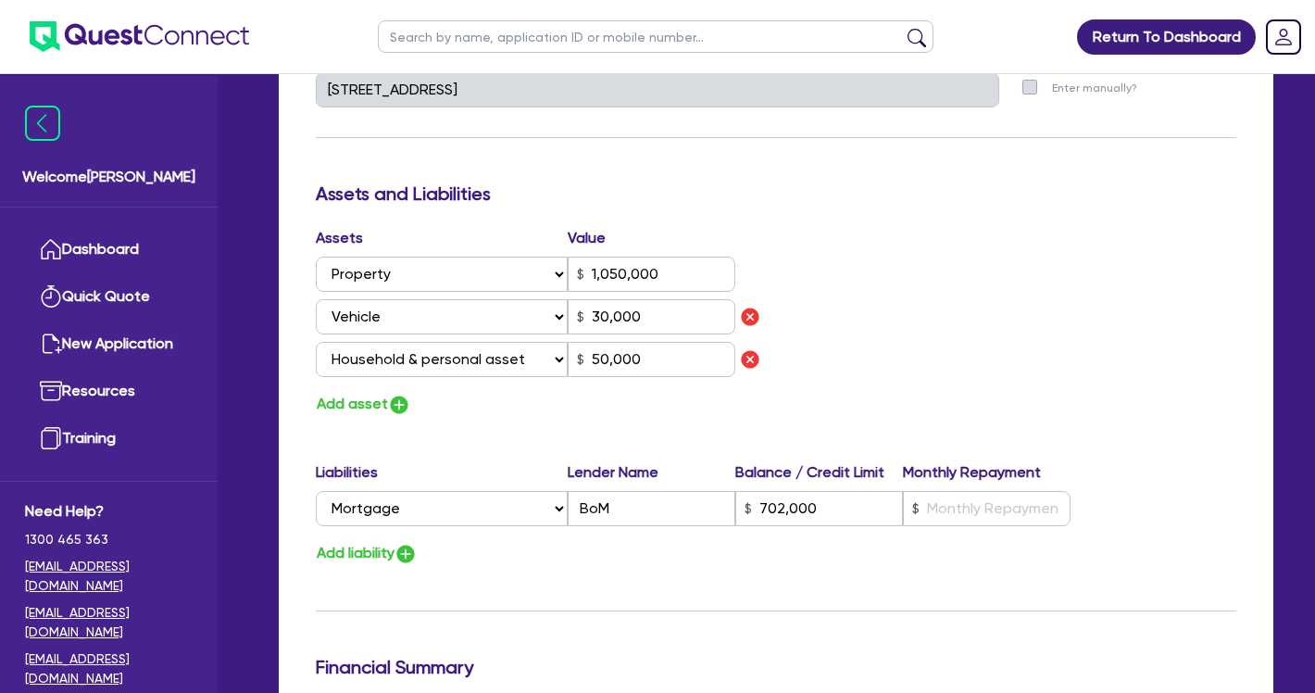
click at [637, 393] on div "Add asset" at bounding box center [539, 404] width 474 height 25
click at [629, 429] on div "Update residential status for Director #1 Boarding is only acceptable when the …" at bounding box center [776, 124] width 921 height 1455
click at [486, 566] on div "Add liability" at bounding box center [776, 553] width 948 height 25
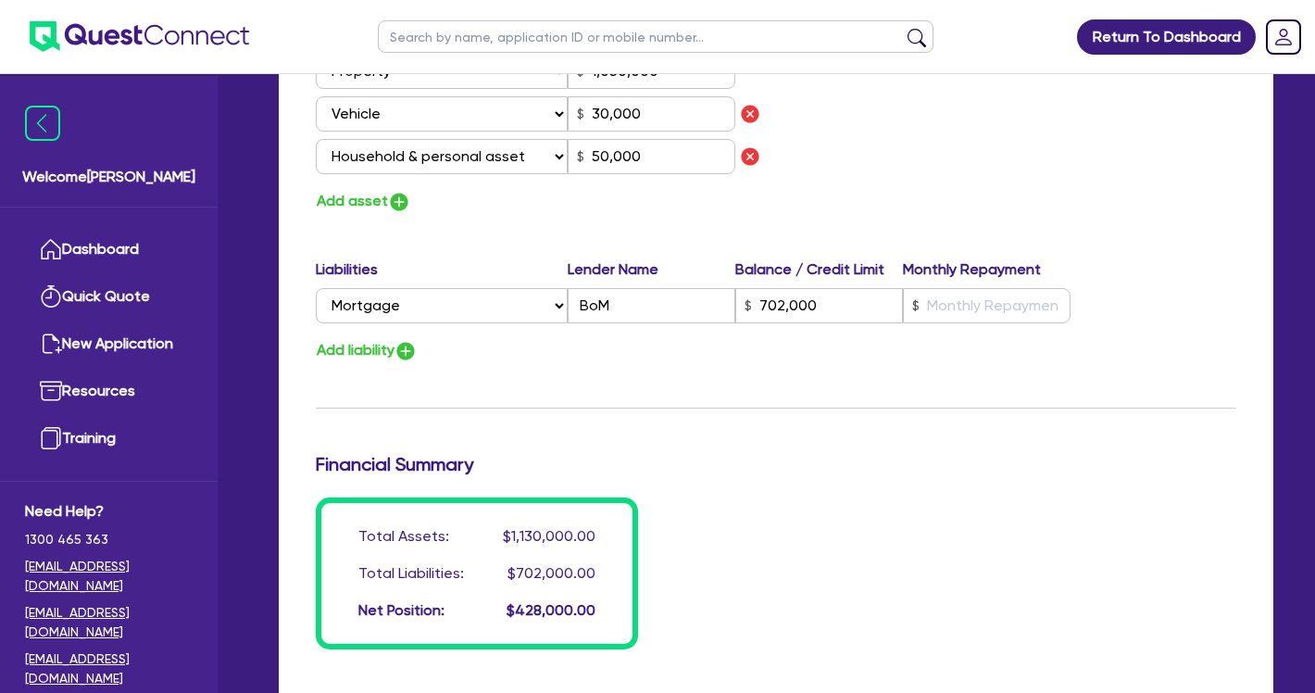
scroll to position [1192, 0]
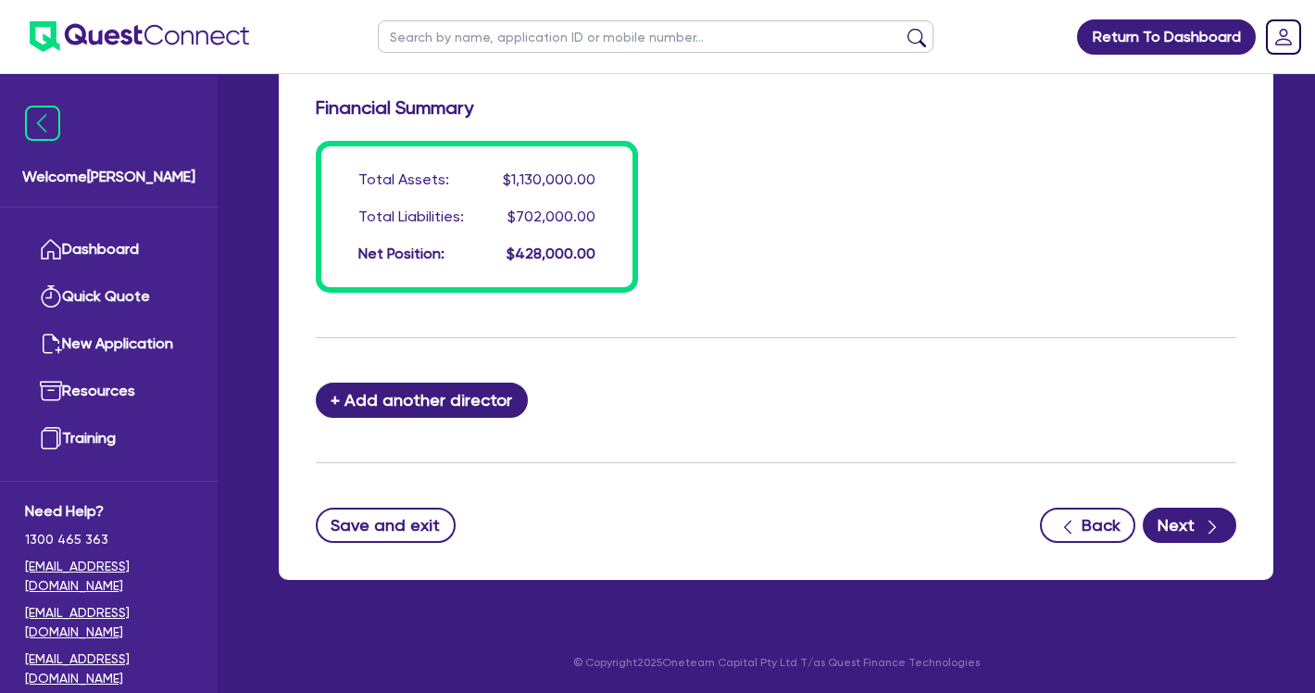
scroll to position [1562, 0]
click at [1171, 533] on button "Next" at bounding box center [1190, 525] width 94 height 35
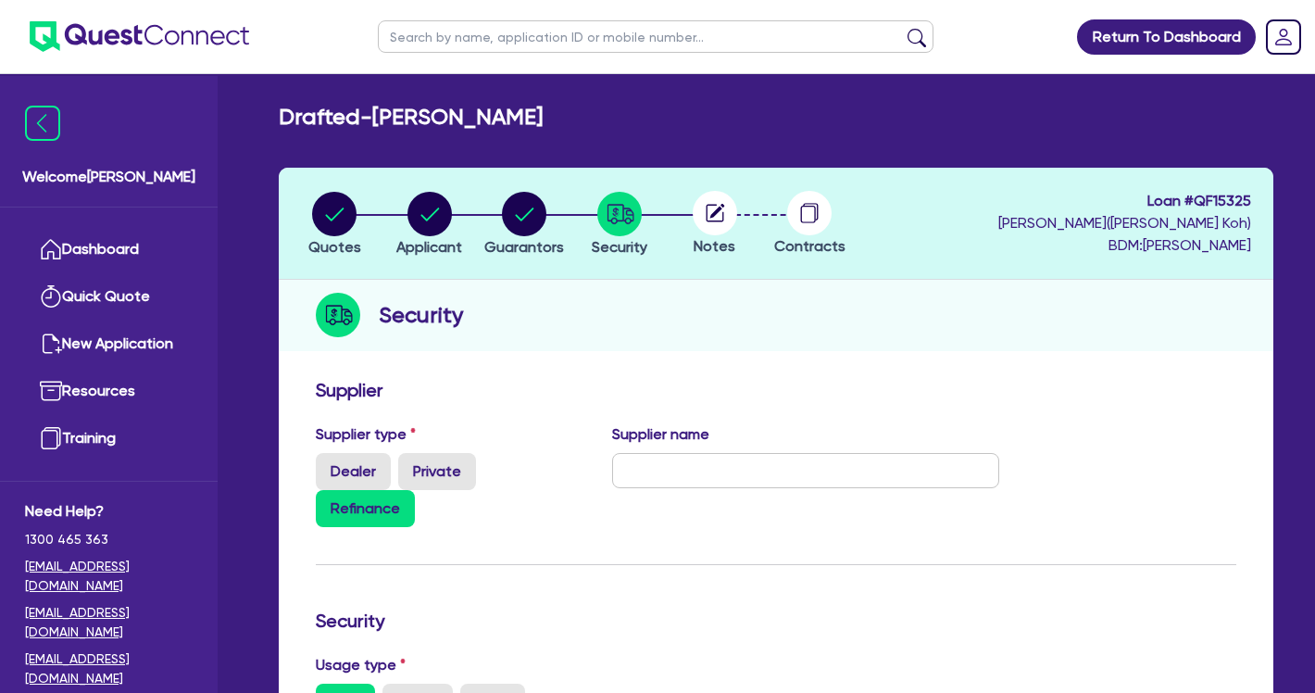
click at [378, 500] on label "Refinance" at bounding box center [365, 508] width 99 height 37
click at [328, 500] on input "Refinance" at bounding box center [322, 496] width 12 height 12
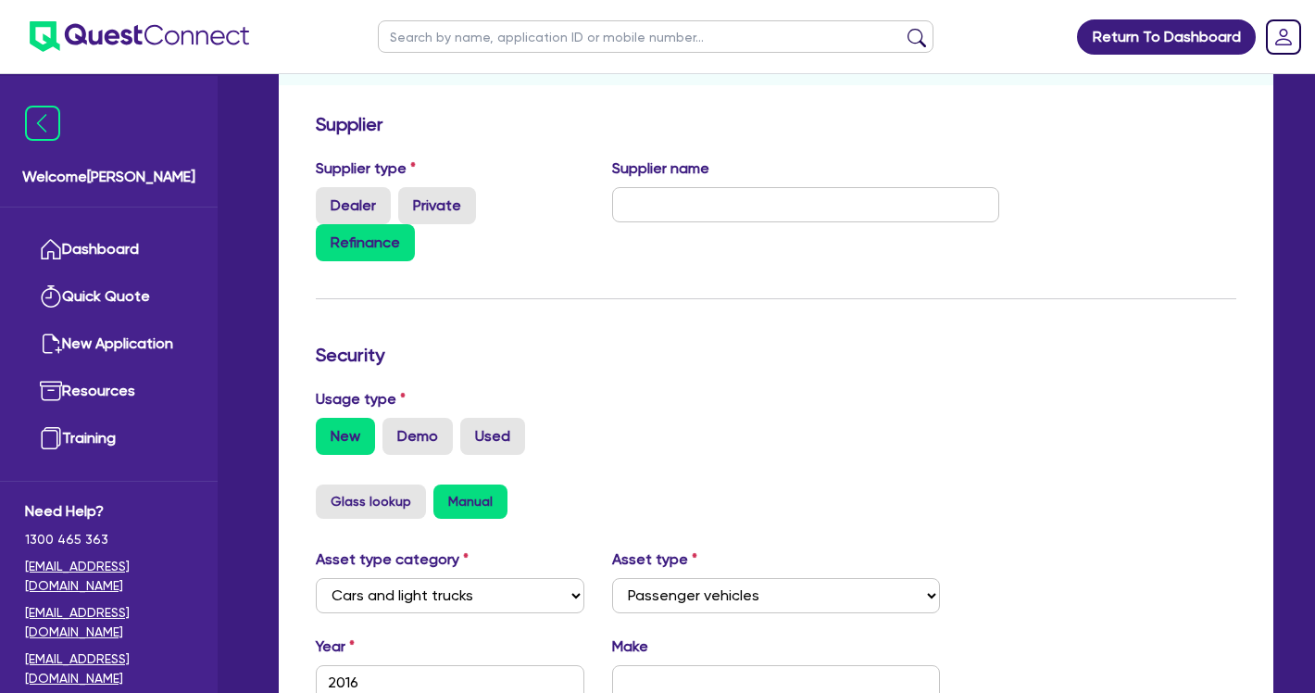
scroll to position [280, 0]
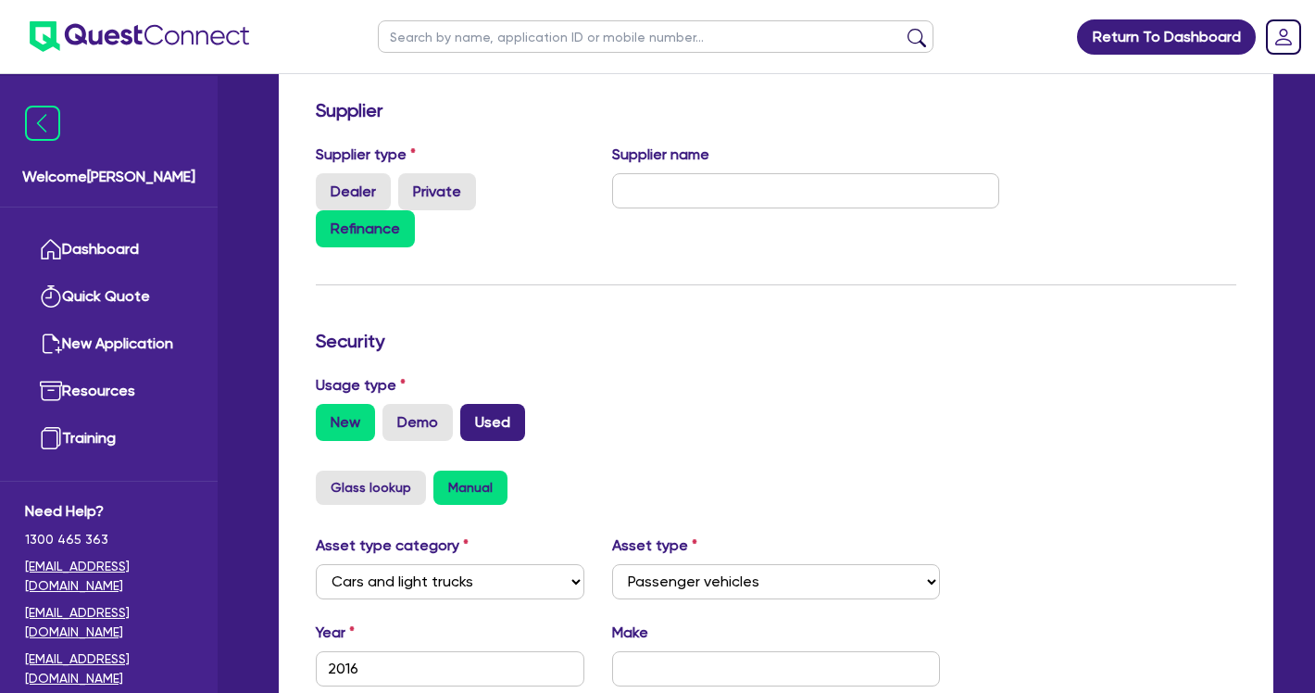
click at [491, 420] on label "Used" at bounding box center [492, 422] width 65 height 37
click at [472, 416] on input "Used" at bounding box center [466, 410] width 12 height 12
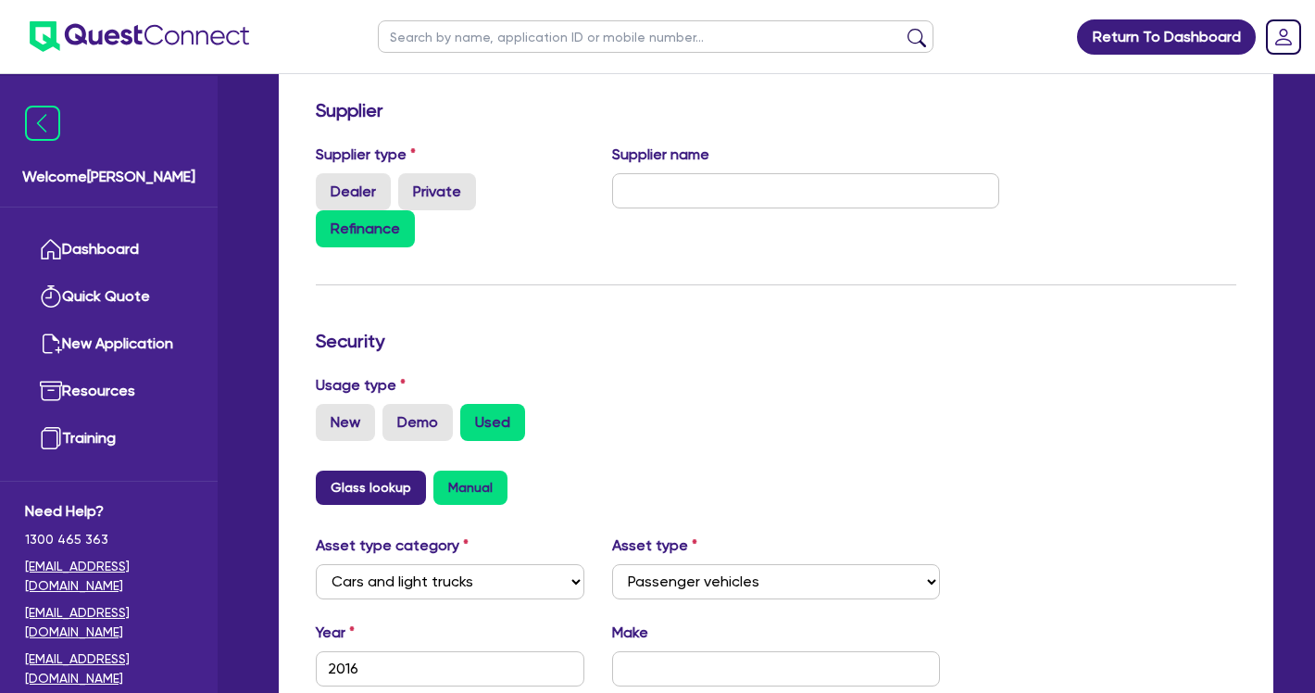
click at [363, 488] on button "Glass lookup" at bounding box center [371, 487] width 110 height 34
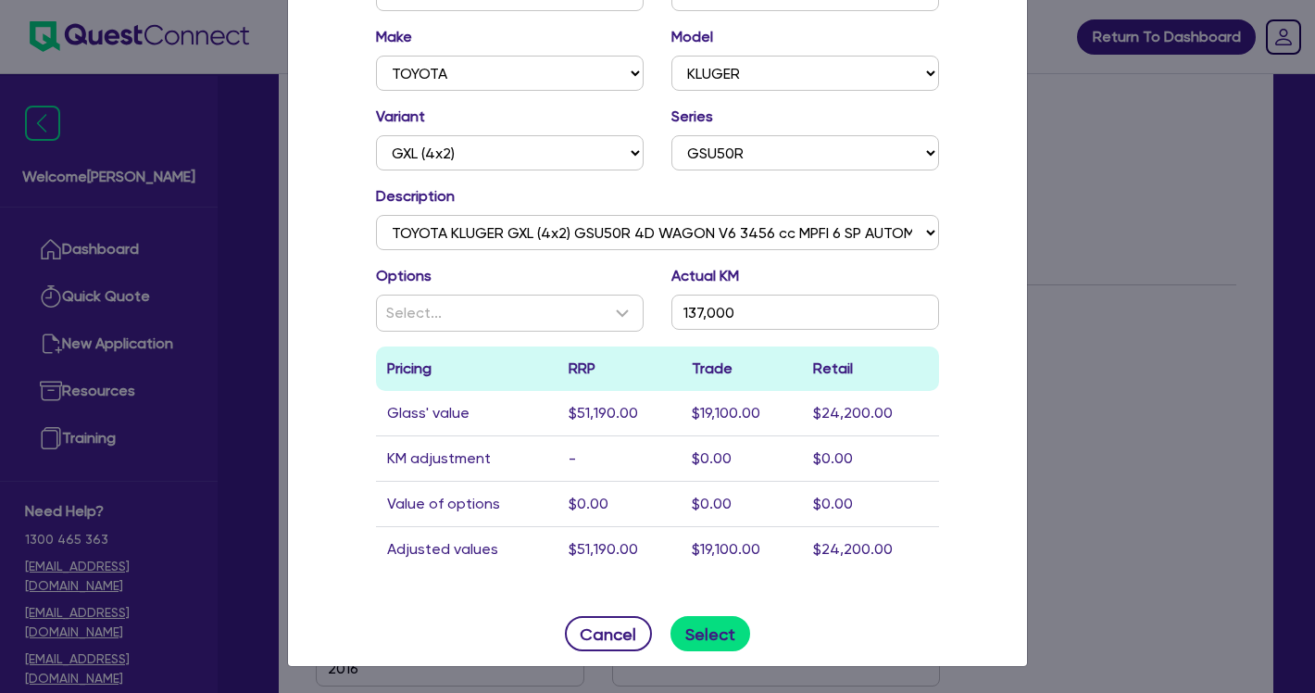
scroll to position [147, 0]
click at [697, 624] on button "Select" at bounding box center [711, 633] width 81 height 35
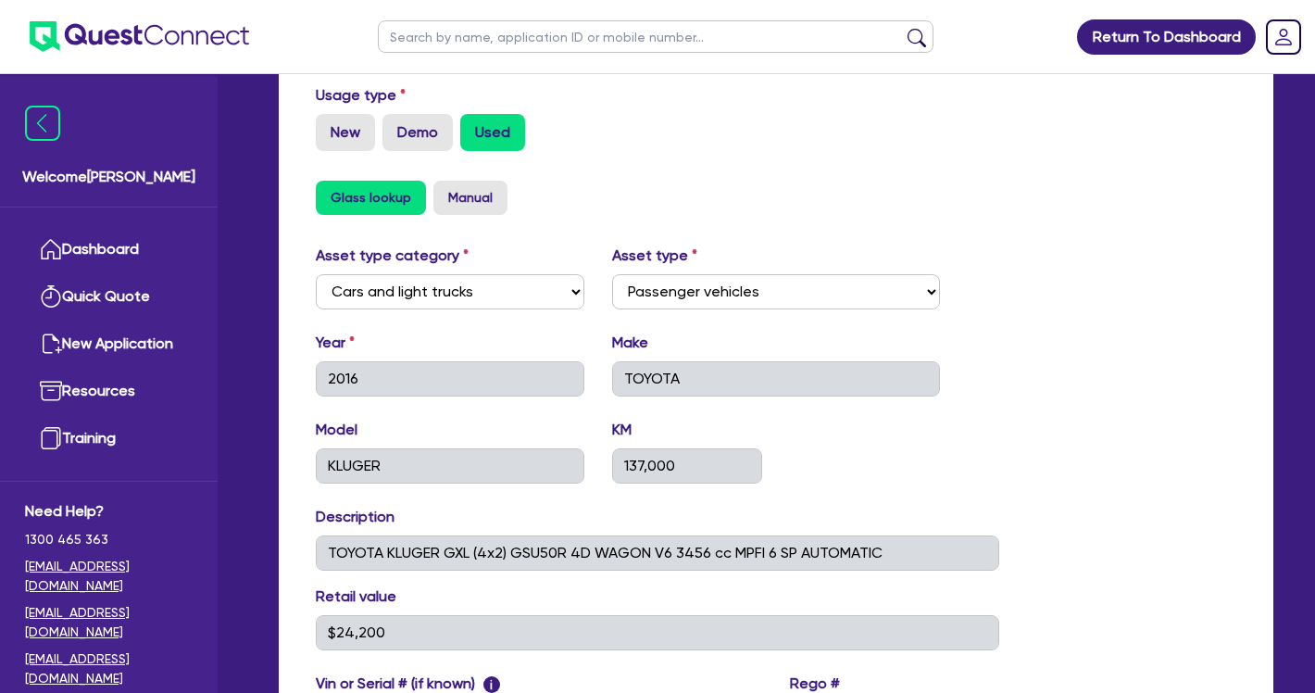
scroll to position [570, 0]
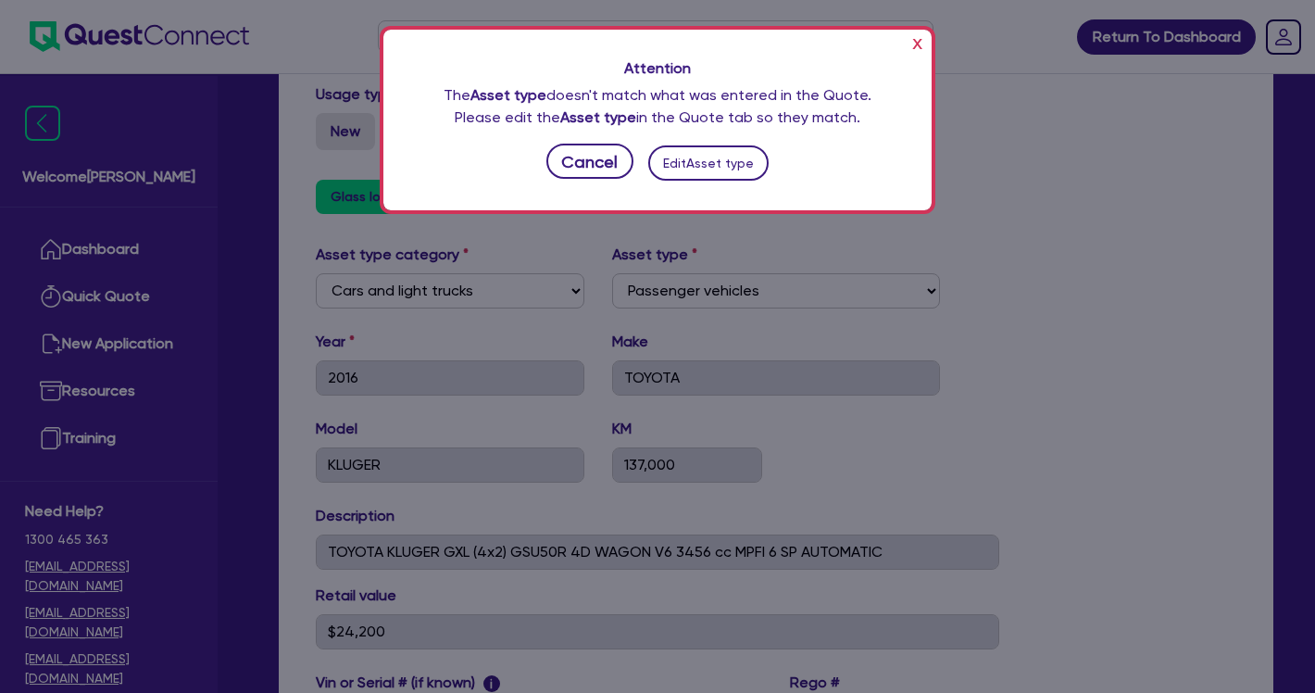
click at [697, 165] on button "Edit Asset type" at bounding box center [708, 162] width 121 height 35
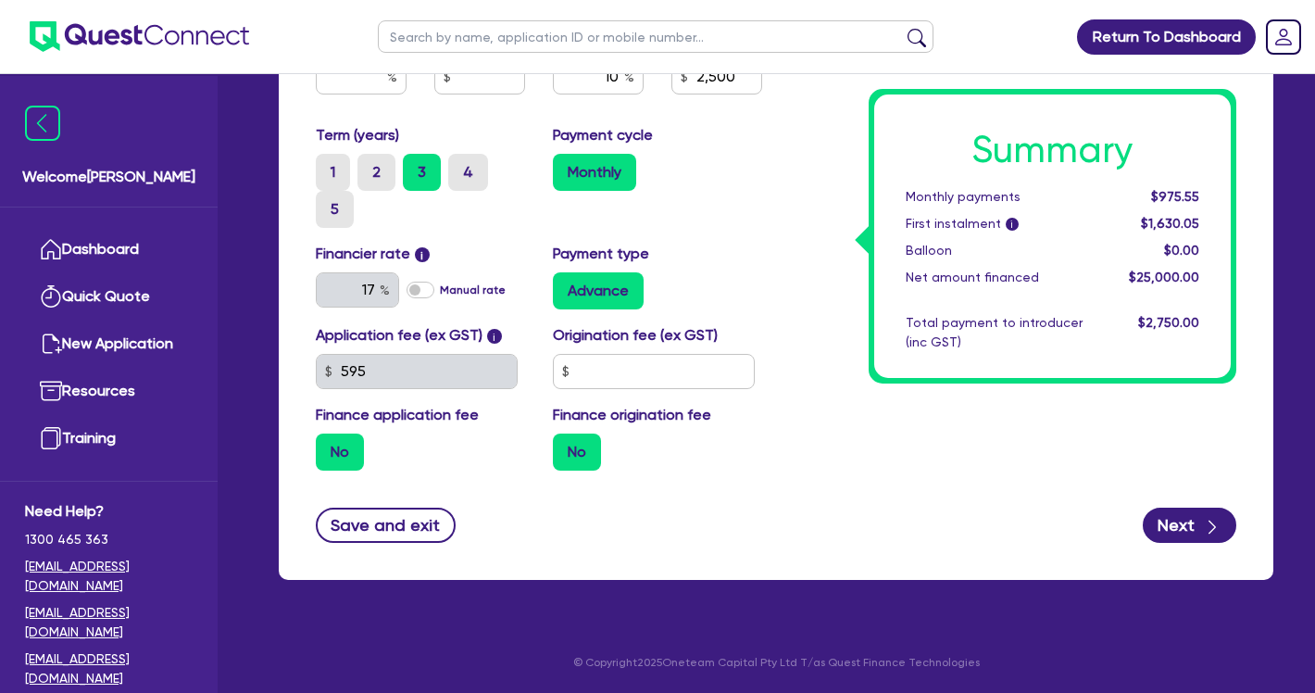
scroll to position [1012, 0]
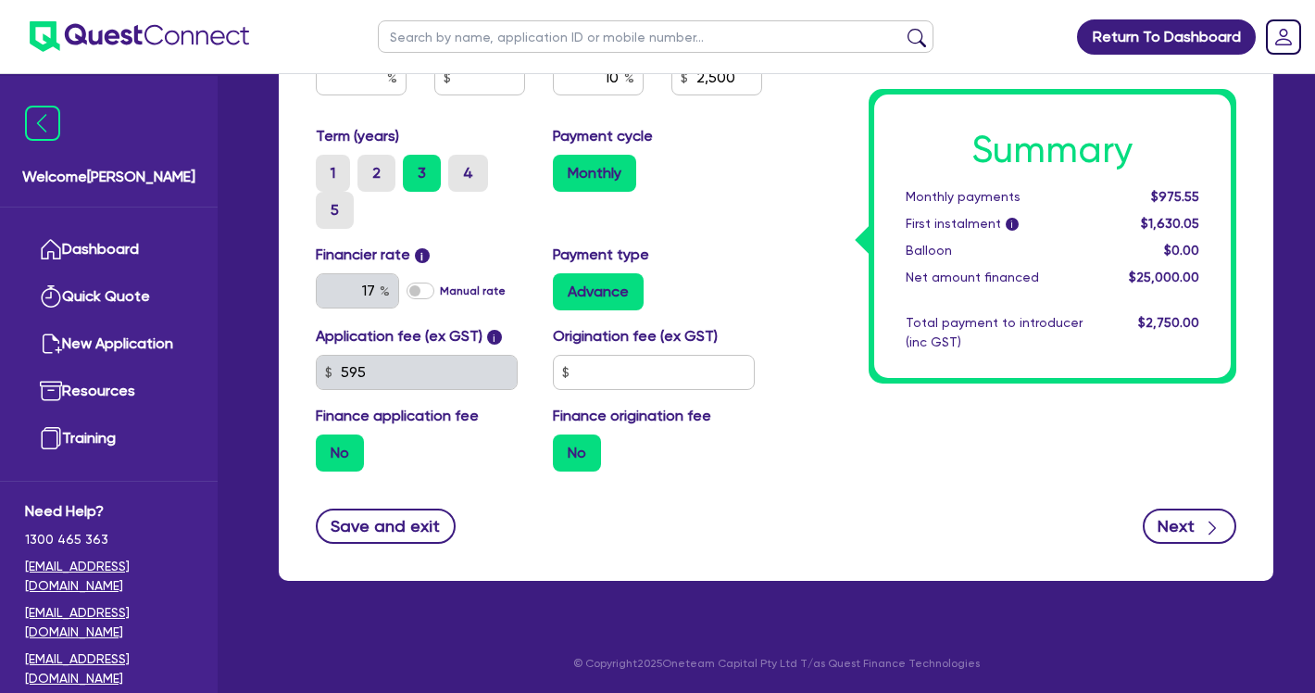
click at [1187, 536] on button "Next" at bounding box center [1190, 525] width 94 height 35
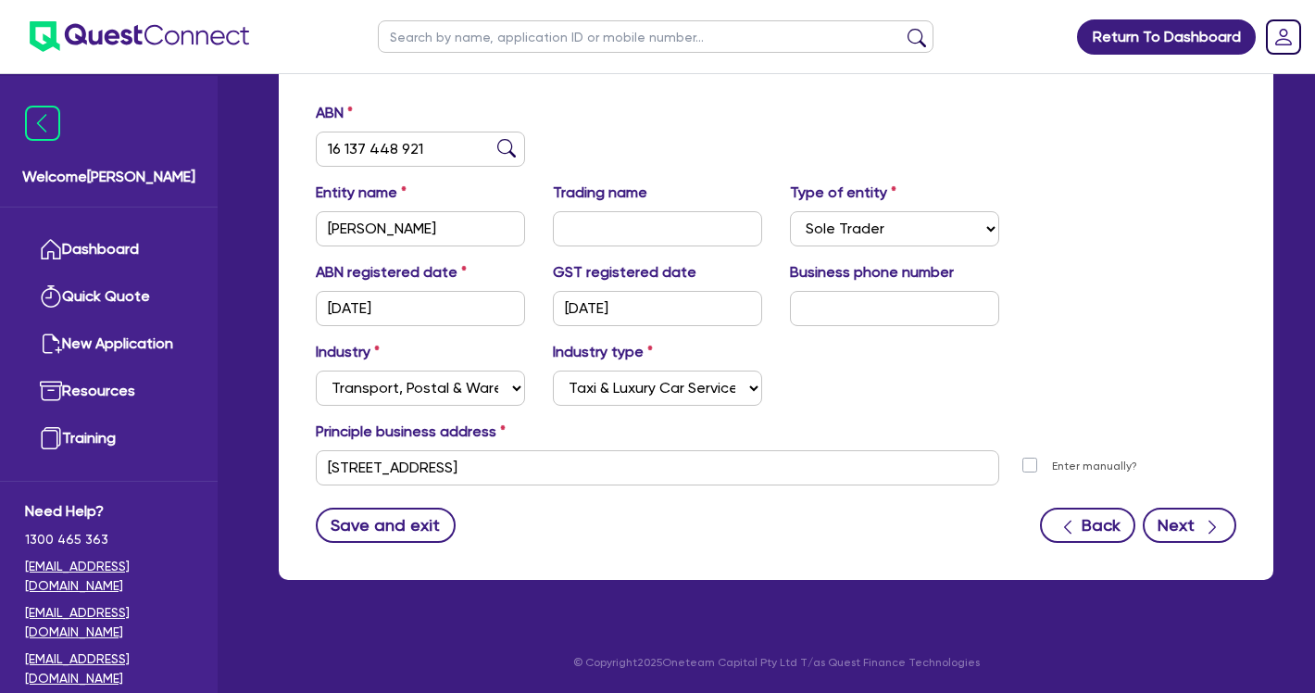
scroll to position [276, 0]
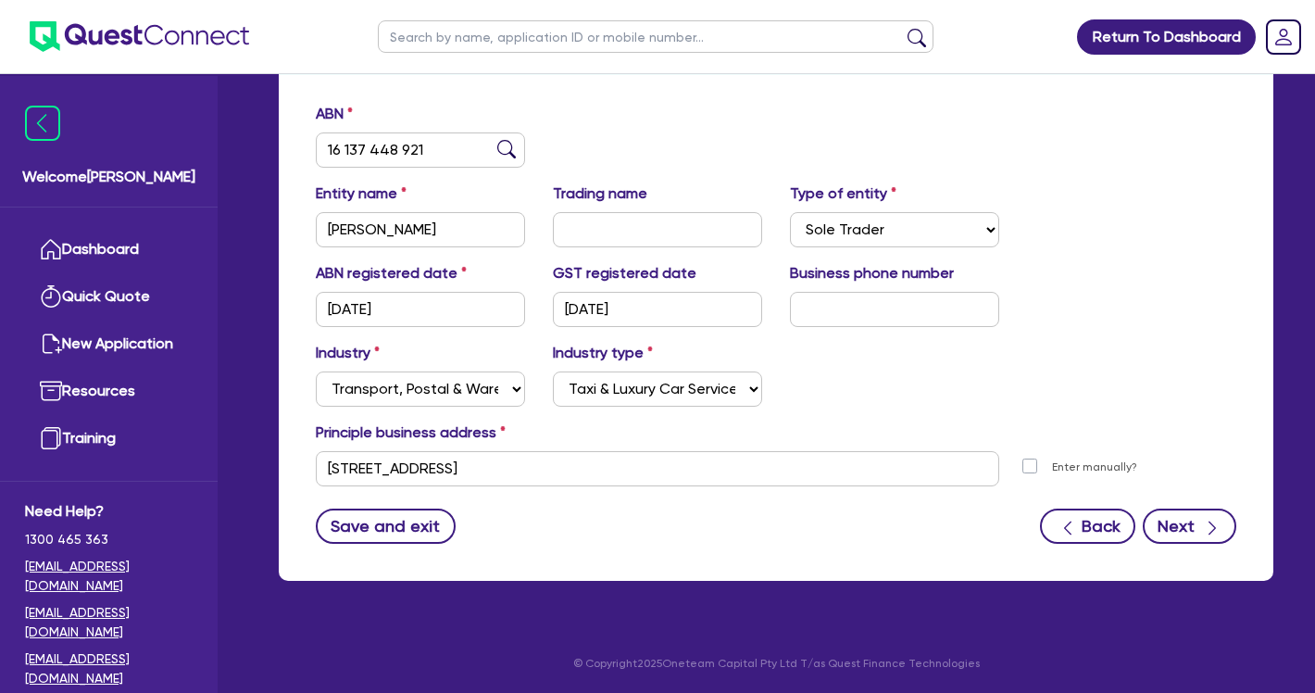
click at [1172, 520] on button "Next" at bounding box center [1190, 525] width 94 height 35
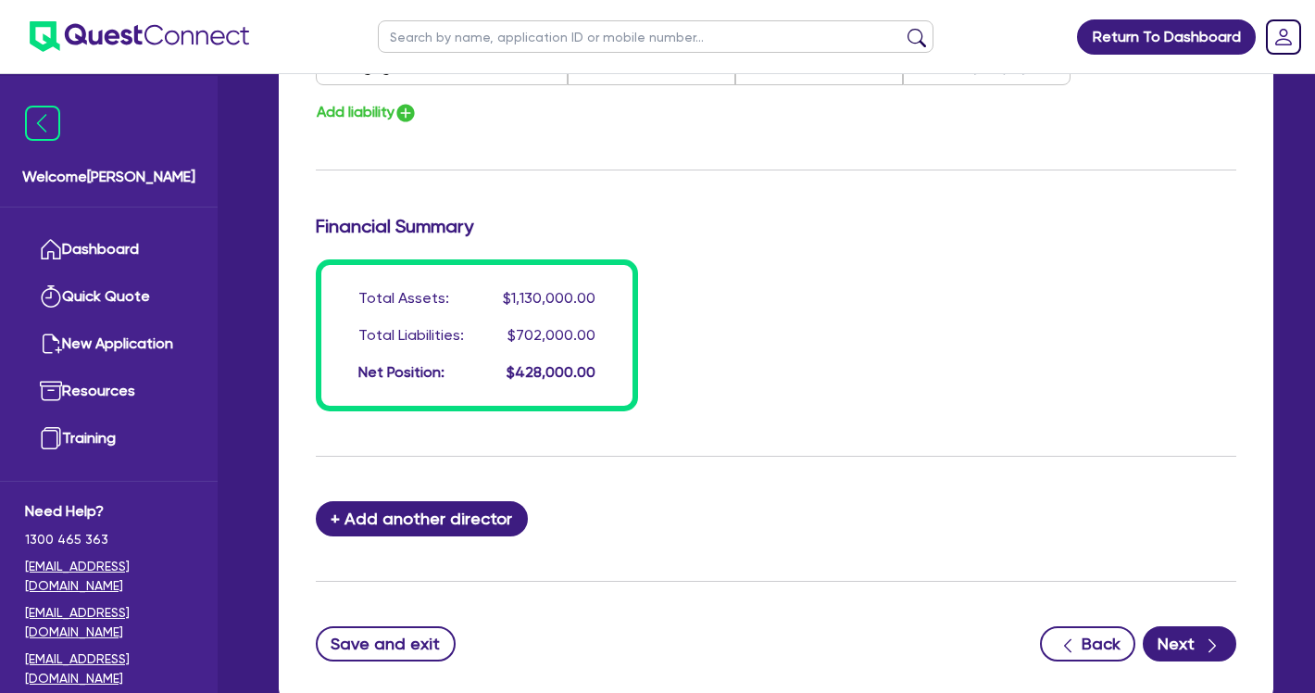
scroll to position [1505, 0]
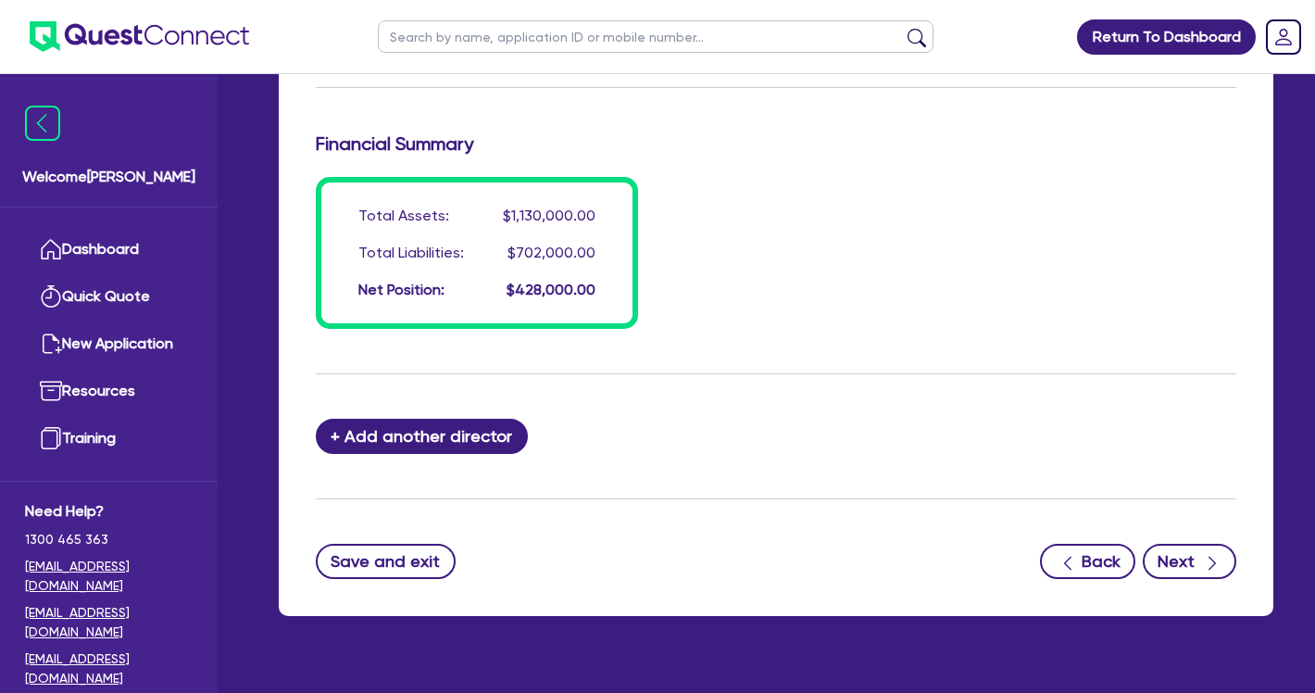
click at [1173, 579] on button "Next" at bounding box center [1190, 561] width 94 height 35
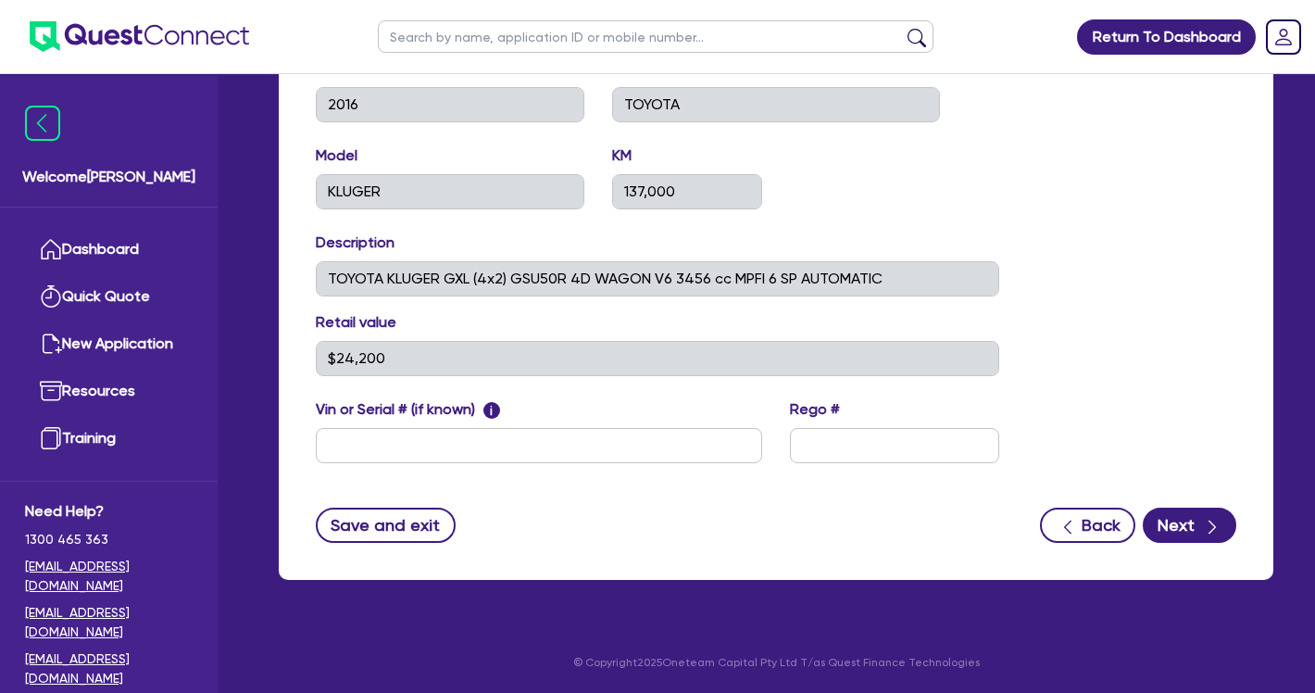
scroll to position [843, 0]
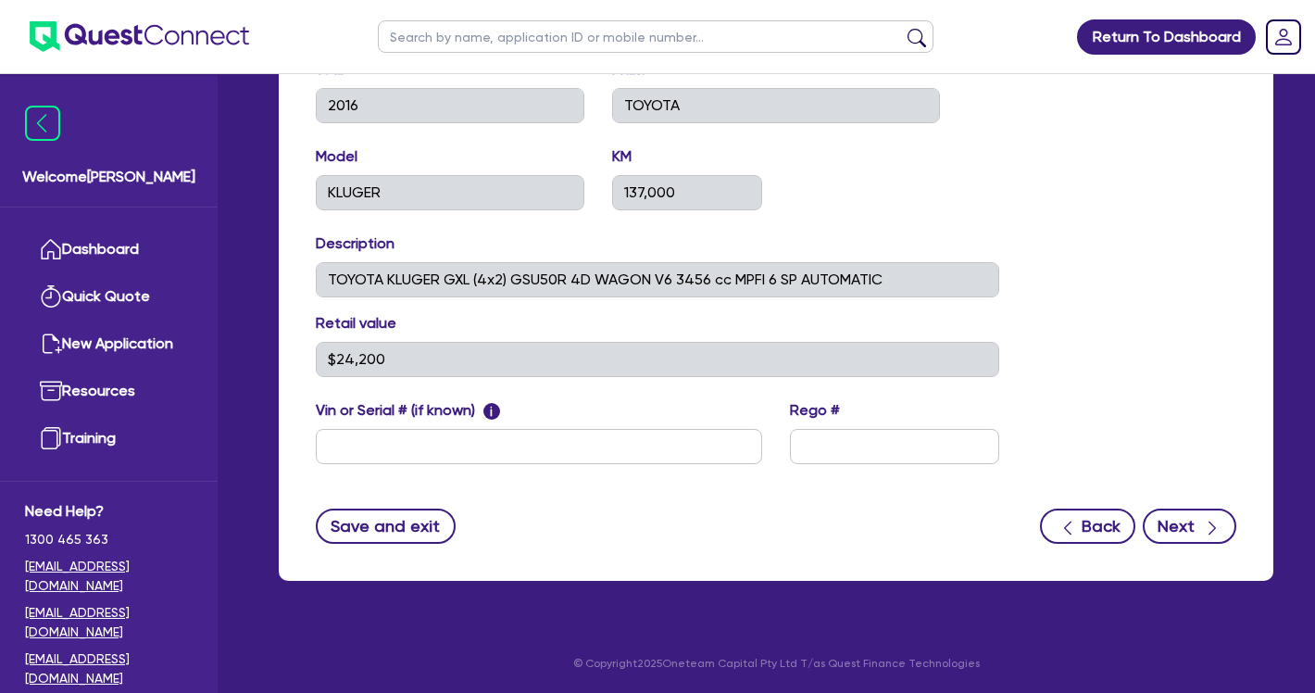
click at [1180, 529] on button "Next" at bounding box center [1190, 525] width 94 height 35
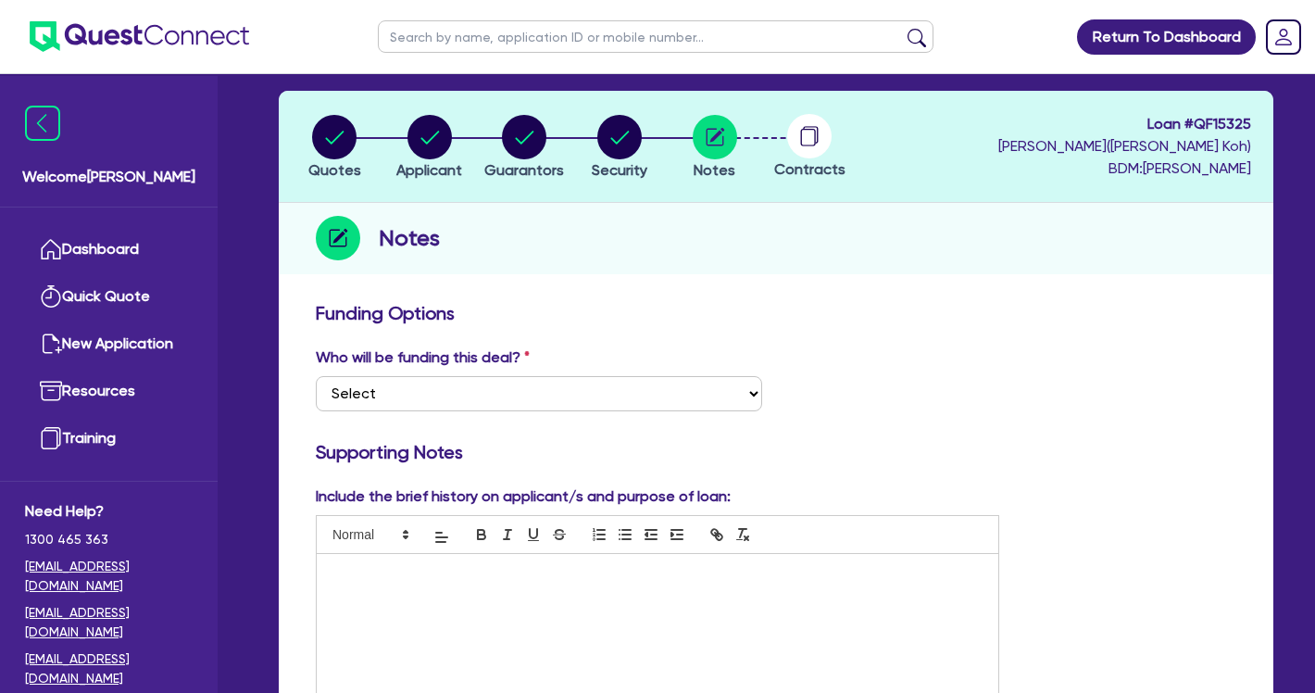
scroll to position [116, 0]
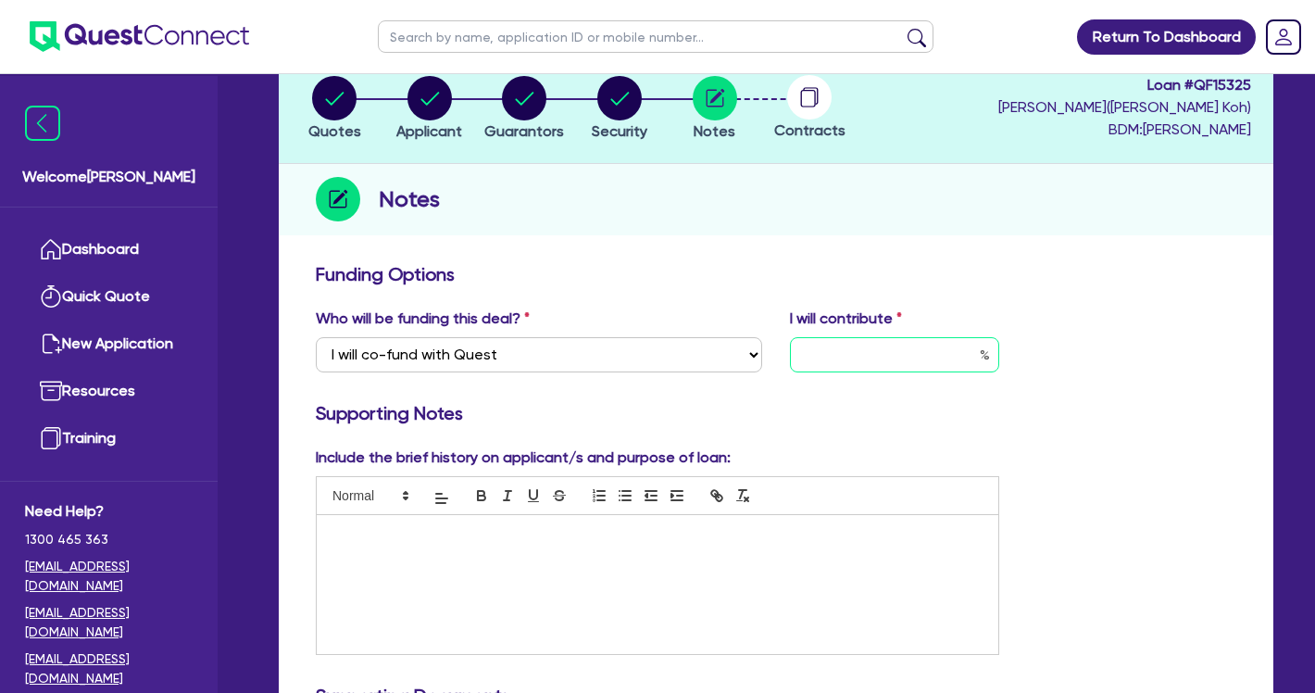
click at [869, 347] on input "text" at bounding box center [894, 354] width 209 height 35
click at [920, 371] on div "Who will be funding this deal? Select I want Quest to fund 100% I will fund 100…" at bounding box center [776, 347] width 948 height 80
click at [907, 405] on h3 "Supporting Notes" at bounding box center [776, 413] width 921 height 22
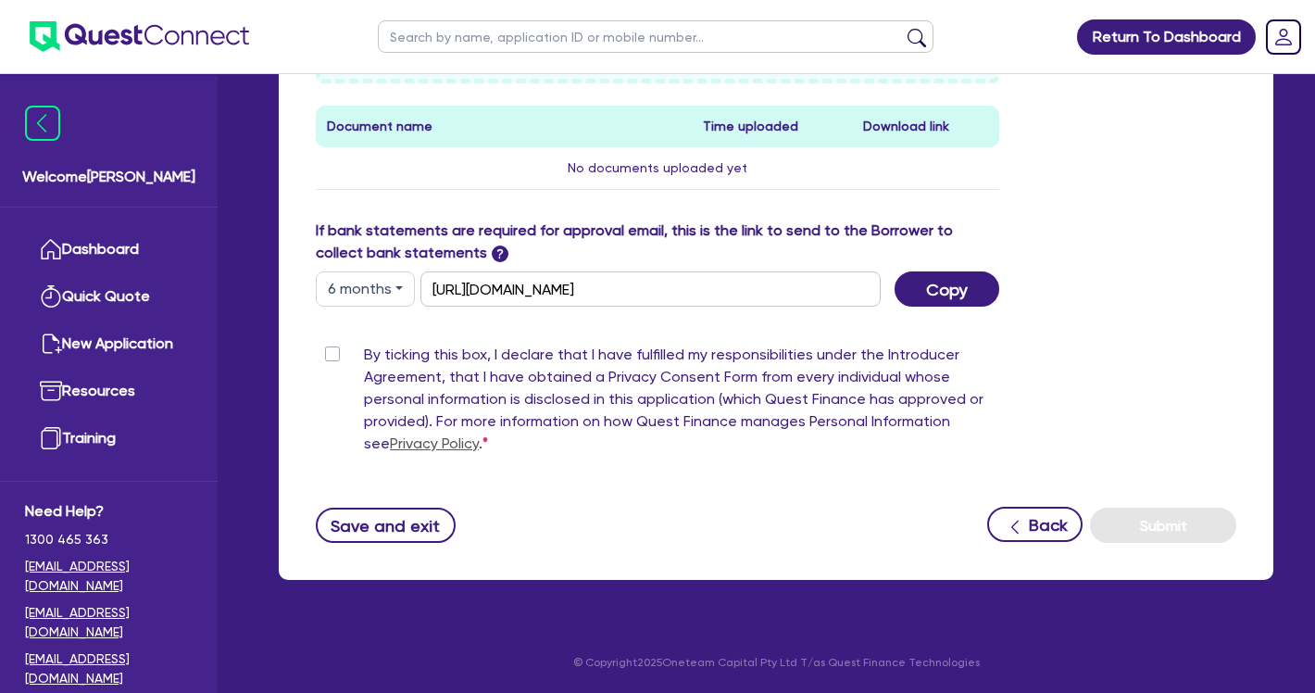
scroll to position [984, 0]
click at [364, 357] on label "By ticking this box, I declare that I have fulfilled my responsibilities under …" at bounding box center [681, 403] width 635 height 119
click at [331, 357] on input "By ticking this box, I declare that I have fulfilled my responsibilities under …" at bounding box center [323, 353] width 15 height 18
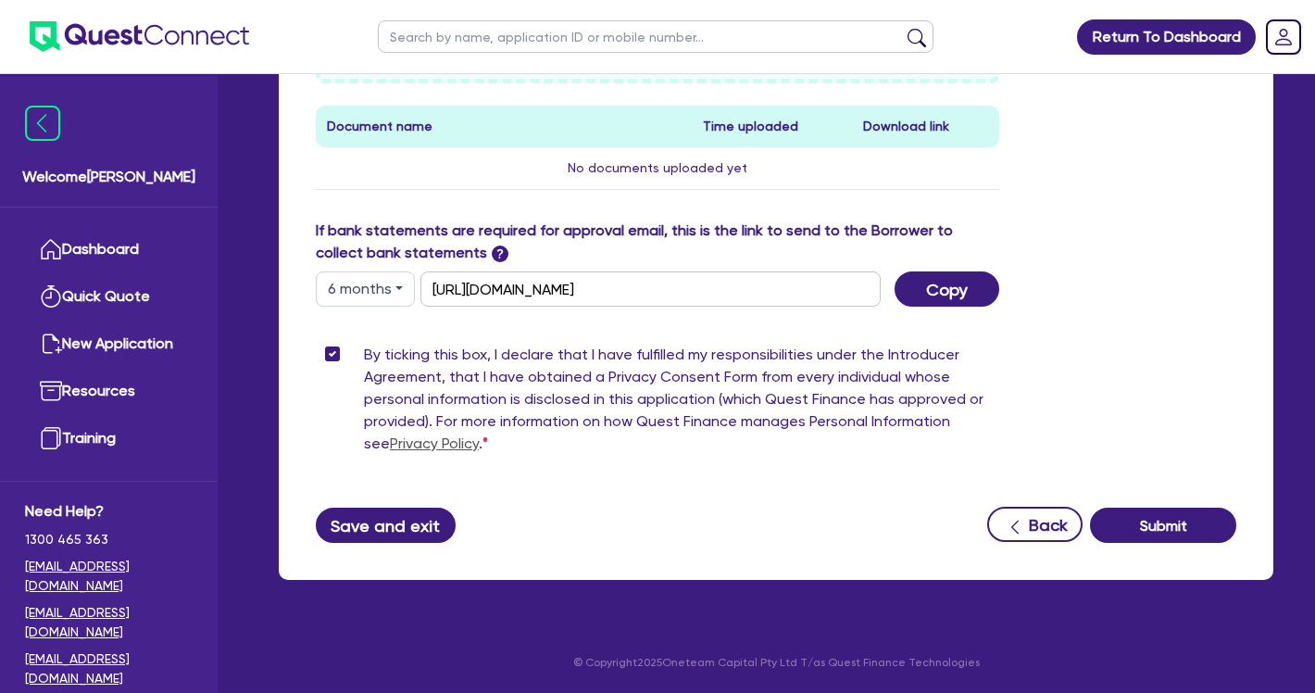
click at [412, 530] on button "Save and exit" at bounding box center [386, 525] width 140 height 35
